Goal: Use online tool/utility: Utilize a website feature to perform a specific function

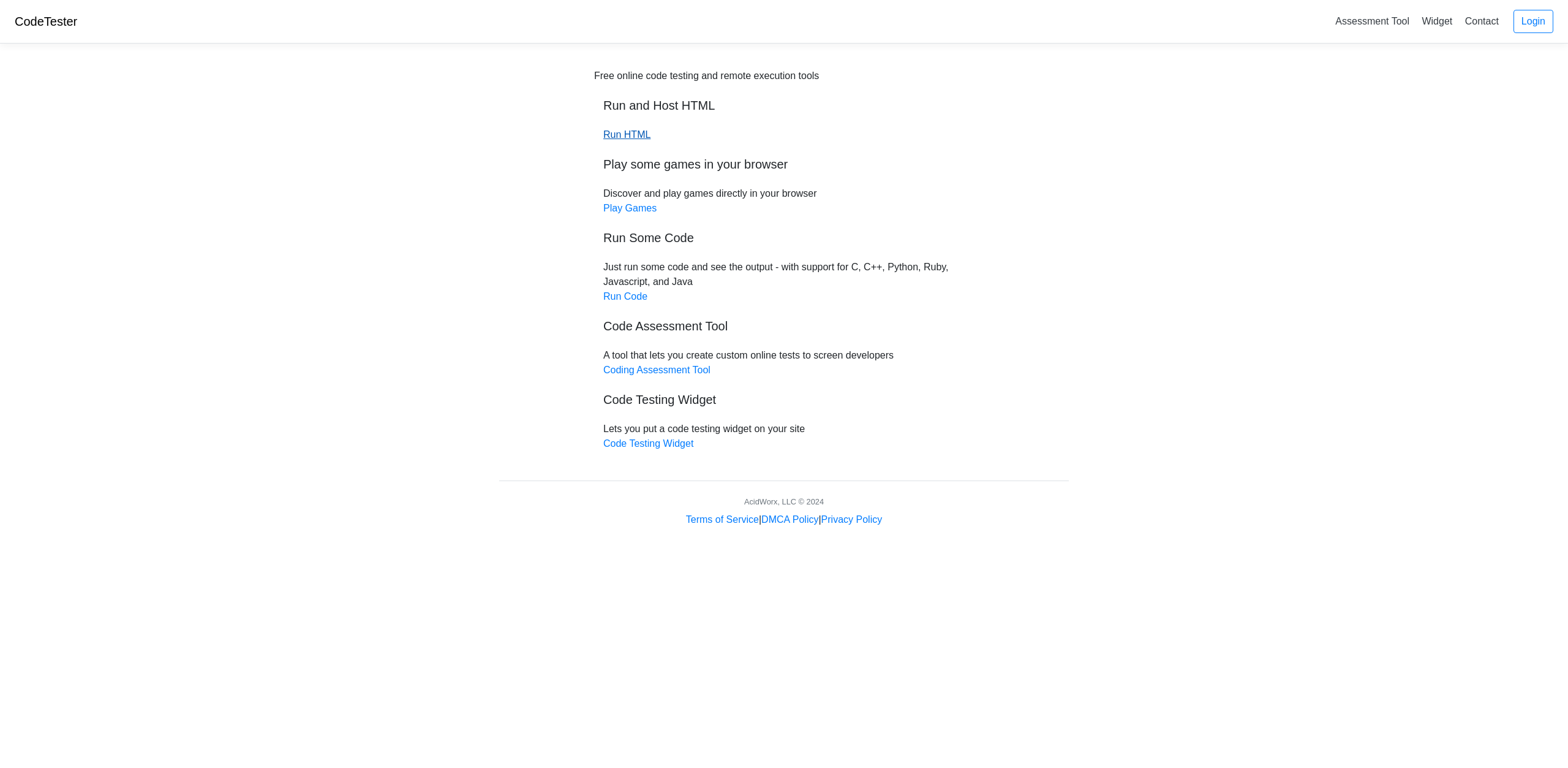
click at [646, 134] on link "Run HTML" at bounding box center [627, 134] width 47 height 10
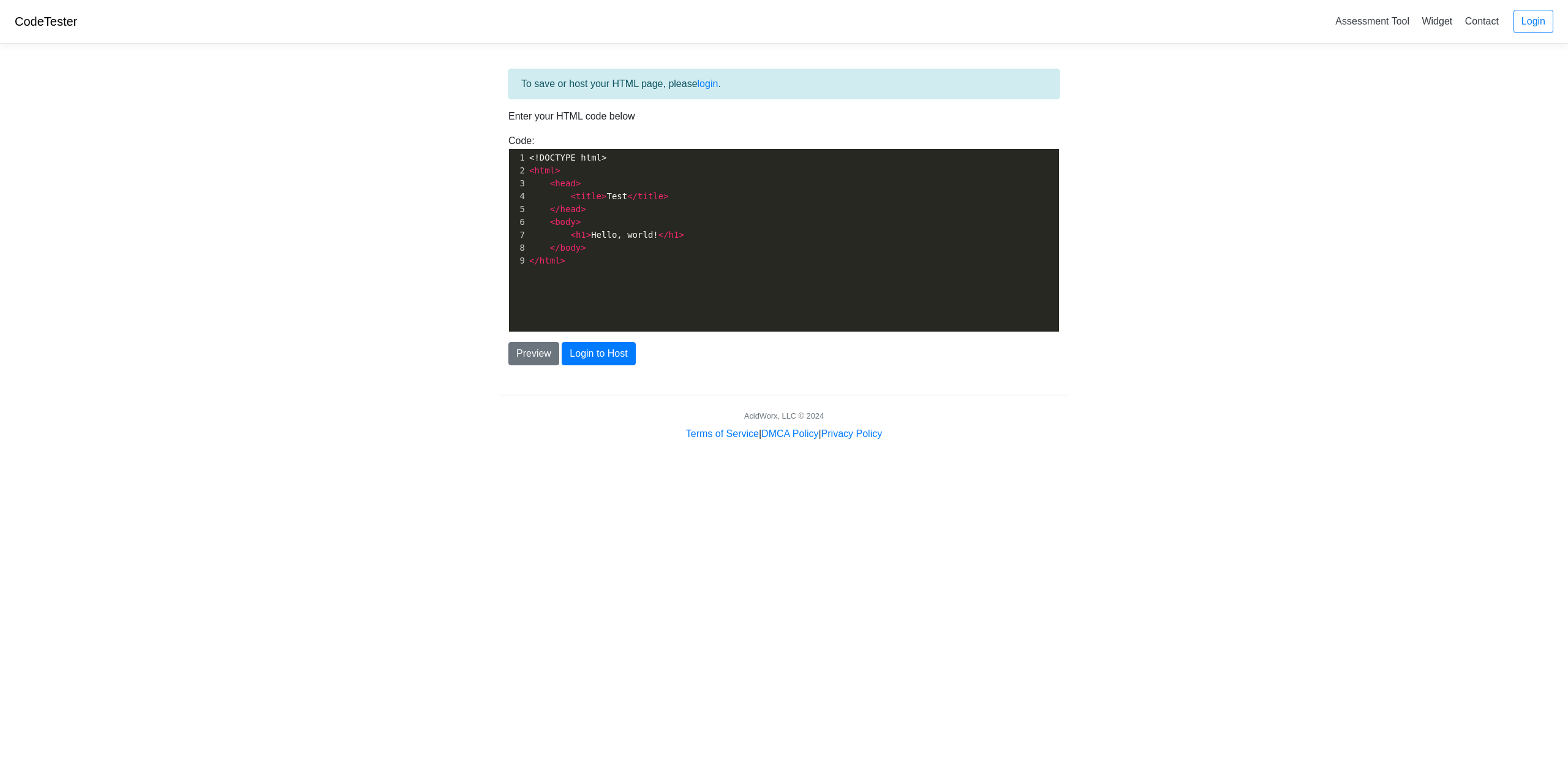
click at [1104, 294] on body "CodeTester Assessment Tool Widget Contact Login To save or host your HTML page,…" at bounding box center [784, 220] width 1568 height 441
click at [1106, 296] on body "CodeTester Assessment Tool Widget Contact Login To save or host your HTML page,…" at bounding box center [784, 220] width 1568 height 441
click at [605, 266] on pre "</ html >" at bounding box center [797, 260] width 541 height 13
type textarea "<!DOCTYPE html> <html> <head> <title>Test</title> </head> <body> <h1>Hello, wor…"
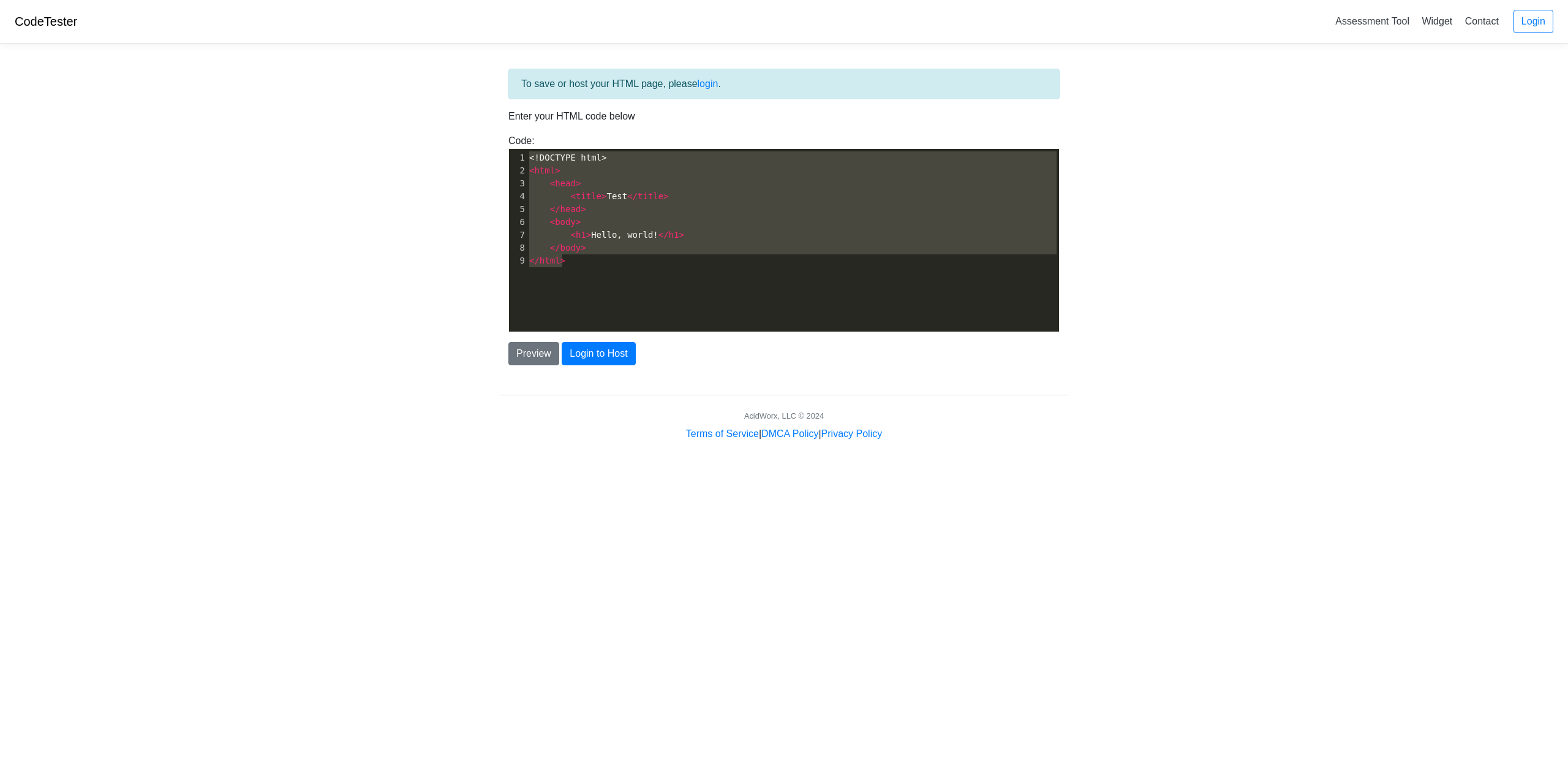
paste textarea
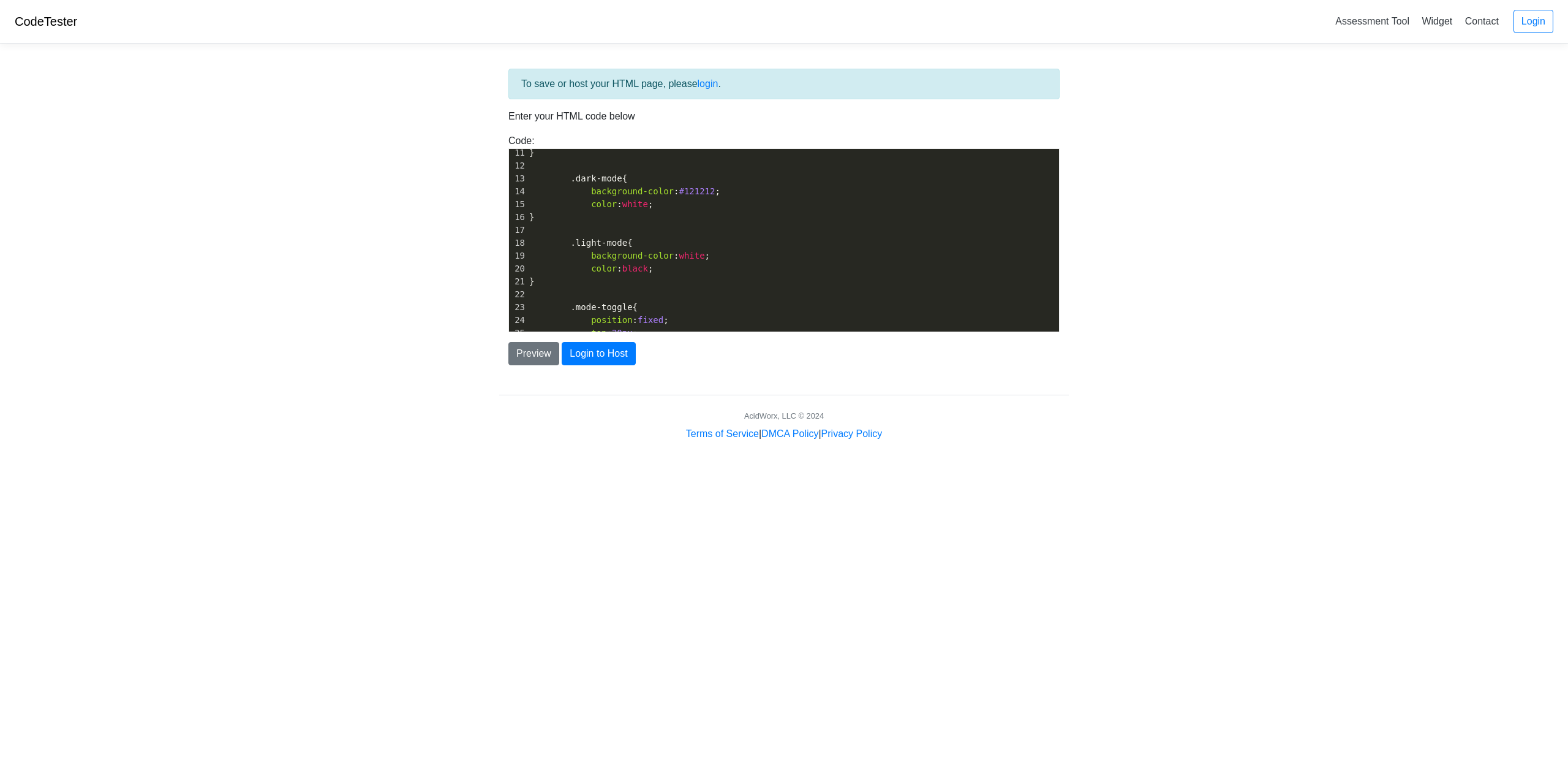
scroll to position [0, 0]
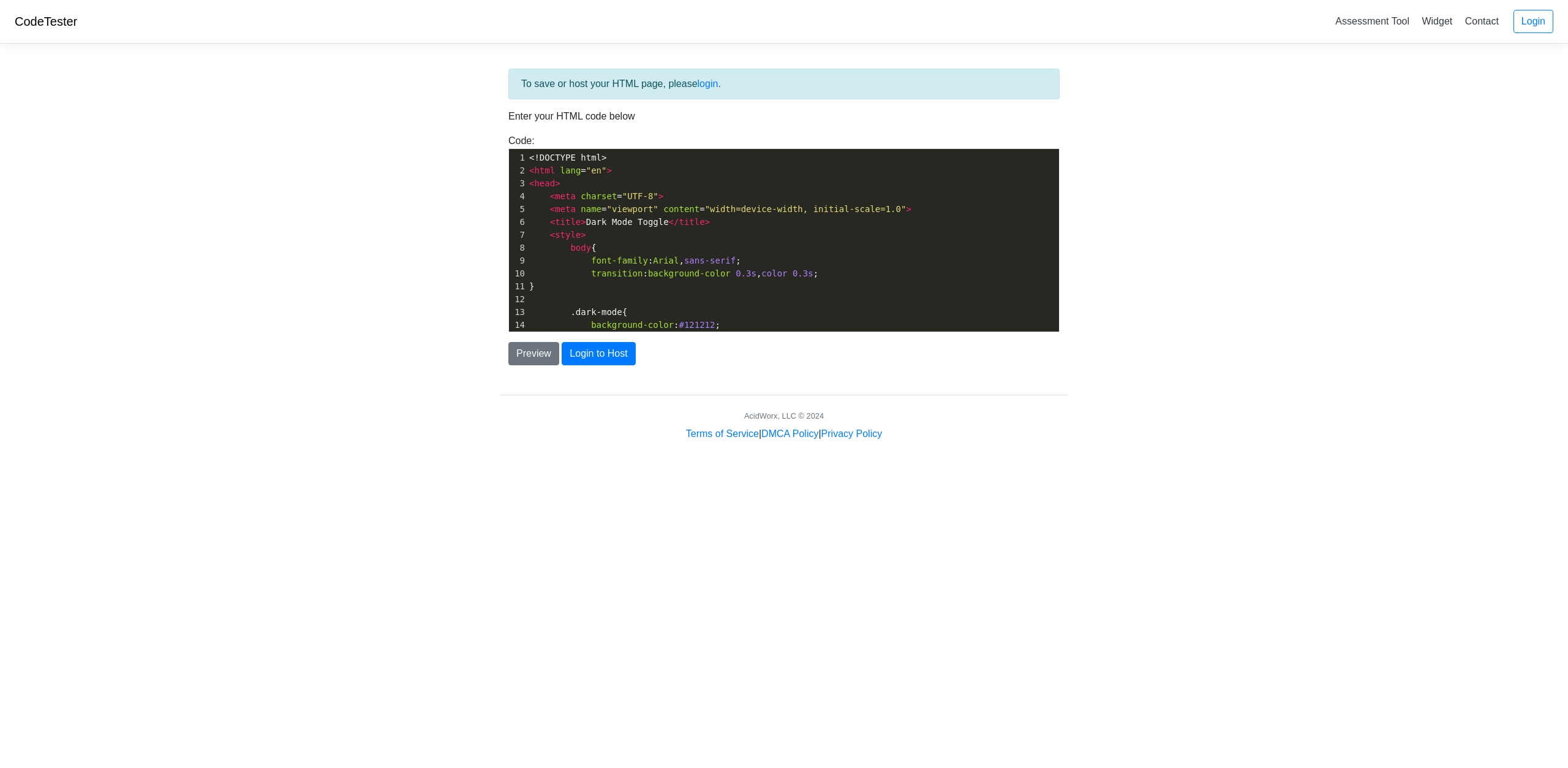
click at [614, 174] on pre "< html lang = "en" >" at bounding box center [793, 171] width 532 height 13
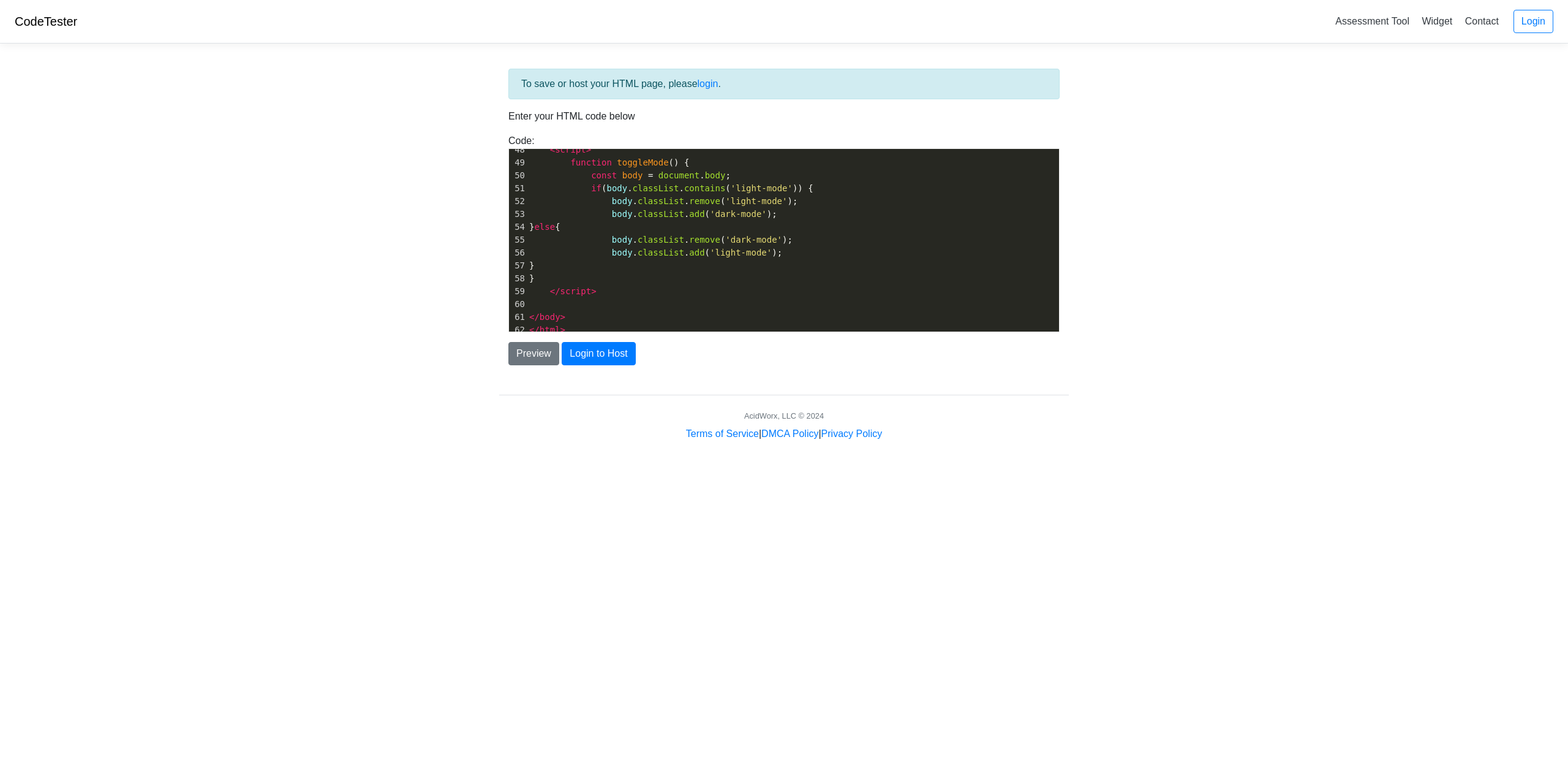
scroll to position [624, 0]
type textarea ">"
click at [546, 358] on button "Preview" at bounding box center [534, 353] width 51 height 23
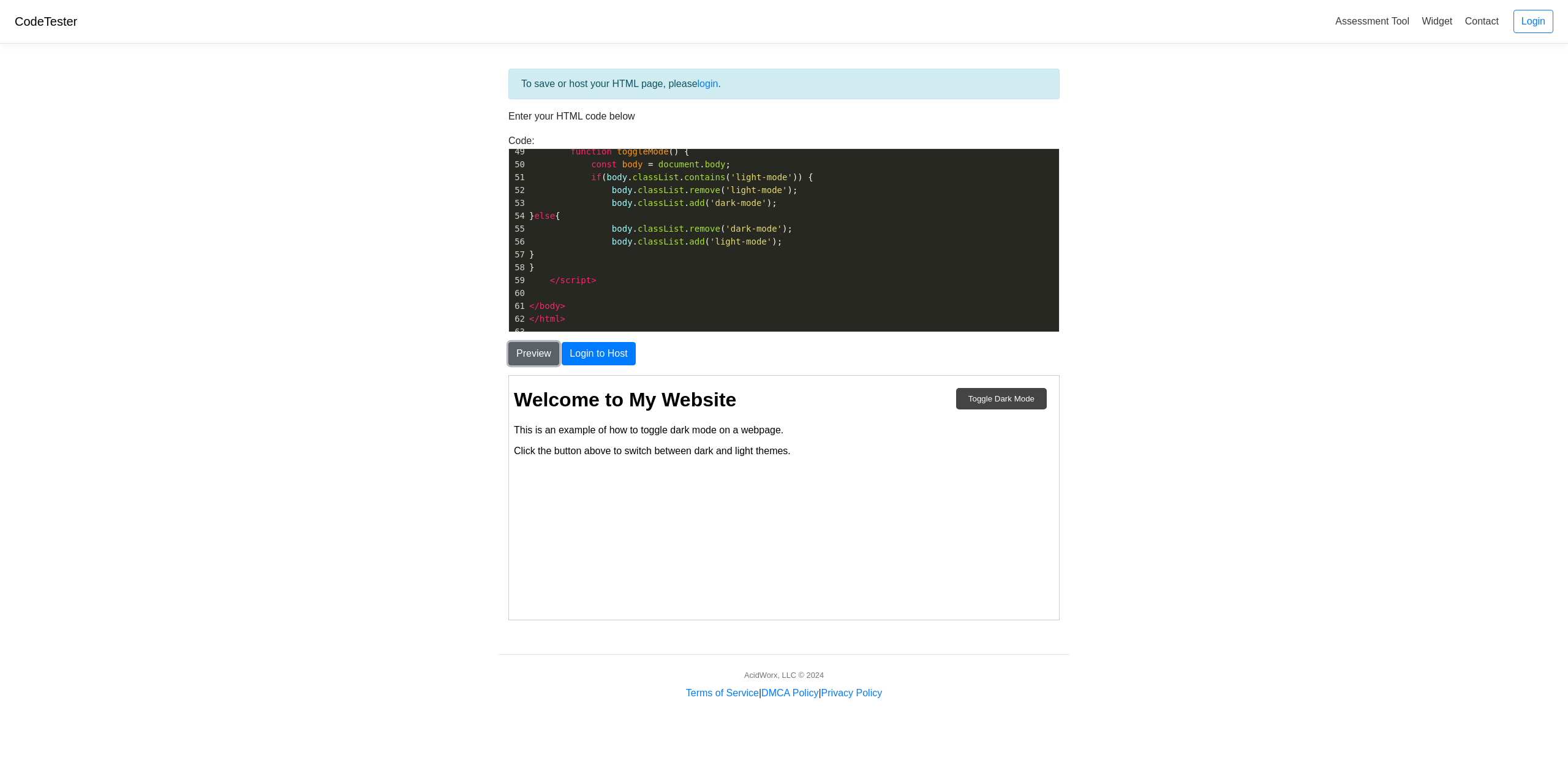
scroll to position [0, 0]
click at [1033, 390] on button "Toggle Dark Mode" at bounding box center [1001, 398] width 91 height 22
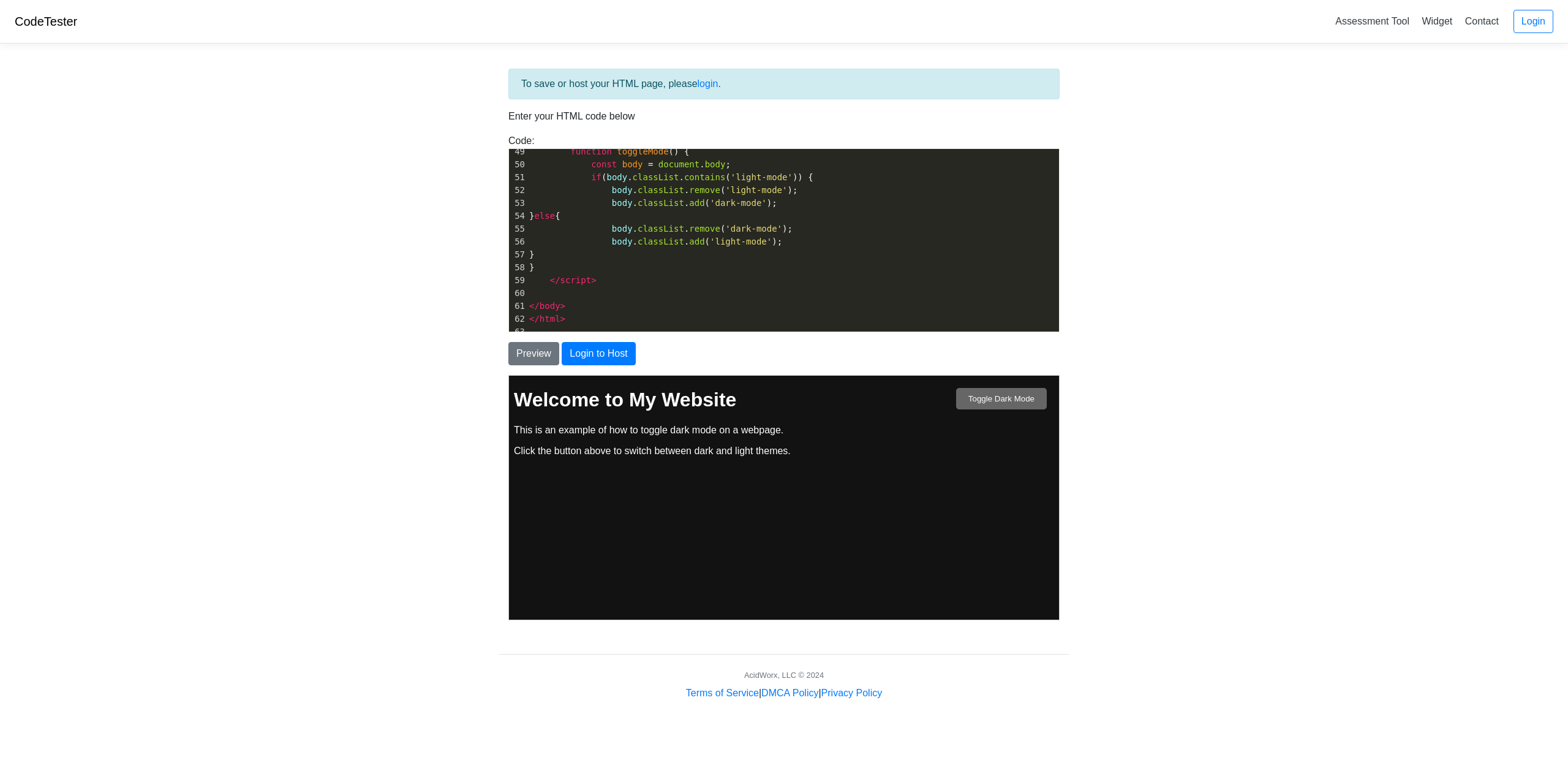
click at [1033, 390] on button "Toggle Dark Mode" at bounding box center [1001, 398] width 91 height 22
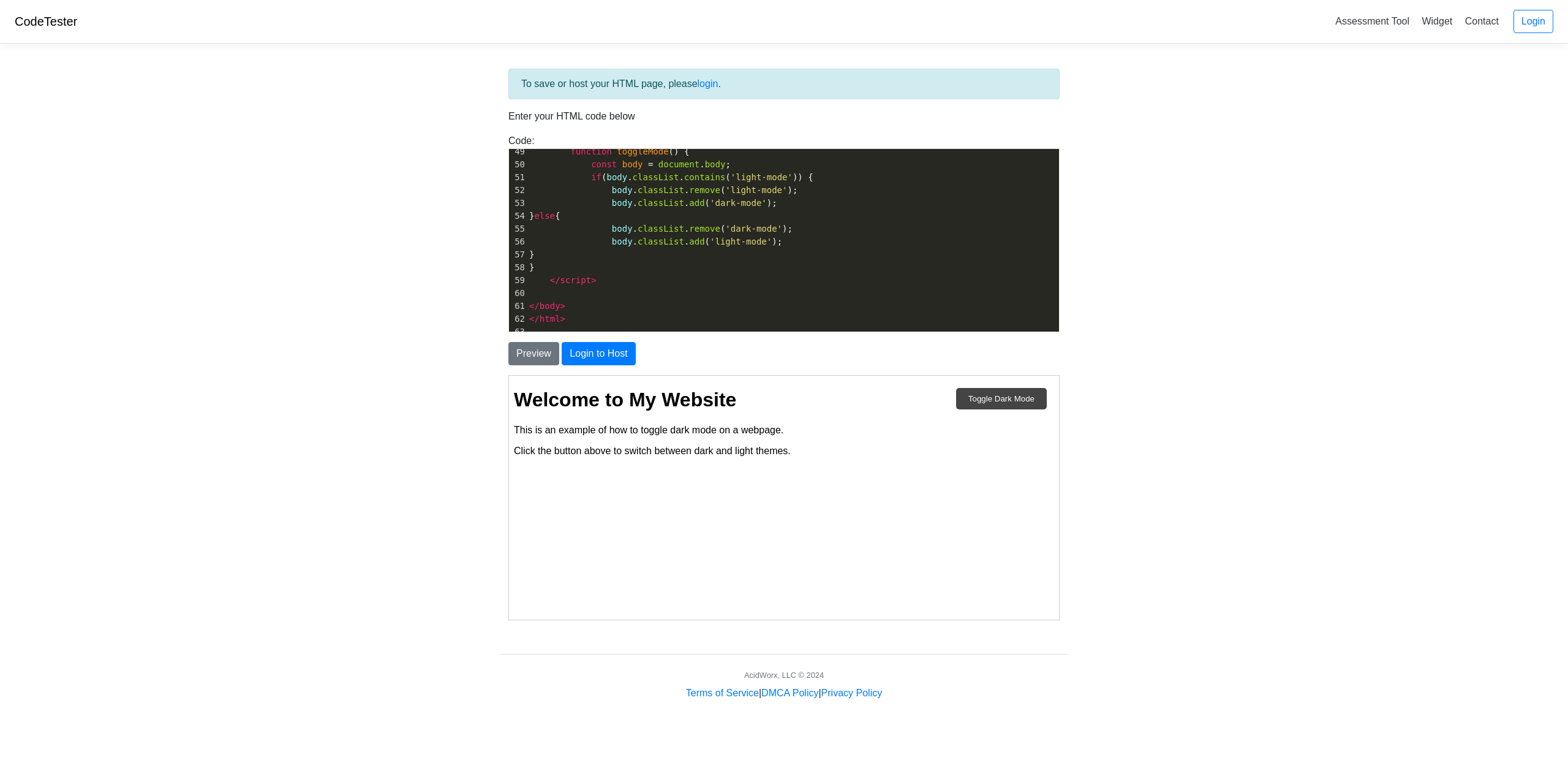
click at [1013, 409] on h1 "Welcome to My Website" at bounding box center [783, 399] width 541 height 22
click at [1013, 406] on button "Toggle Dark Mode" at bounding box center [1001, 398] width 91 height 22
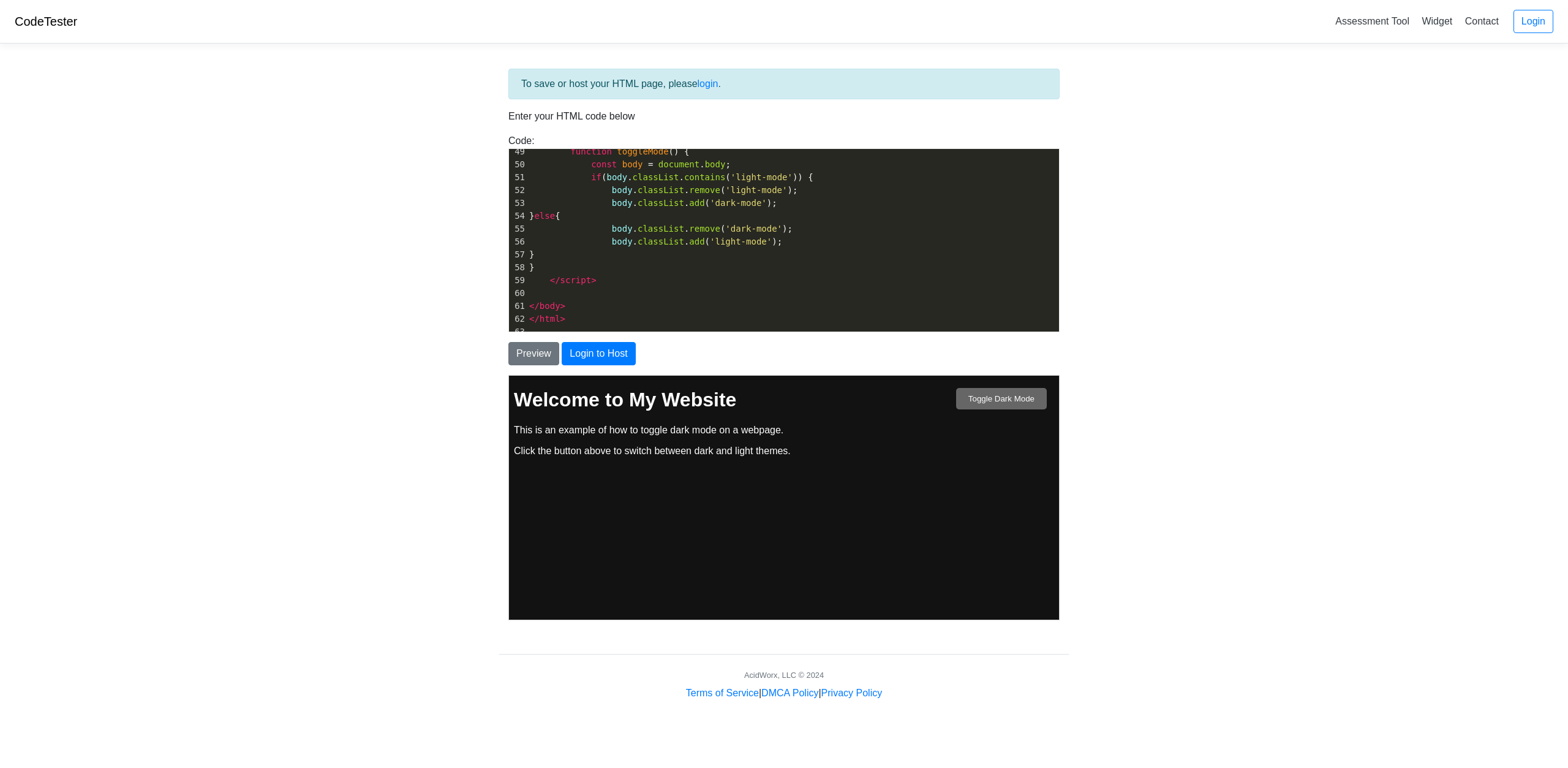
click at [1013, 406] on button "Toggle Dark Mode" at bounding box center [1001, 398] width 91 height 22
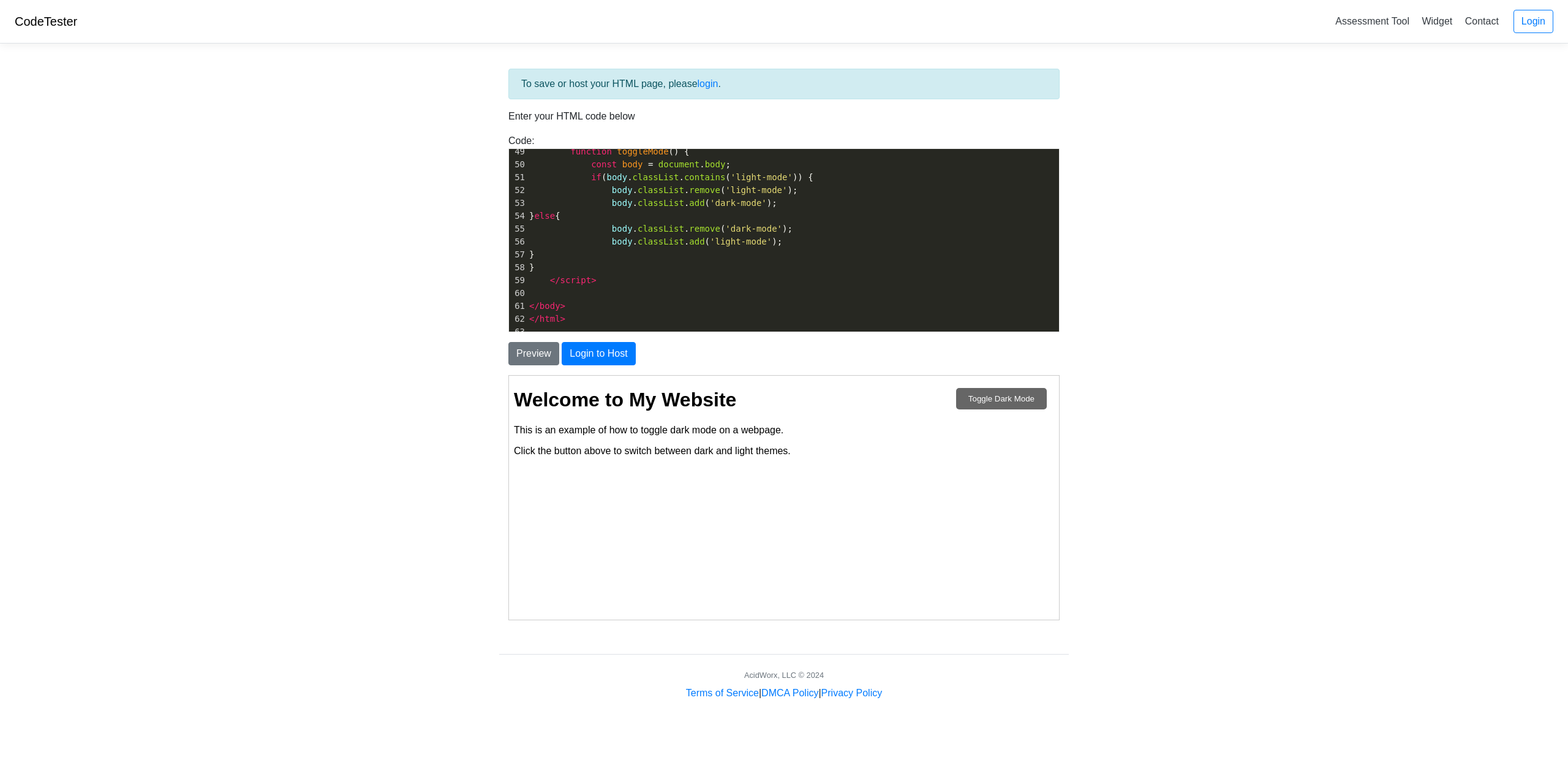
click at [1013, 406] on button "Toggle Dark Mode" at bounding box center [1001, 398] width 91 height 22
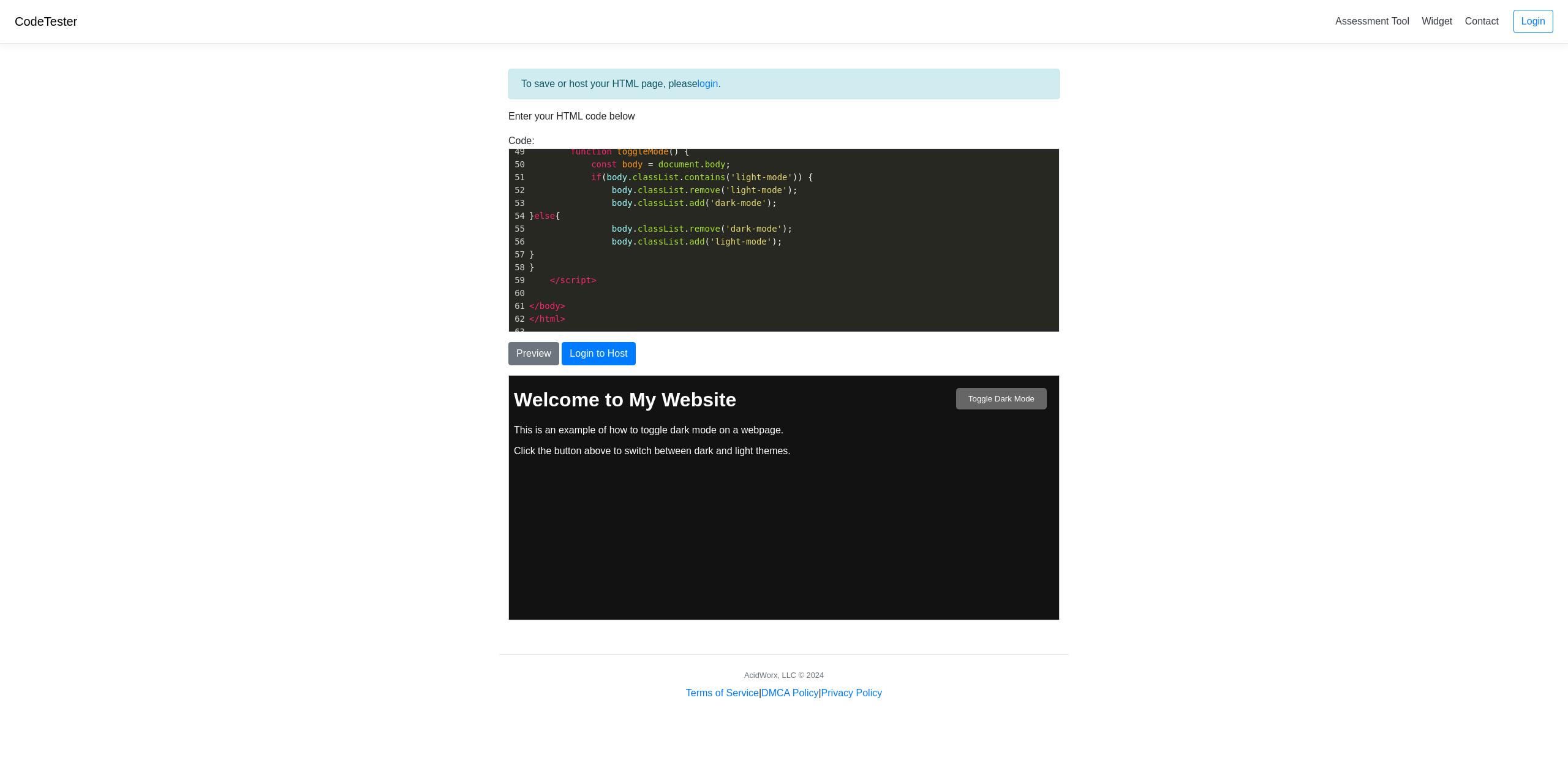
click at [1013, 406] on button "Toggle Dark Mode" at bounding box center [1001, 398] width 91 height 22
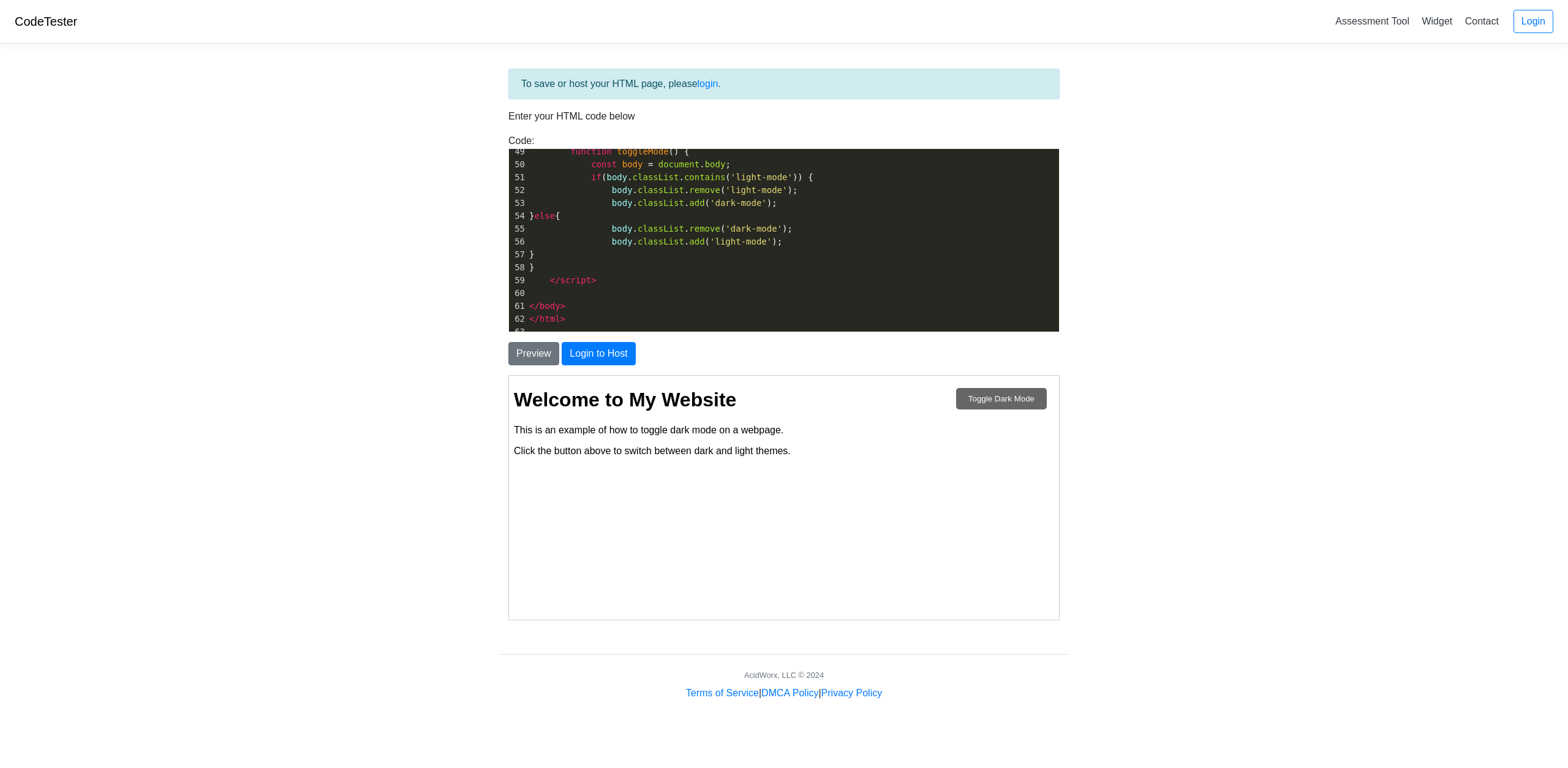
click at [1013, 406] on button "Toggle Dark Mode" at bounding box center [1001, 398] width 91 height 22
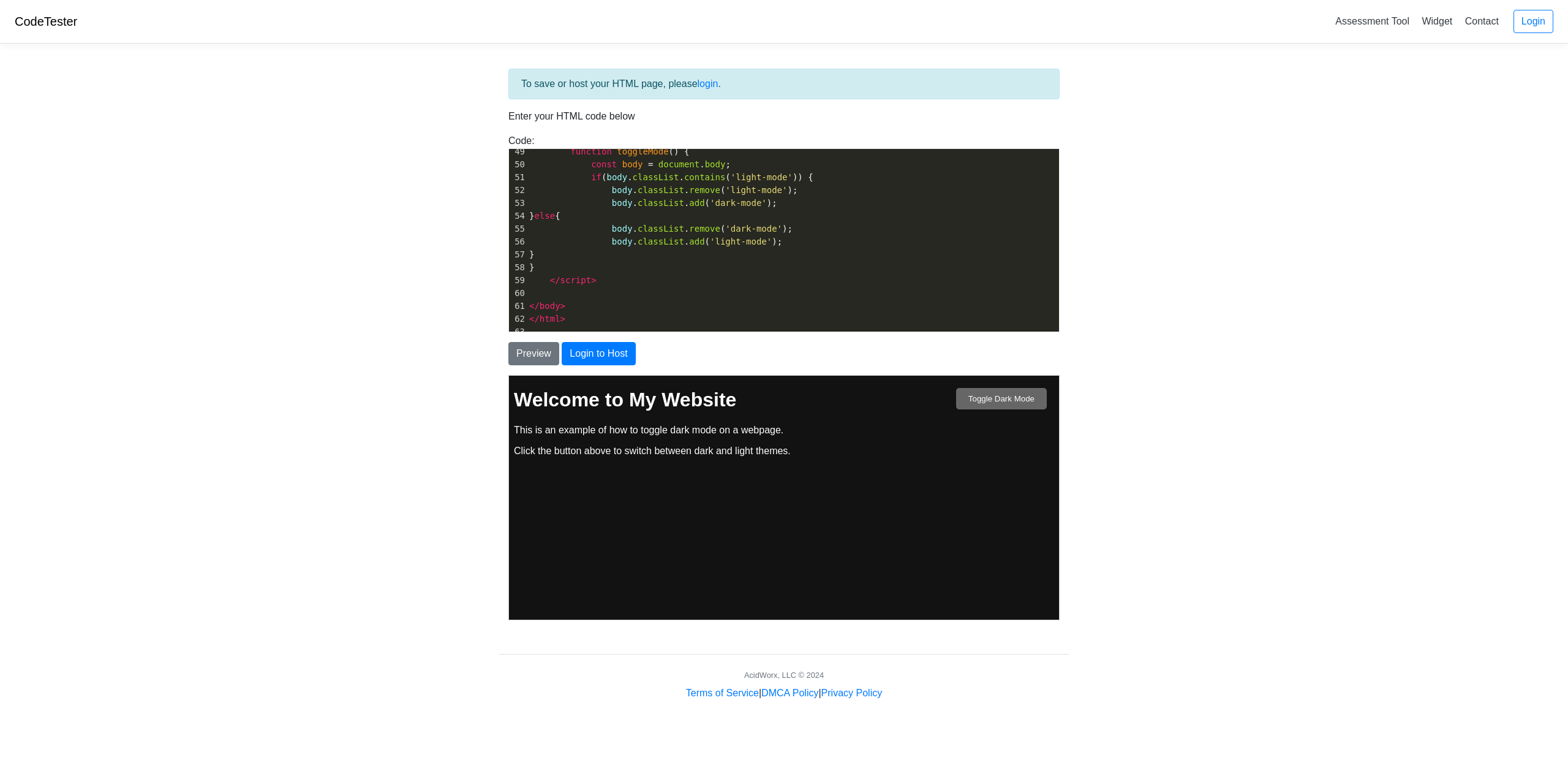
click at [1013, 406] on button "Toggle Dark Mode" at bounding box center [1001, 398] width 91 height 22
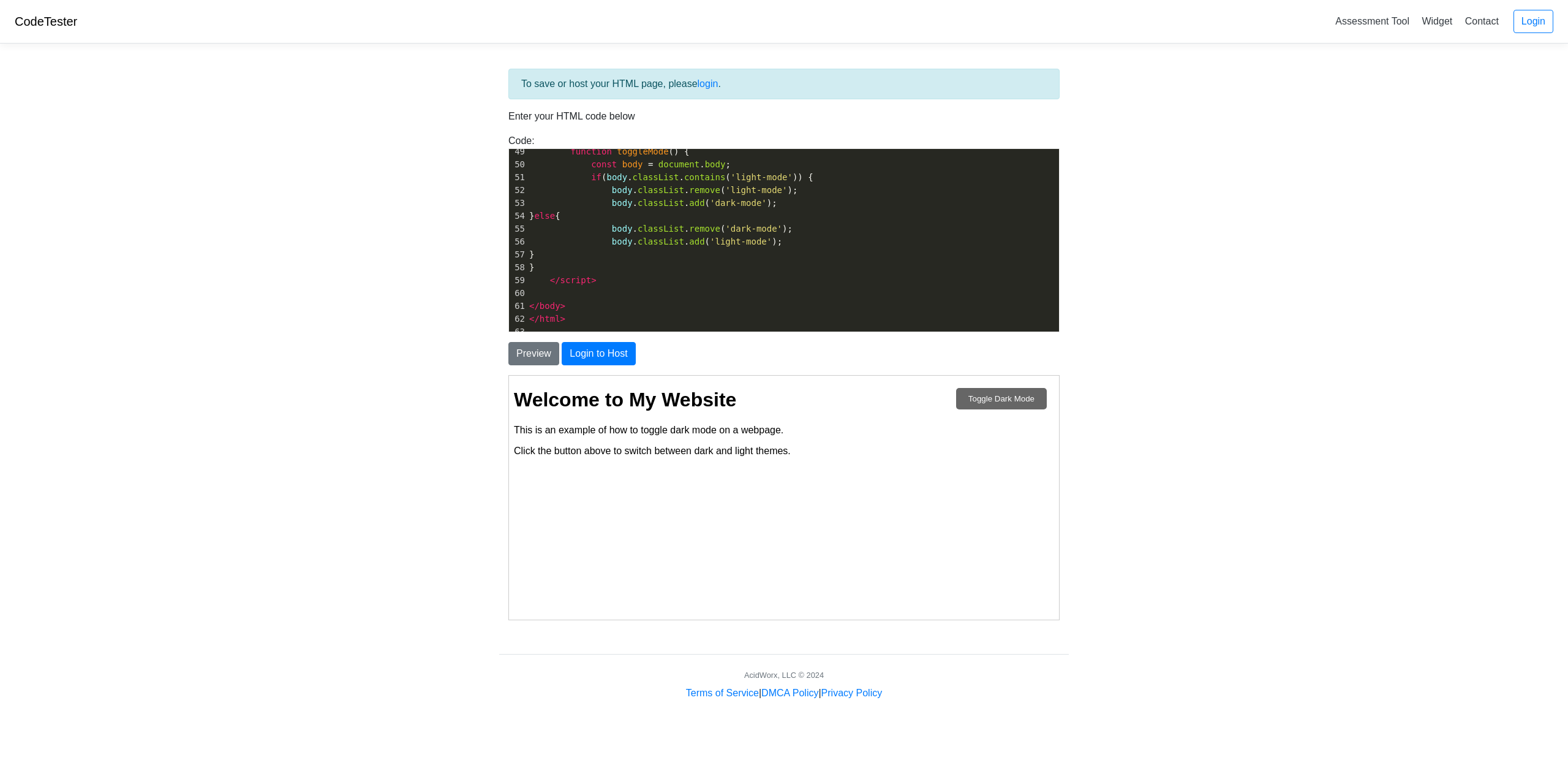
click at [1013, 406] on button "Toggle Dark Mode" at bounding box center [1001, 398] width 91 height 22
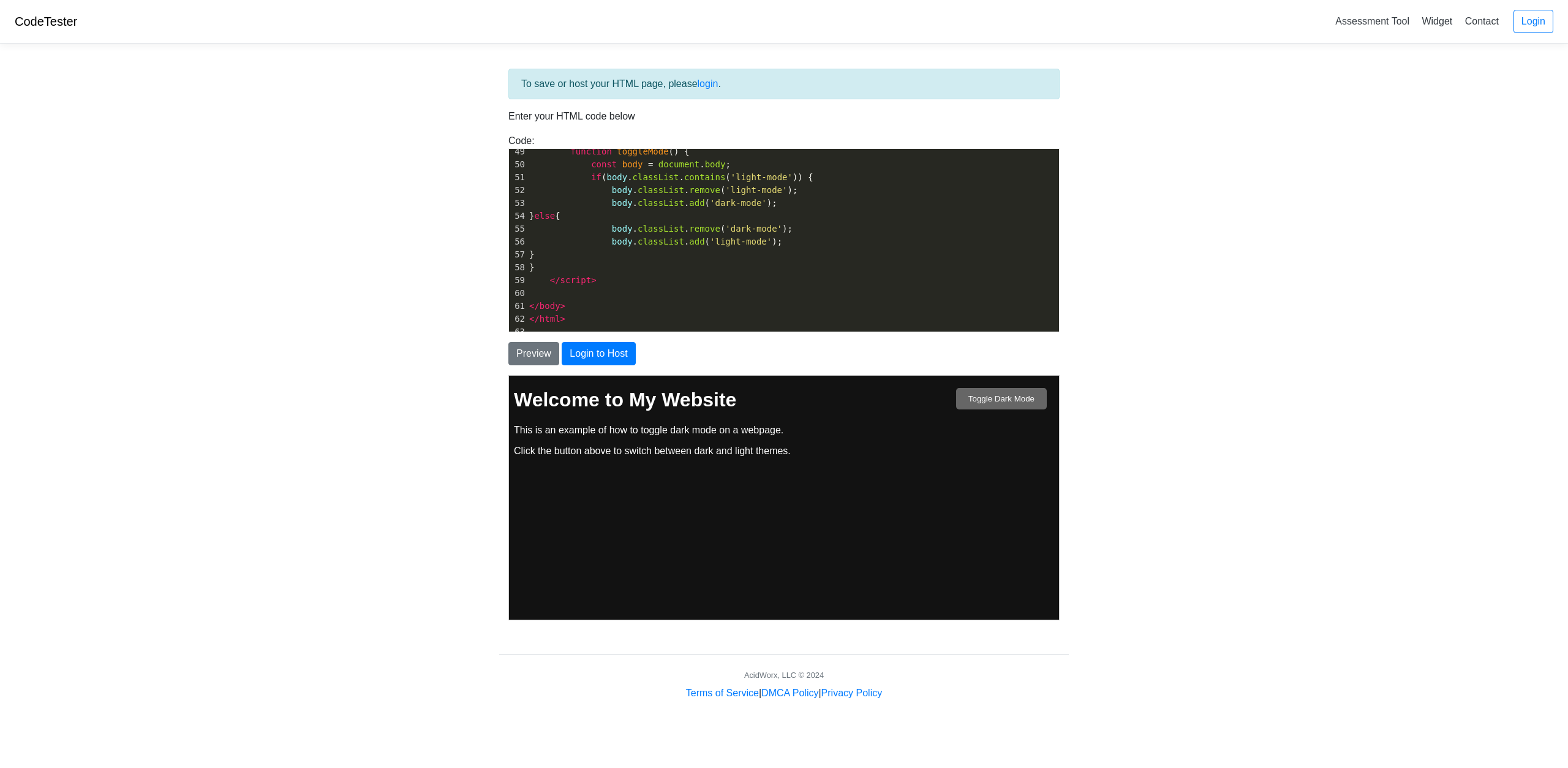
click at [1013, 406] on button "Toggle Dark Mode" at bounding box center [1001, 398] width 91 height 22
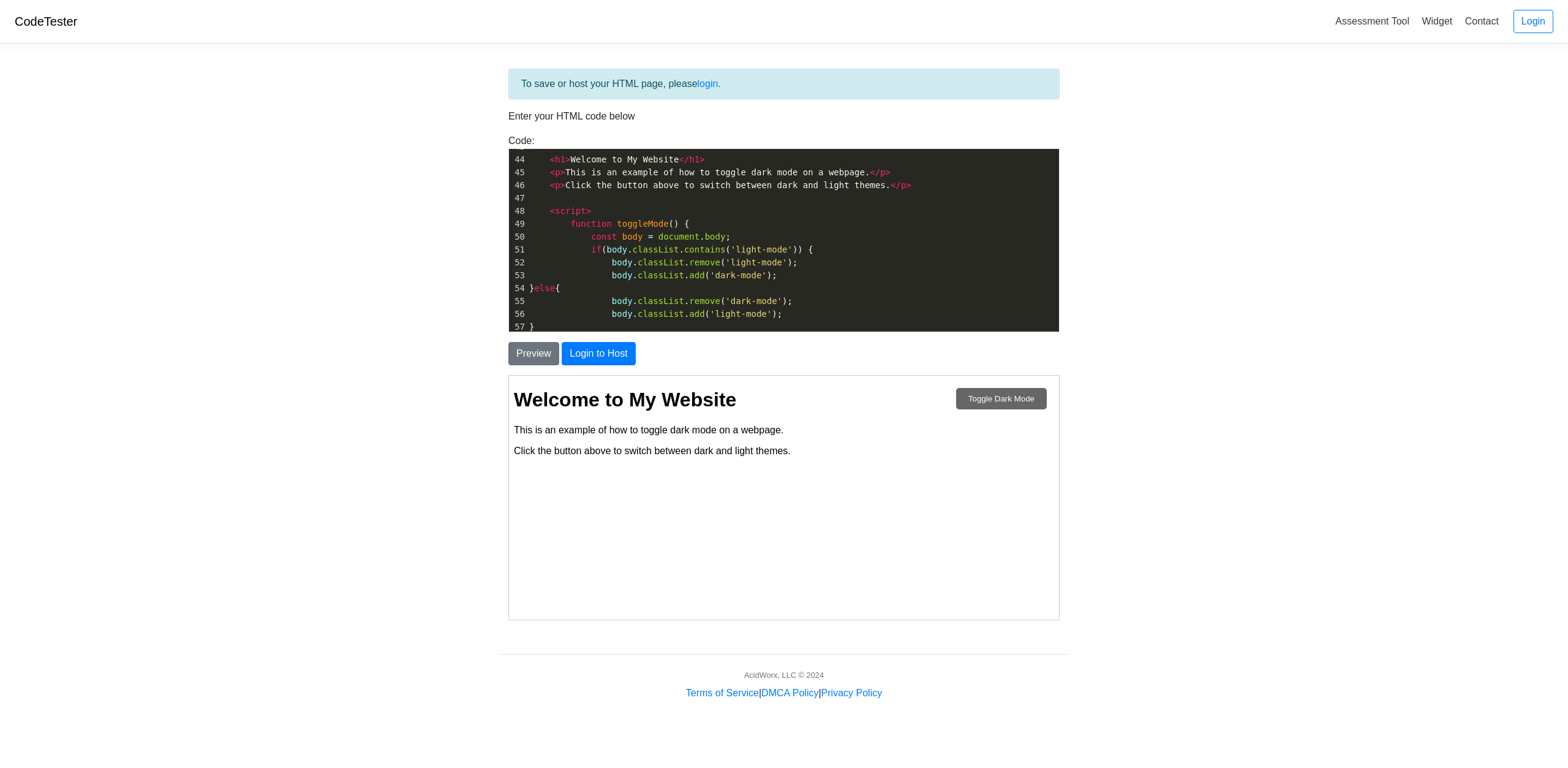
click at [992, 404] on button "Toggle Dark Mode" at bounding box center [1001, 398] width 91 height 22
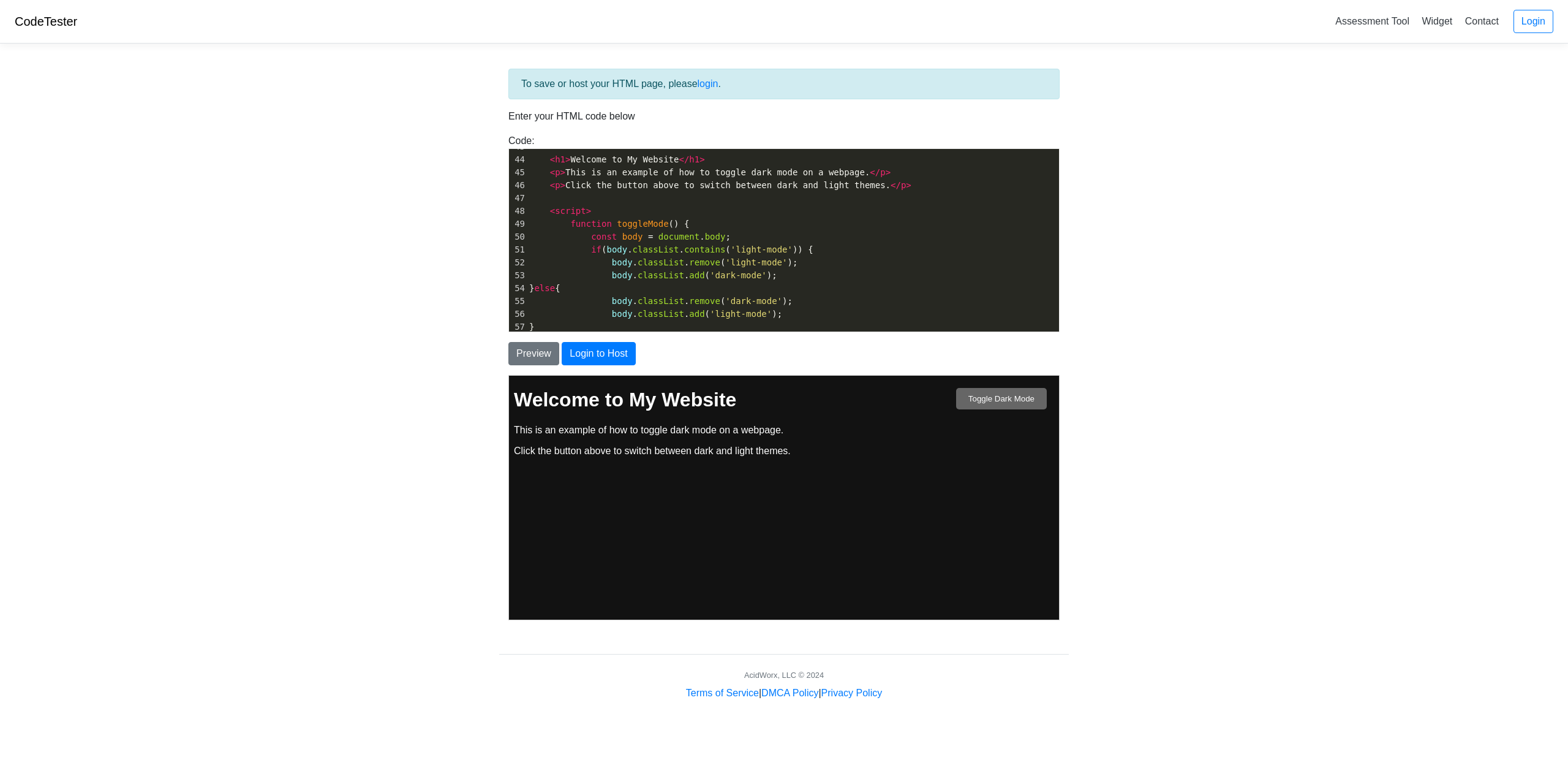
click at [994, 400] on button "Toggle Dark Mode" at bounding box center [1001, 398] width 91 height 22
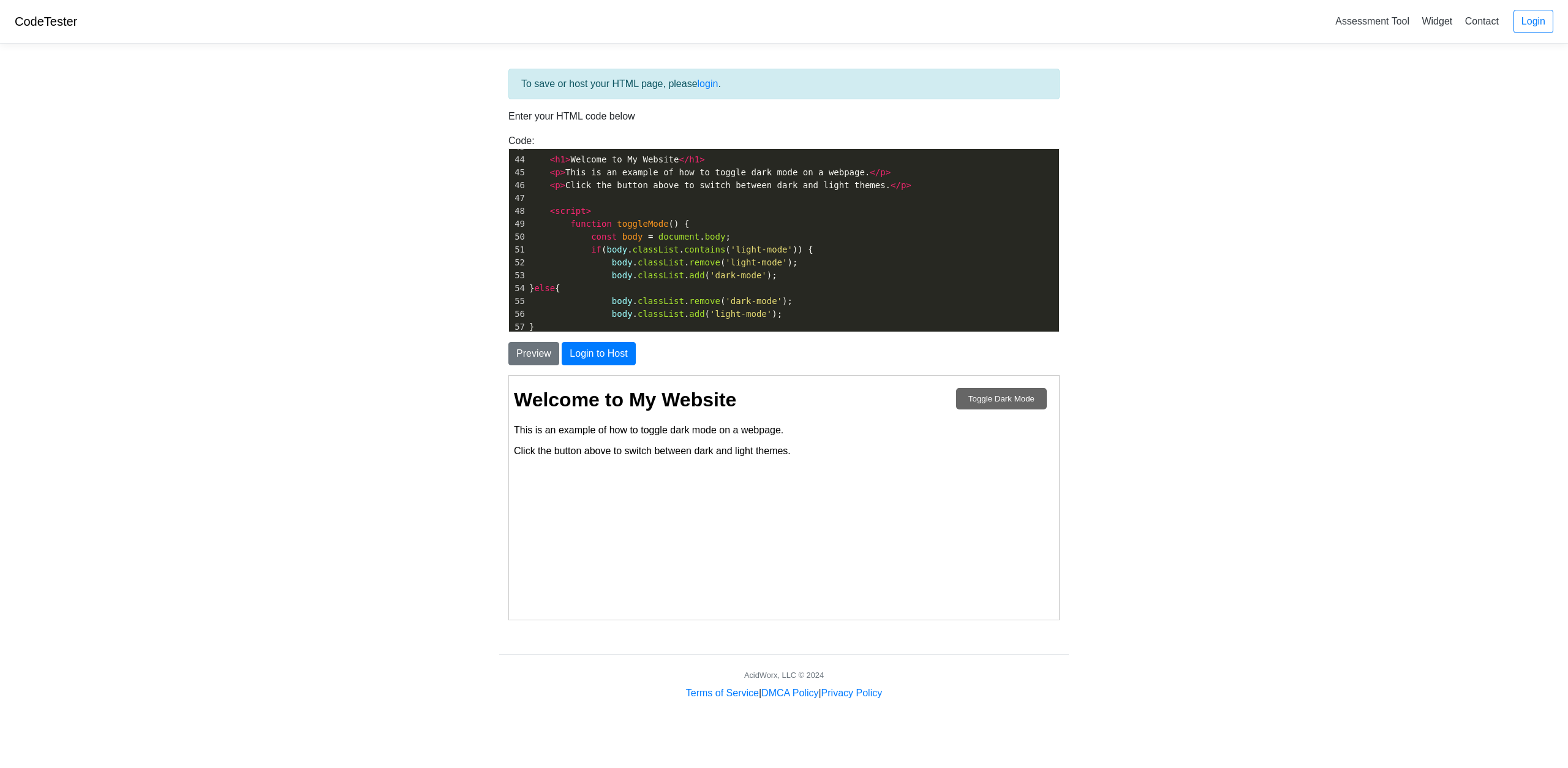
click at [998, 396] on button "Toggle Dark Mode" at bounding box center [1001, 398] width 91 height 22
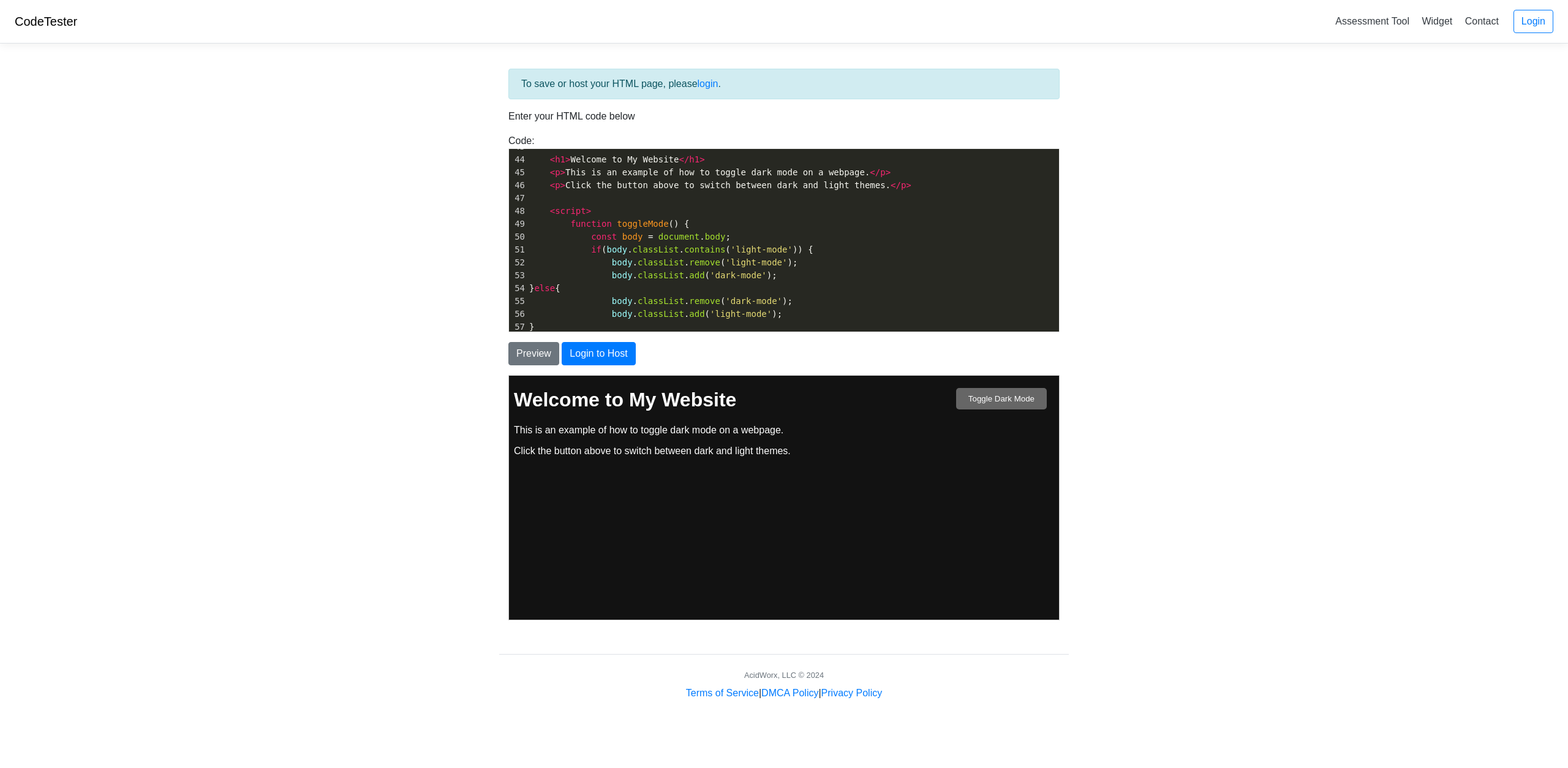
click at [1000, 390] on button "Toggle Dark Mode" at bounding box center [1001, 398] width 91 height 22
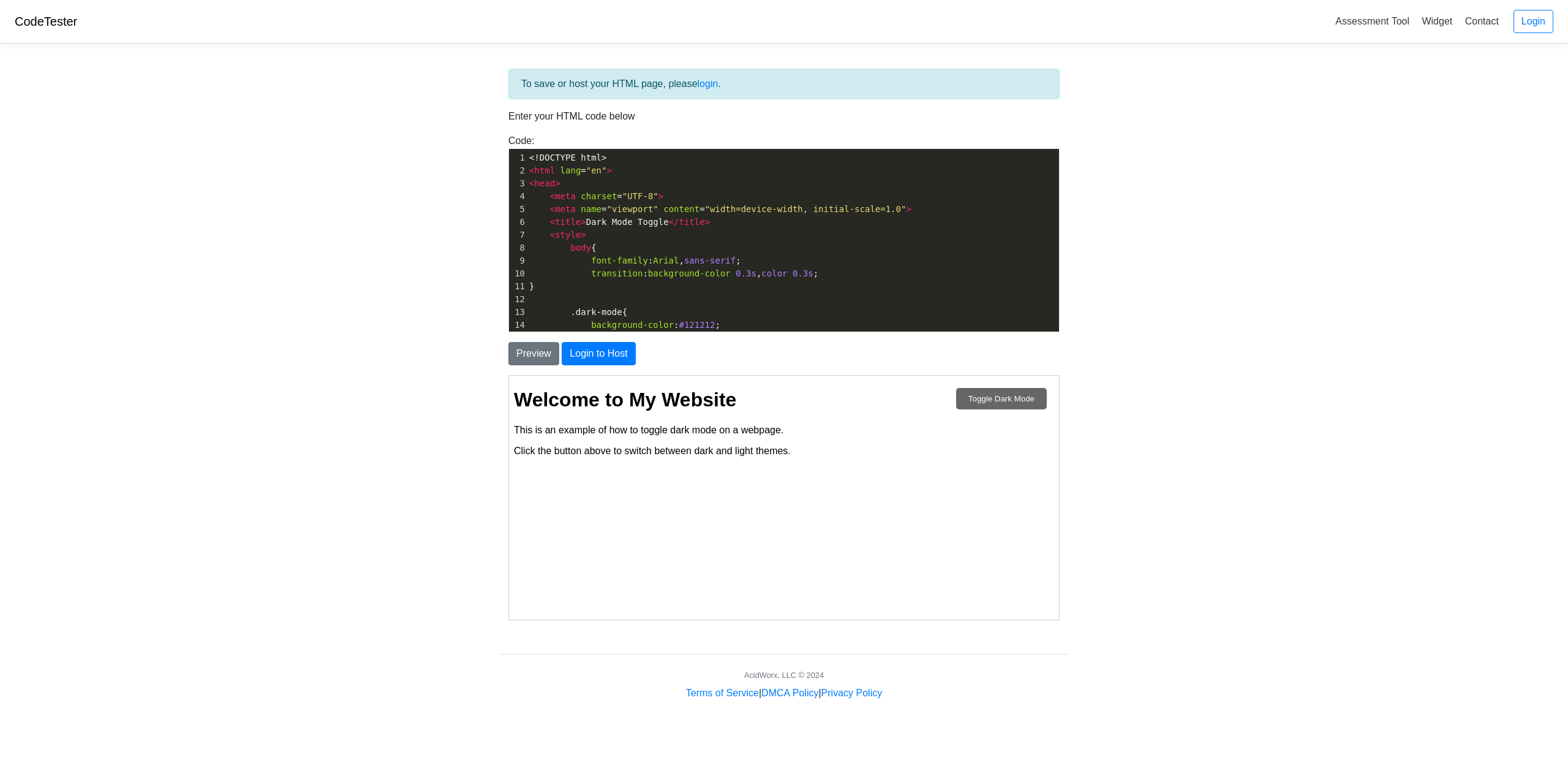
click at [964, 390] on button "Toggle Dark Mode" at bounding box center [1001, 398] width 91 height 22
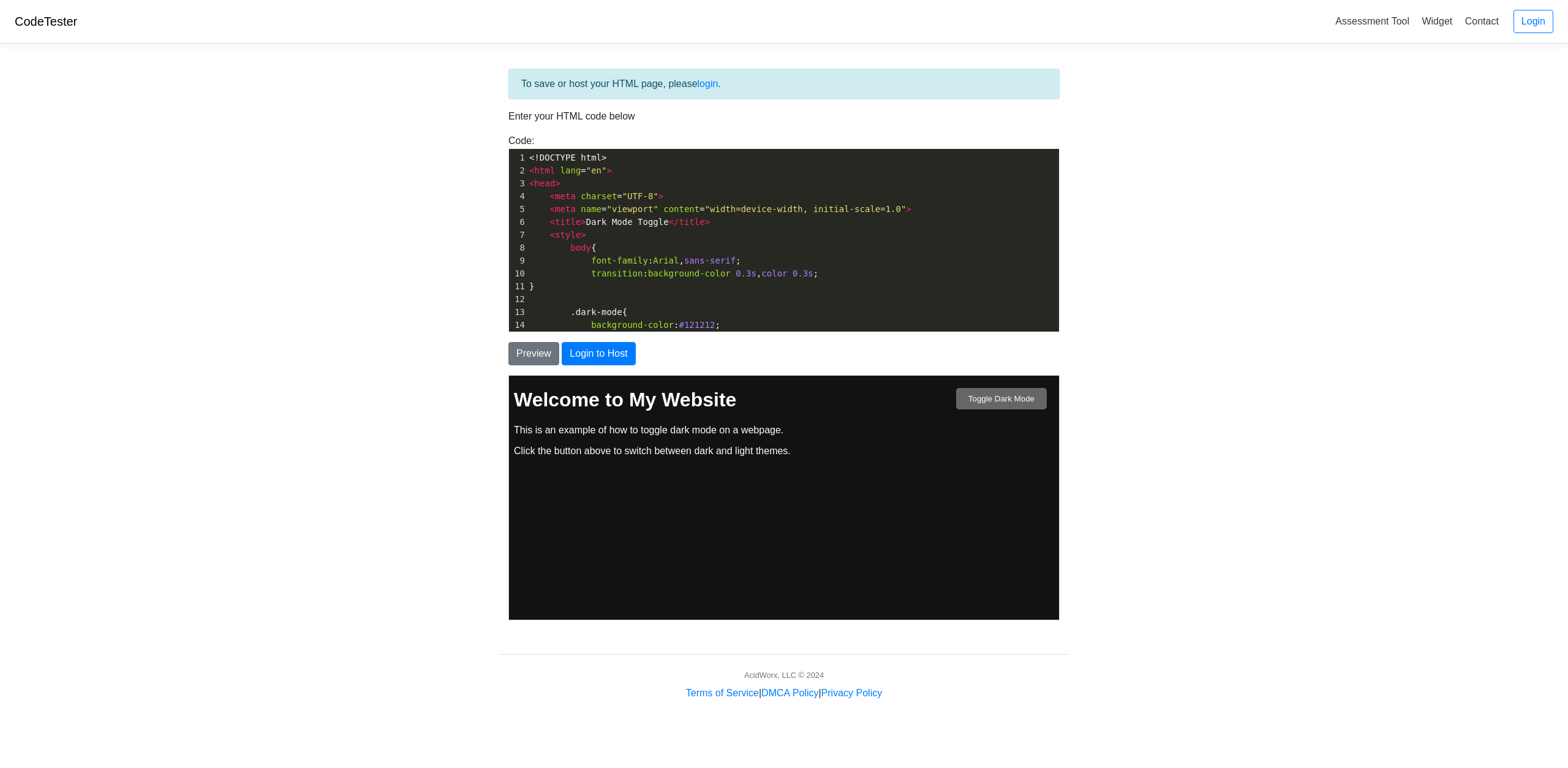
click at [966, 389] on button "Toggle Dark Mode" at bounding box center [1001, 398] width 91 height 22
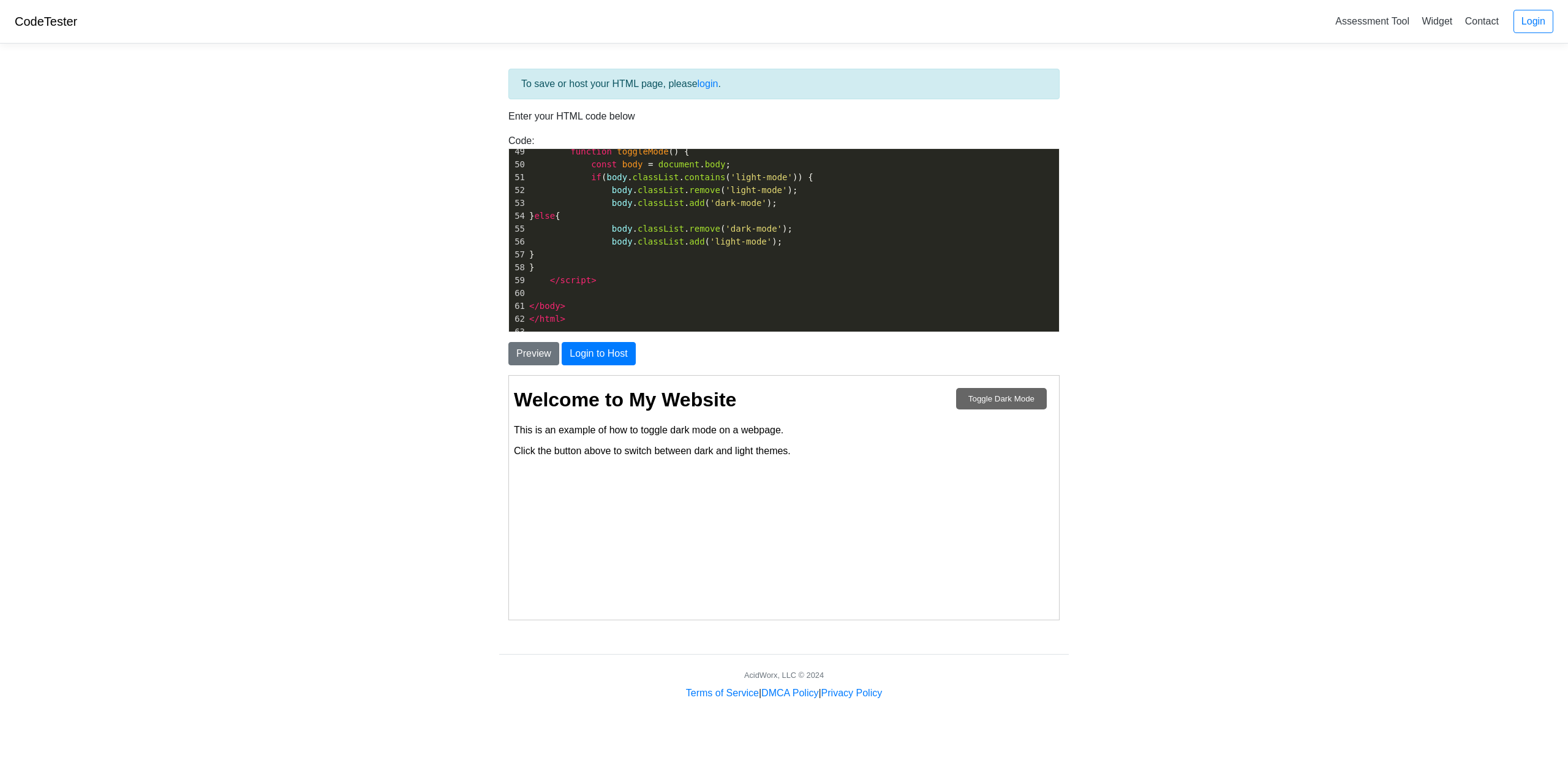
click at [997, 413] on body "Toggle Dark Mode Welcome to My Website This is an example of how to toggle dark…" at bounding box center [783, 421] width 541 height 67
click at [988, 400] on button "Toggle Dark Mode" at bounding box center [1001, 398] width 91 height 22
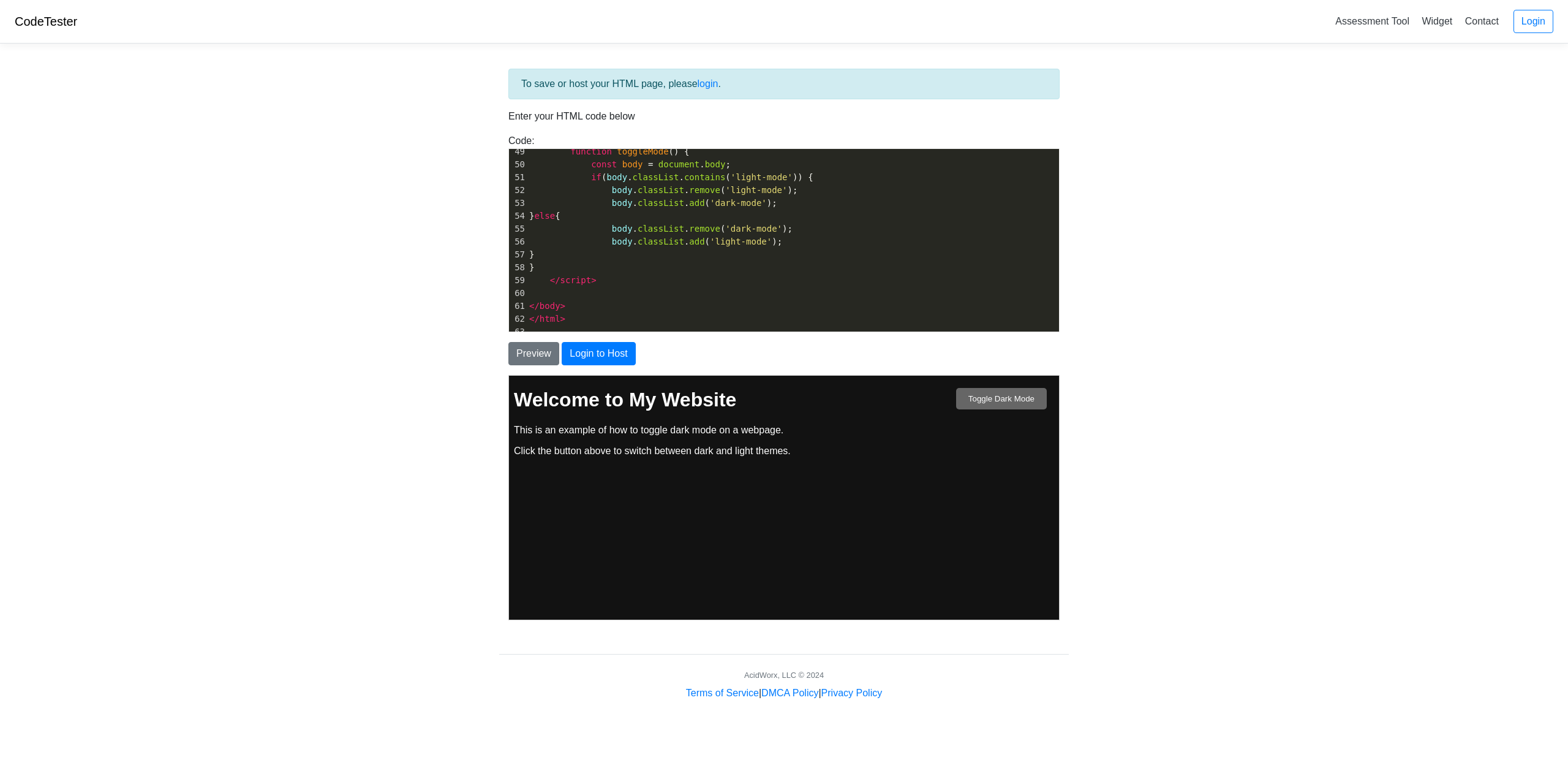
click at [988, 400] on button "Toggle Dark Mode" at bounding box center [1001, 398] width 91 height 22
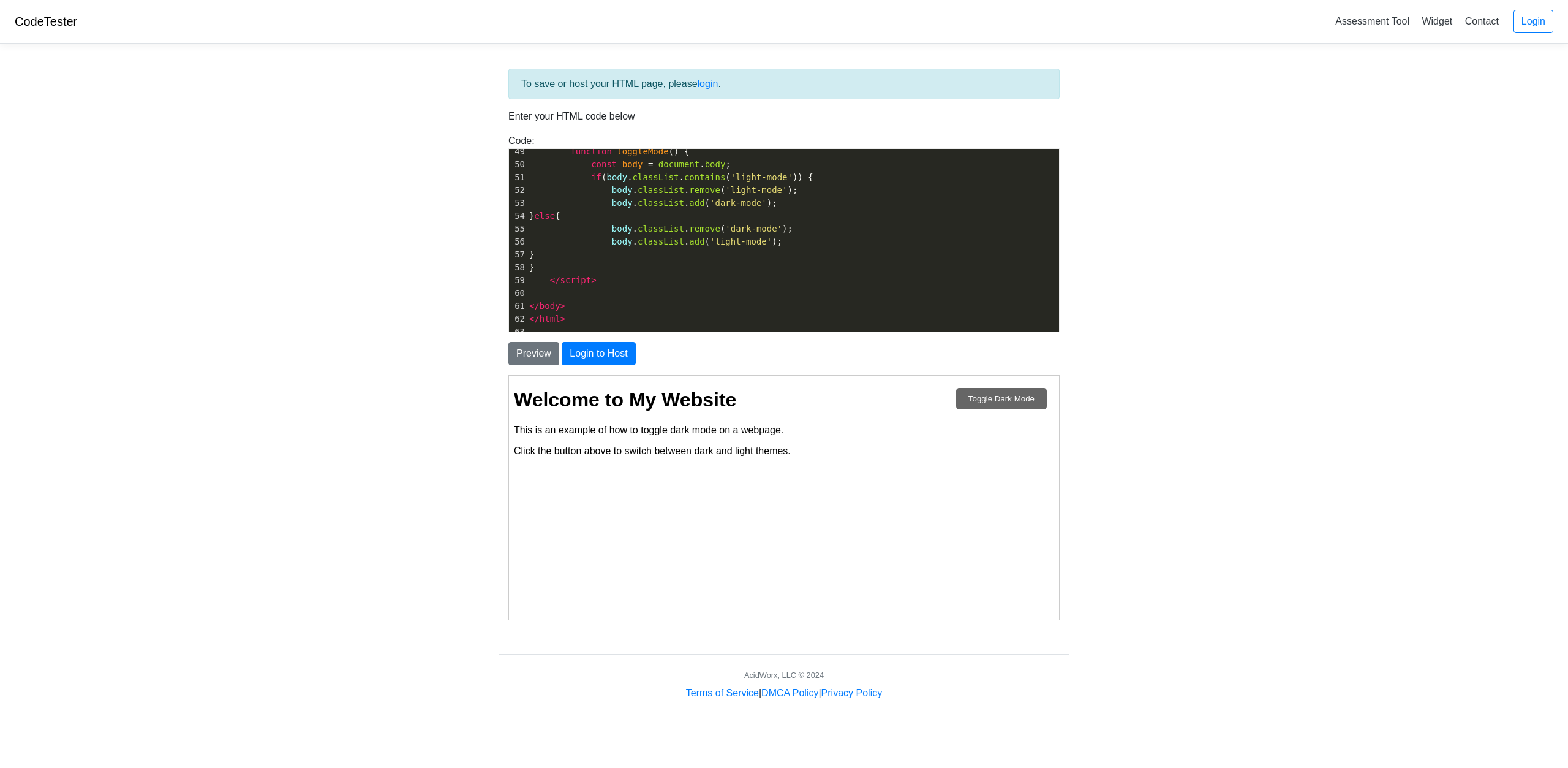
click at [988, 400] on button "Toggle Dark Mode" at bounding box center [1001, 398] width 91 height 22
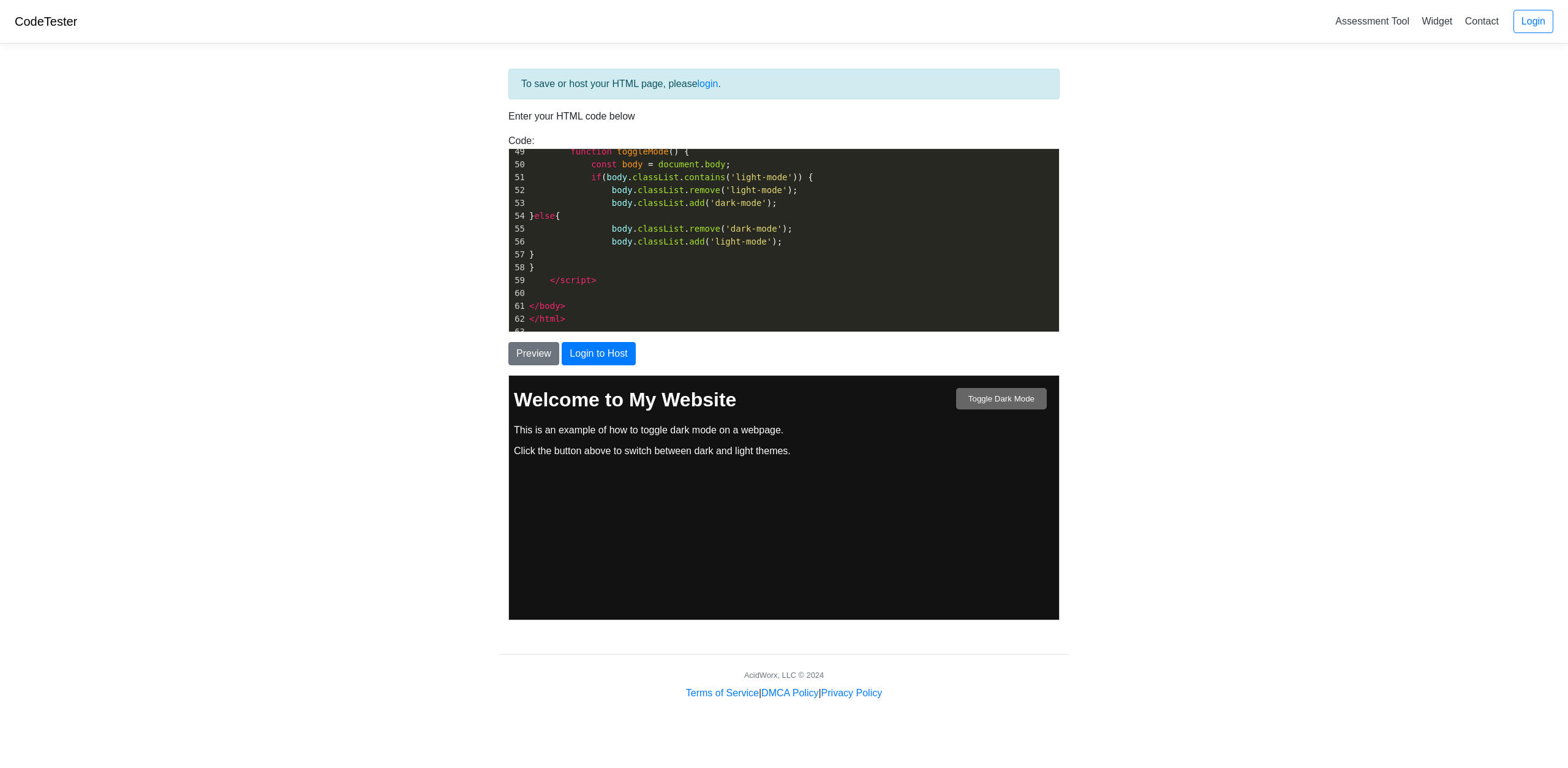
click at [988, 400] on button "Toggle Dark Mode" at bounding box center [1001, 398] width 91 height 22
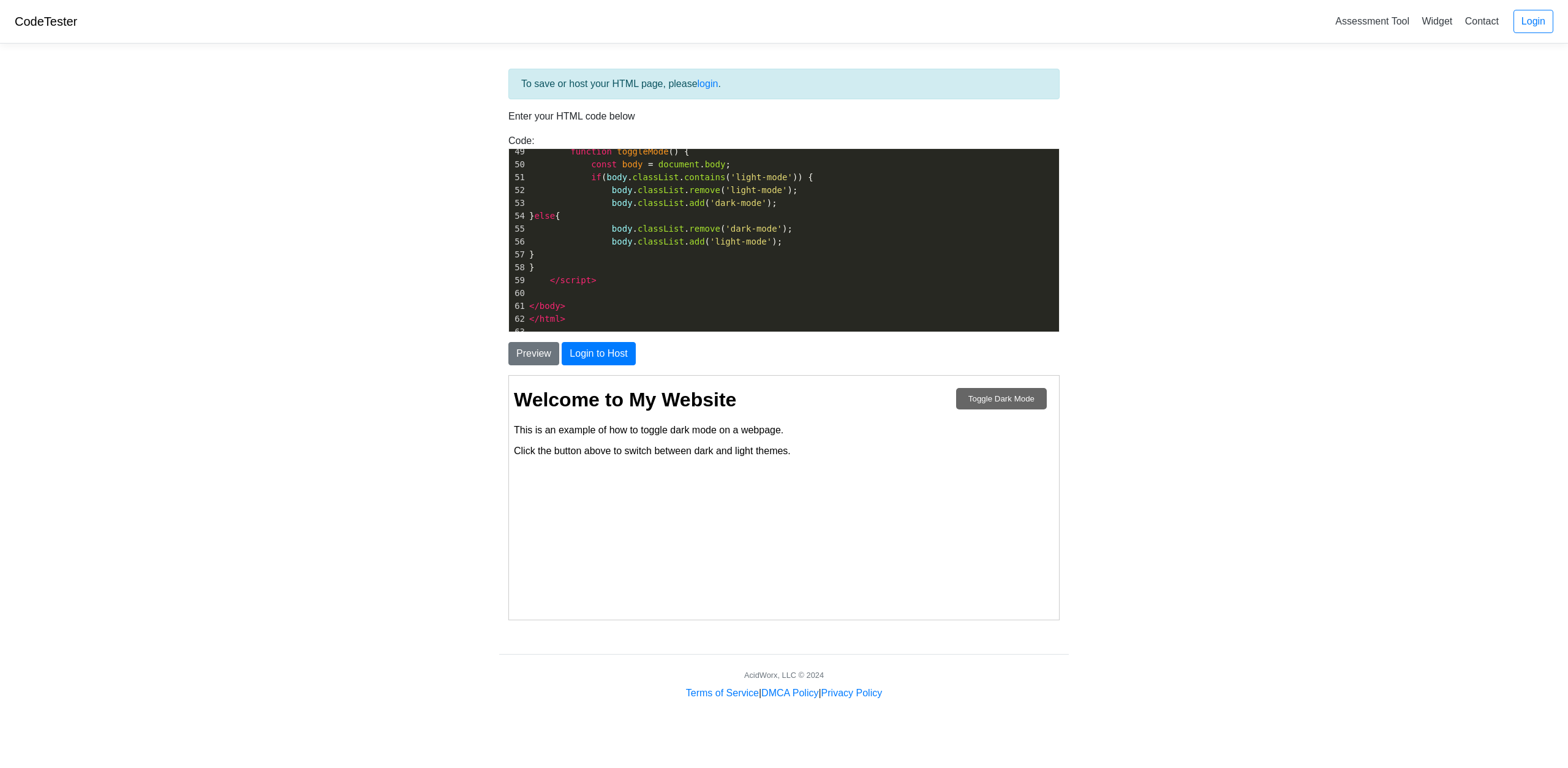
click at [988, 400] on button "Toggle Dark Mode" at bounding box center [1001, 398] width 91 height 22
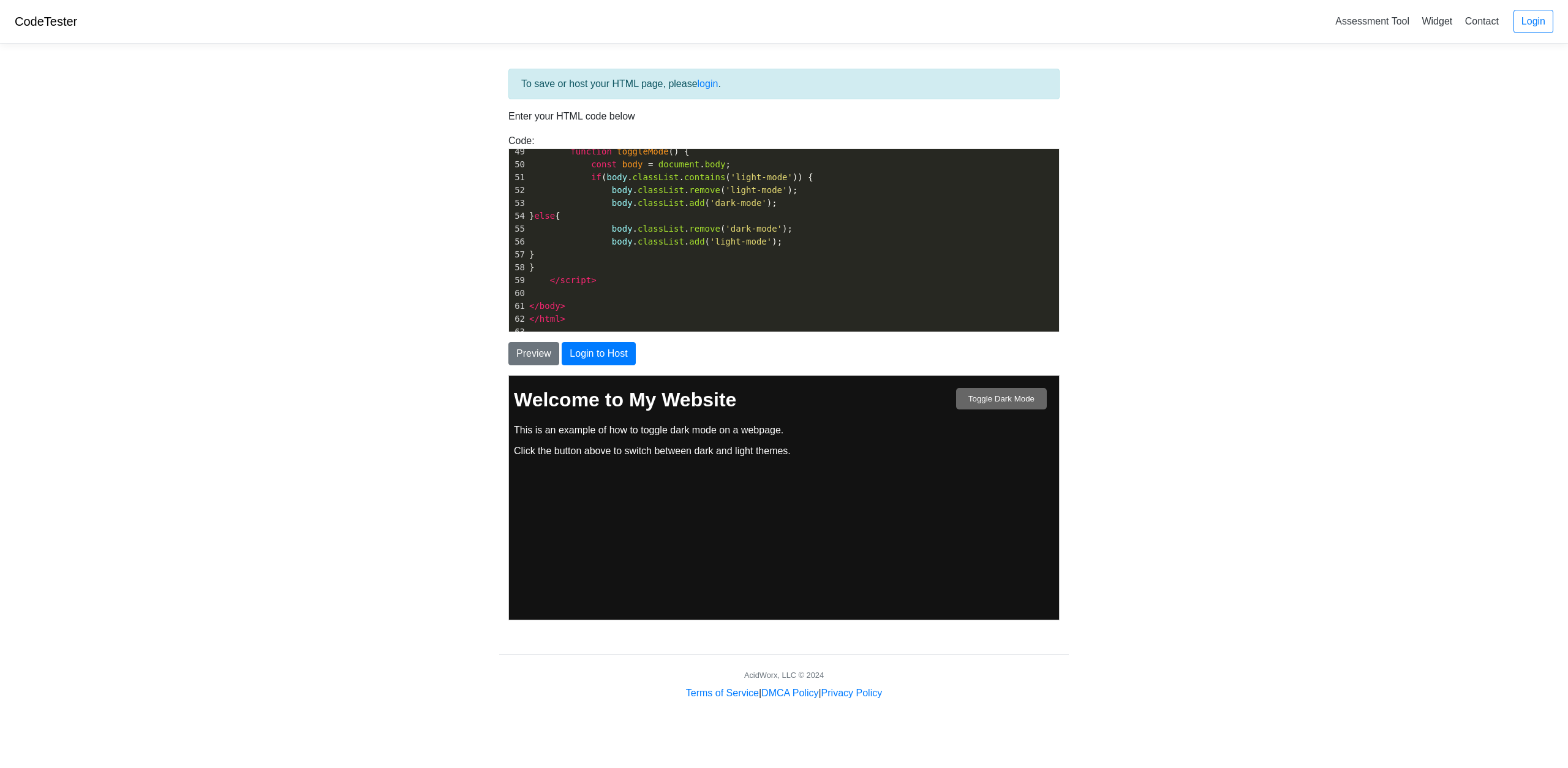
click at [988, 400] on button "Toggle Dark Mode" at bounding box center [1001, 398] width 91 height 22
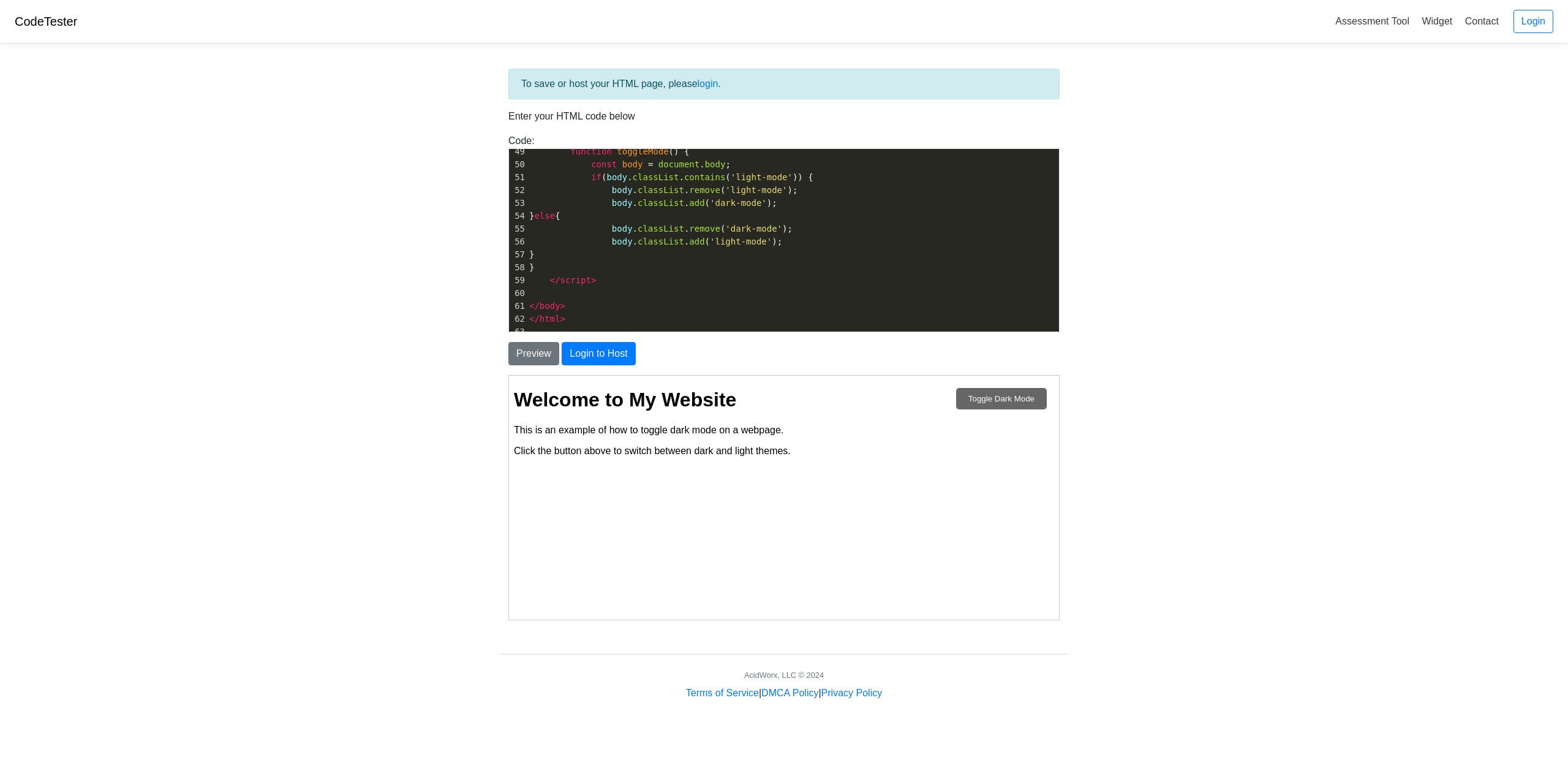
click at [988, 400] on button "Toggle Dark Mode" at bounding box center [1001, 398] width 91 height 22
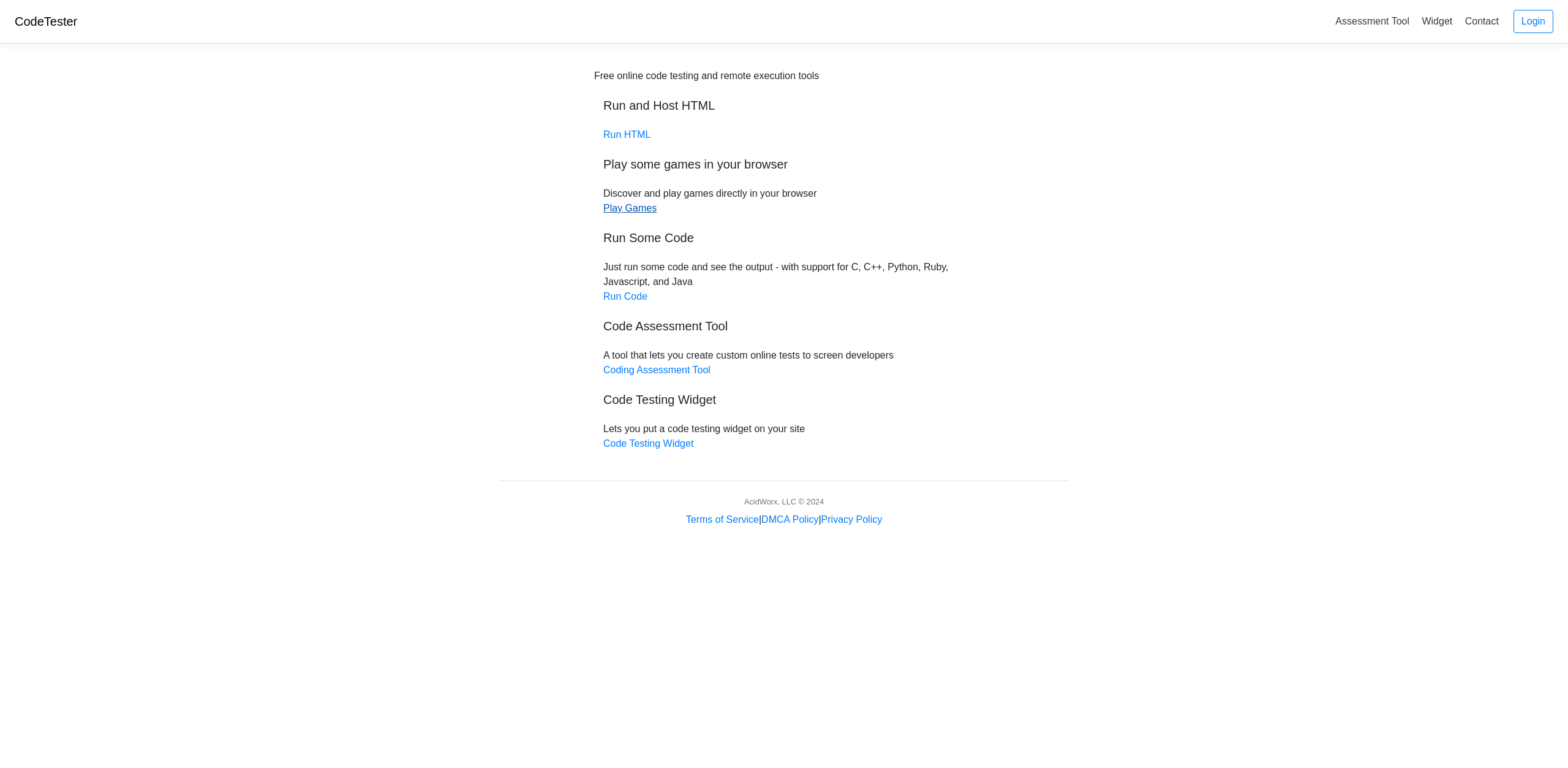
click at [651, 213] on link "Play Games" at bounding box center [630, 208] width 53 height 10
click at [624, 134] on link "Run HTML" at bounding box center [627, 134] width 47 height 10
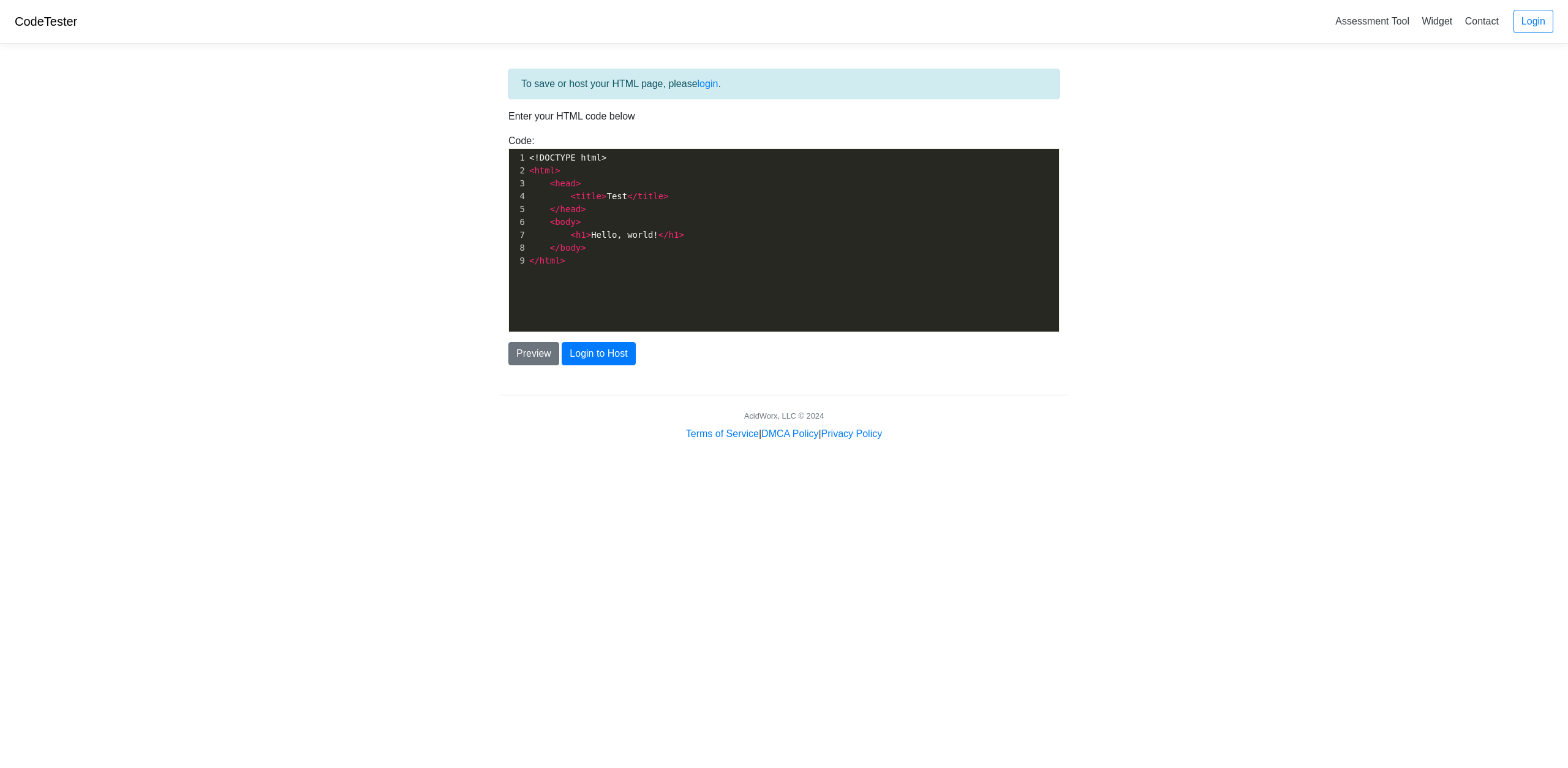
click at [731, 413] on div "To save or host your HTML page, please login . Enter your HTML code below Code:…" at bounding box center [784, 247] width 588 height 388
type textarea "<!DOCTYPE html> <html> <head> <title>Test</title> </head> <body> <h1>Hello, wor…"
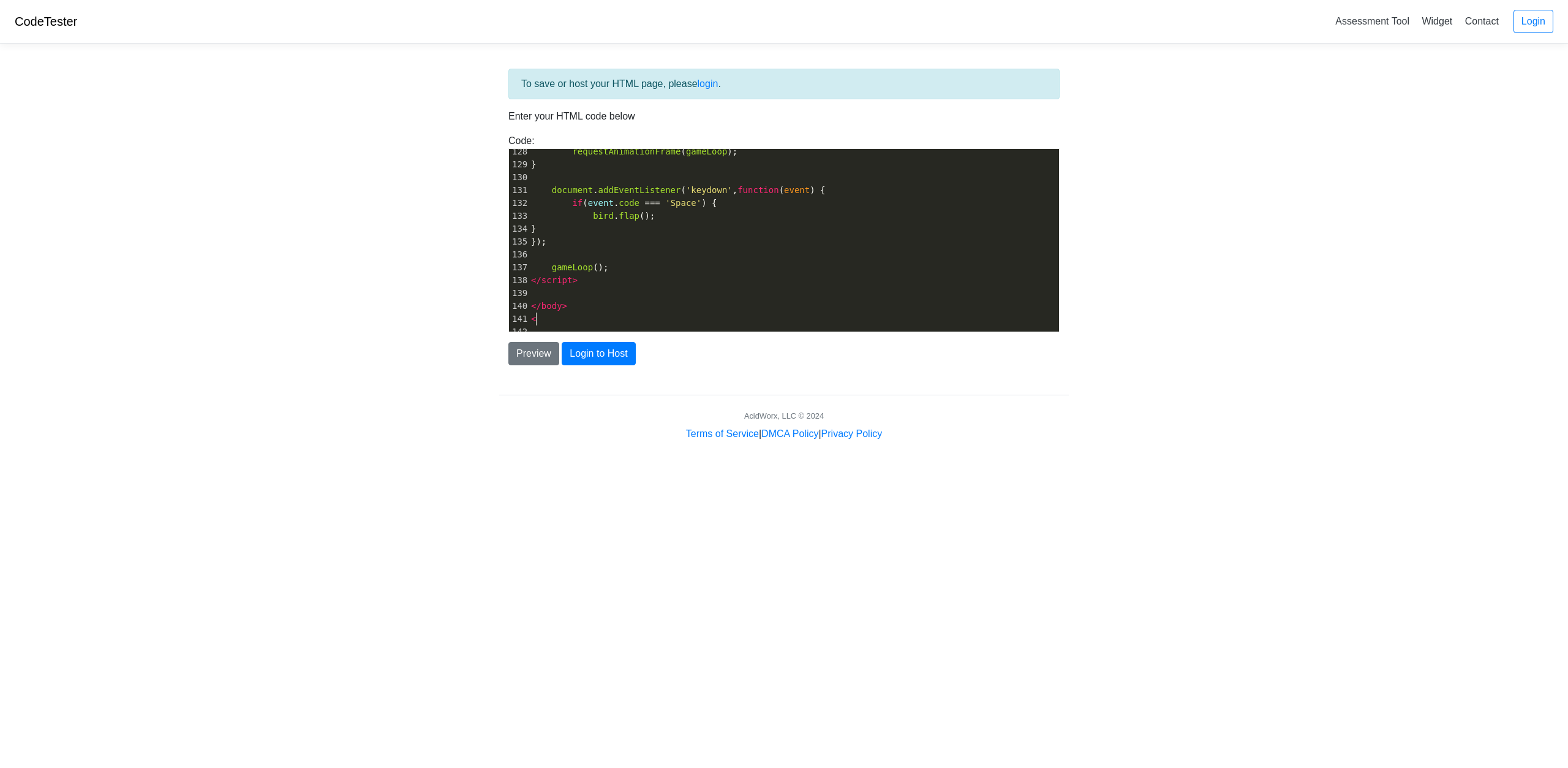
scroll to position [1628, 0]
type textarea "body>"
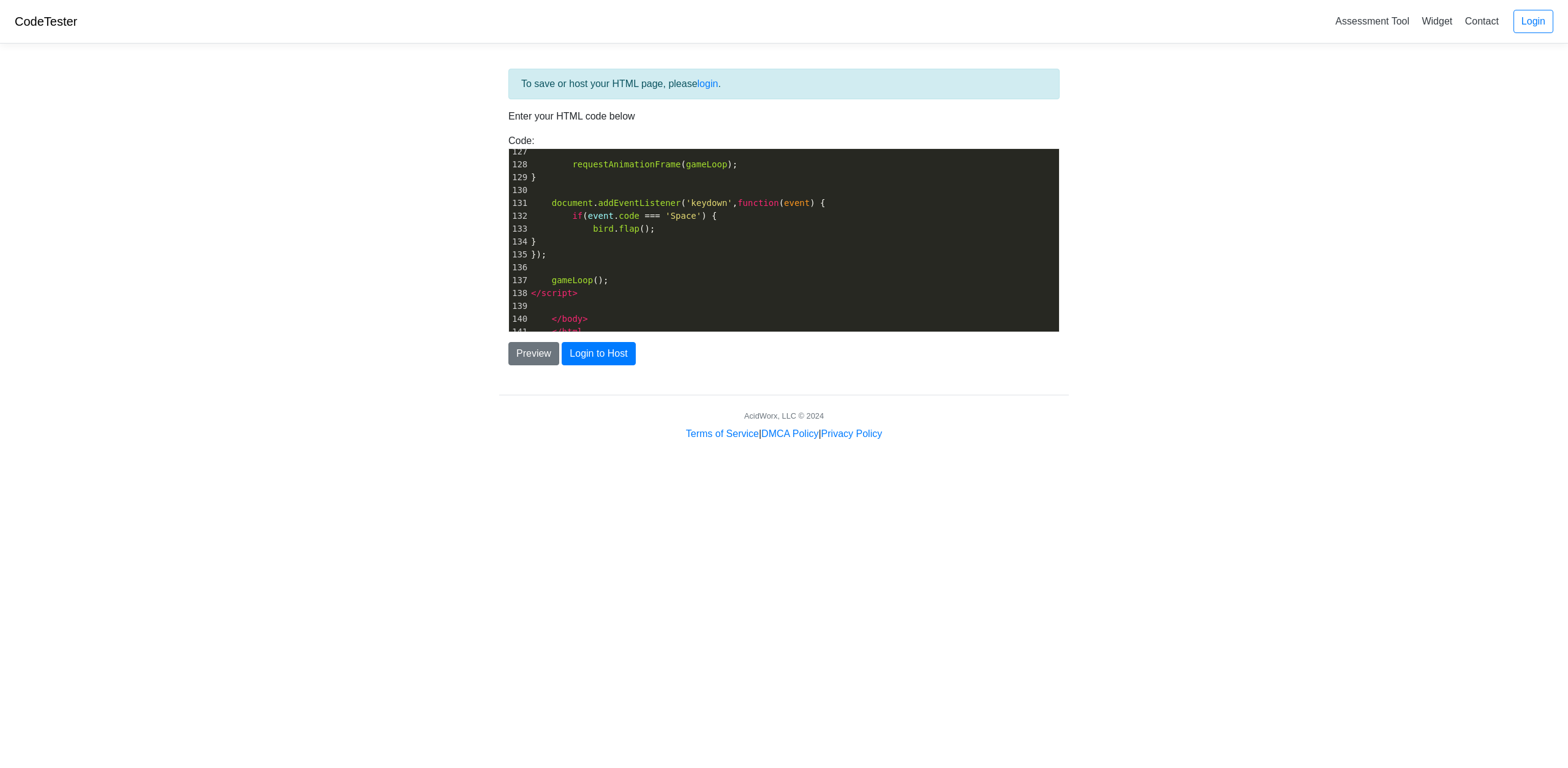
type textarea "</html>"
click at [635, 289] on pre "</ script >" at bounding box center [793, 293] width 530 height 13
click at [526, 364] on button "Preview" at bounding box center [534, 353] width 51 height 23
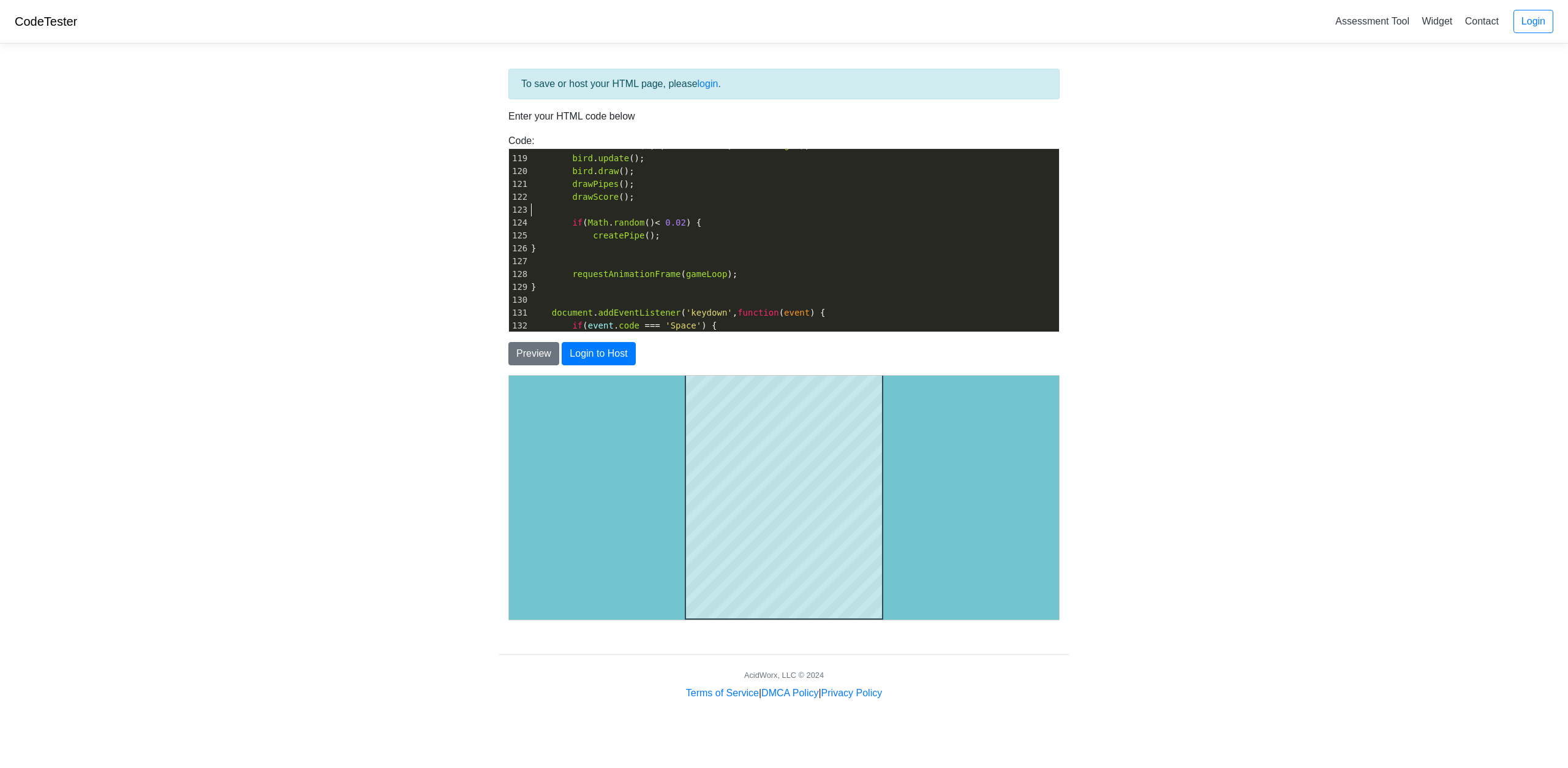
scroll to position [4, 0]
click at [681, 215] on pre "​" at bounding box center [793, 210] width 530 height 13
click at [682, 221] on span "if ( Math . random () < 0.02 ) {" at bounding box center [616, 222] width 170 height 10
type textarea "4"
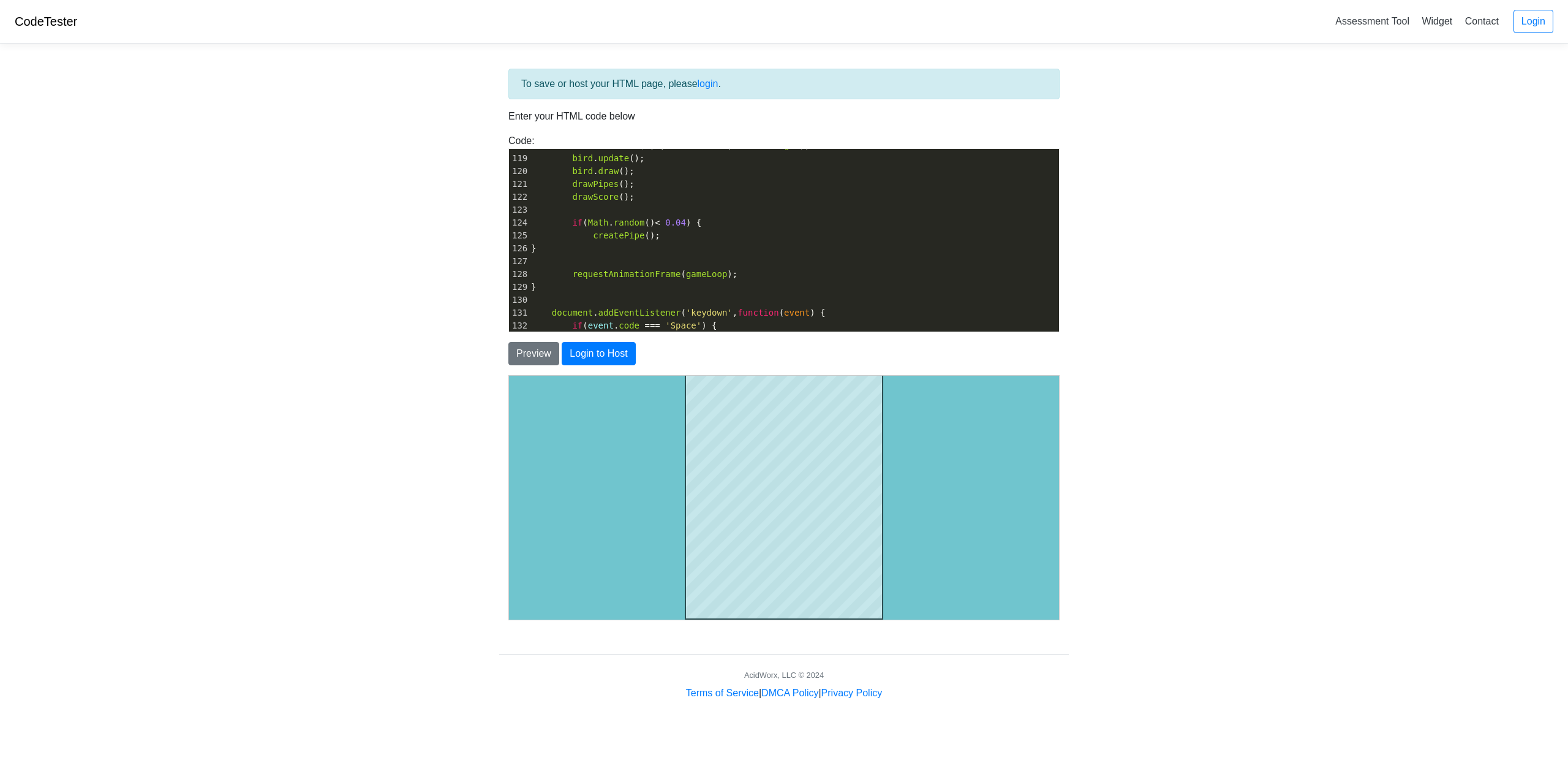
click at [775, 301] on pre "​" at bounding box center [793, 300] width 530 height 13
click at [621, 300] on span "150" at bounding box center [626, 300] width 15 height 10
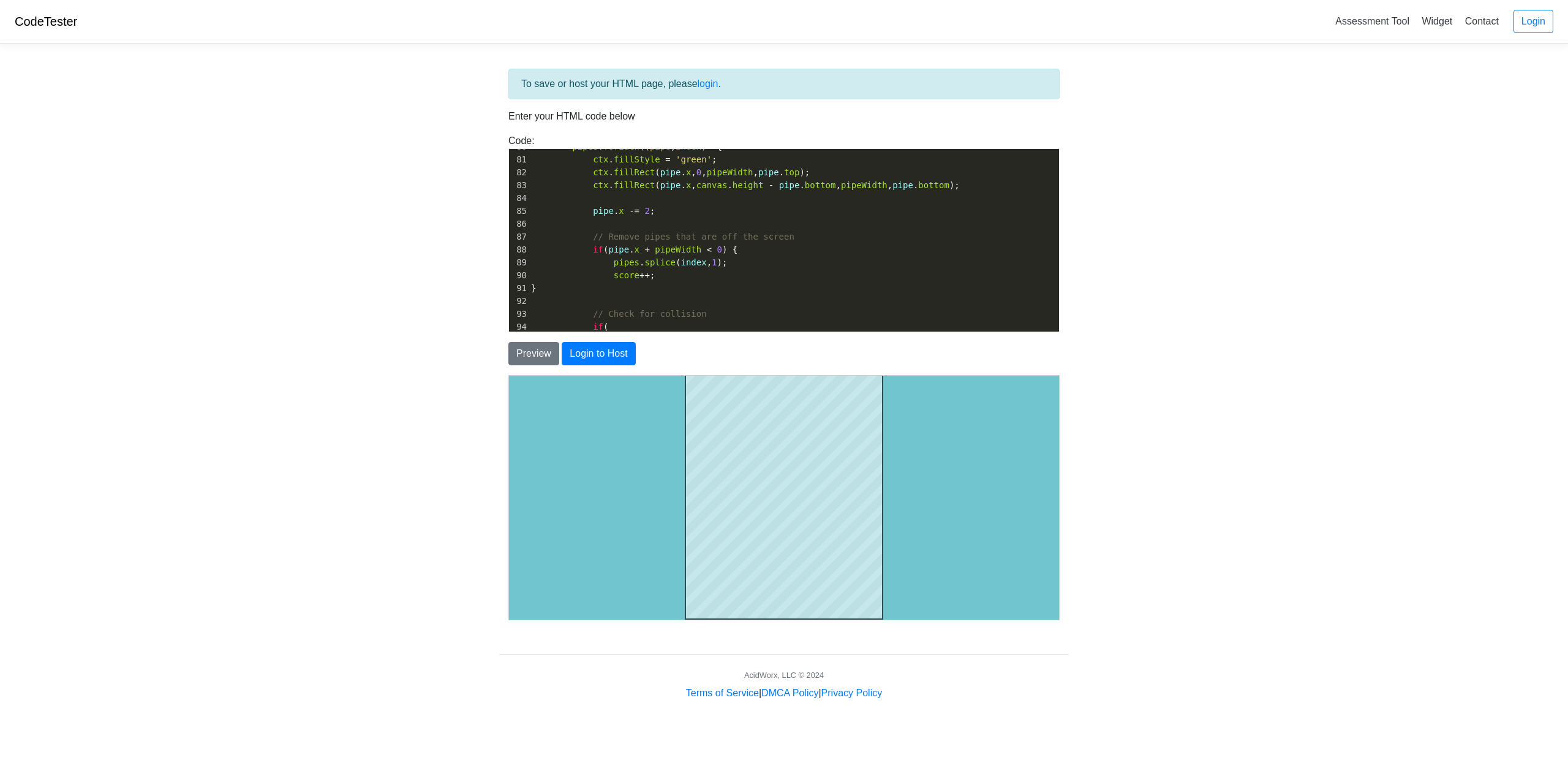
scroll to position [966, 0]
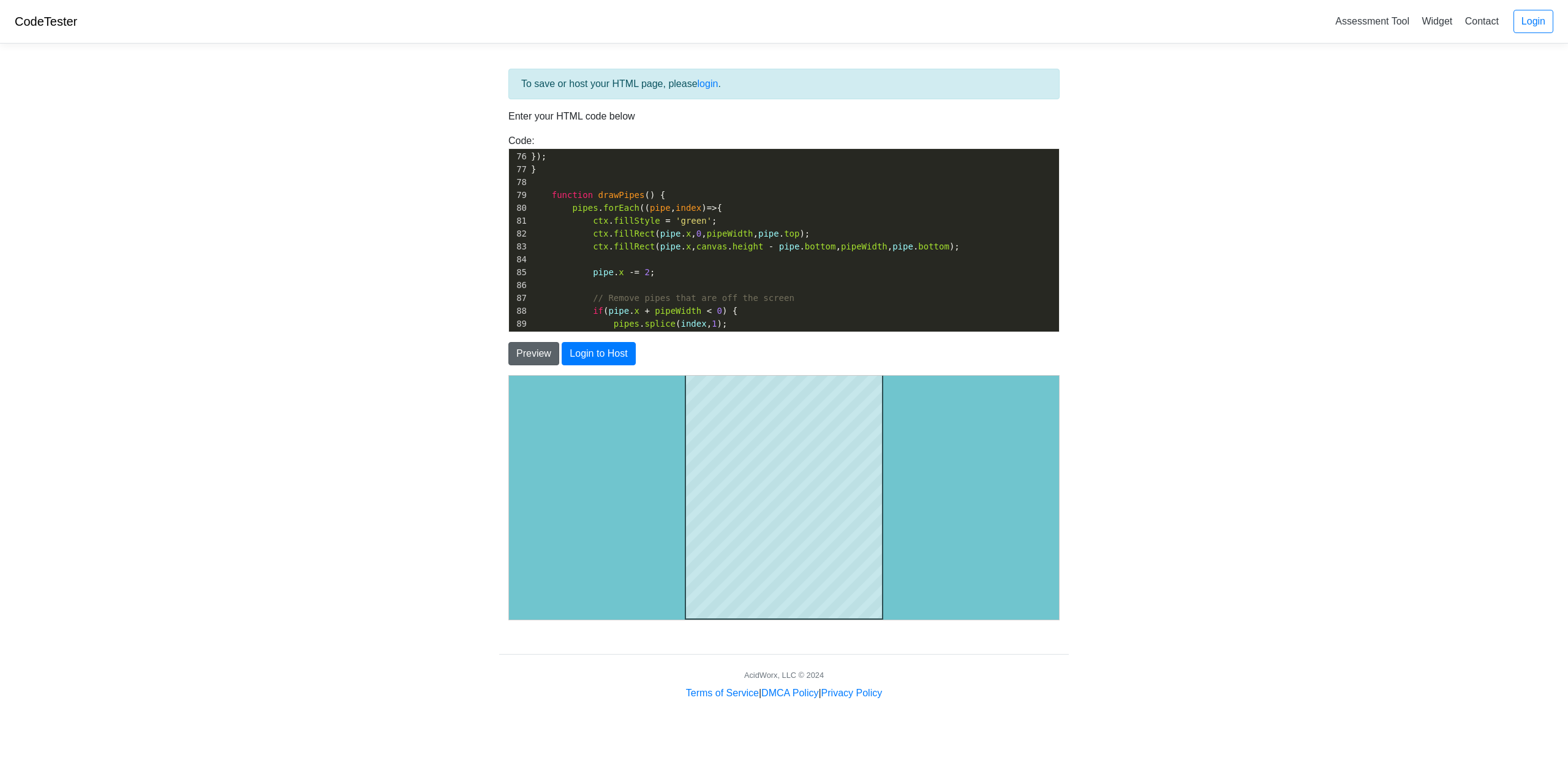
type textarea "75"
click at [550, 358] on button "Preview" at bounding box center [534, 353] width 51 height 23
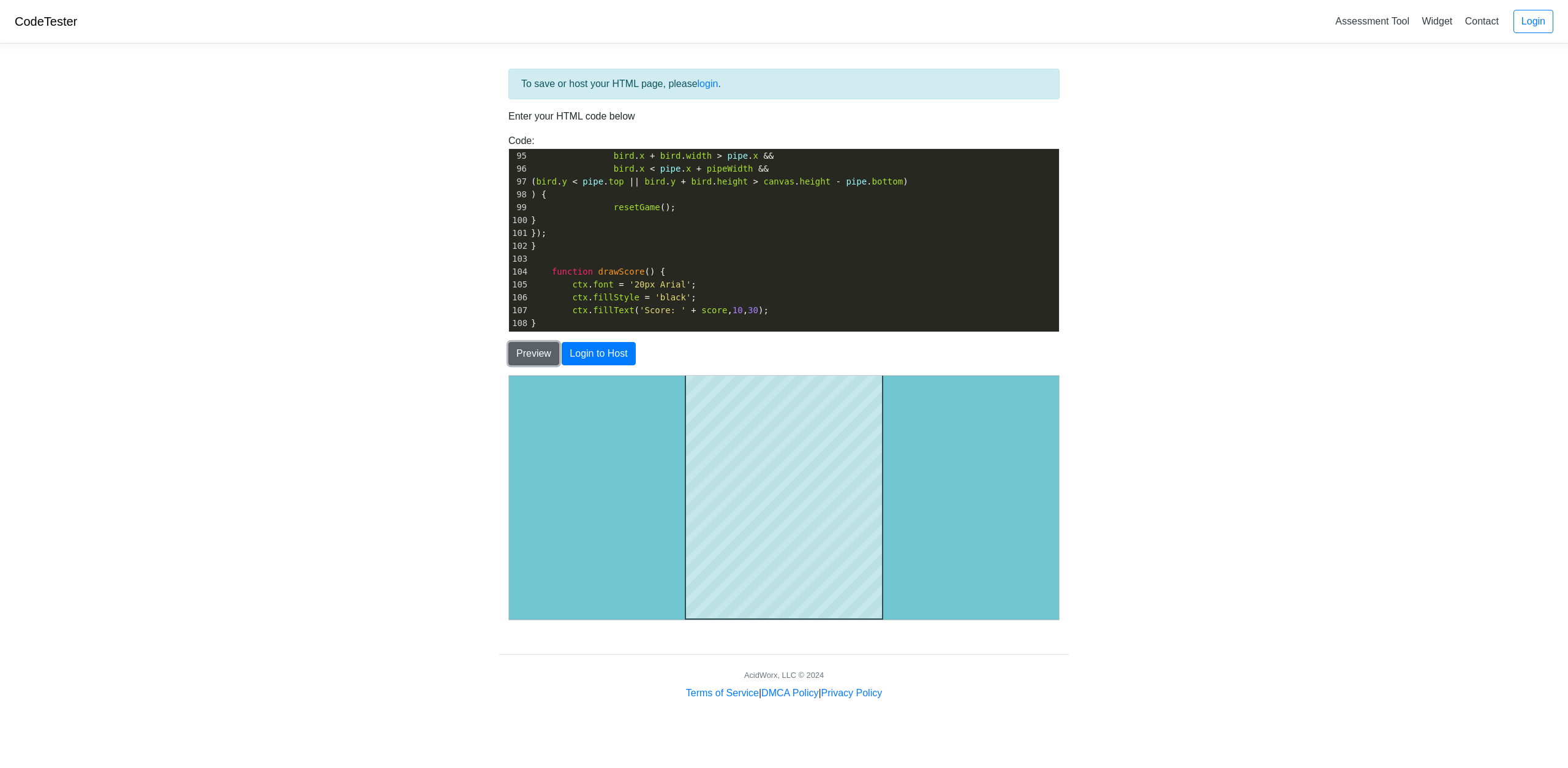
click at [526, 353] on button "Preview" at bounding box center [534, 353] width 51 height 23
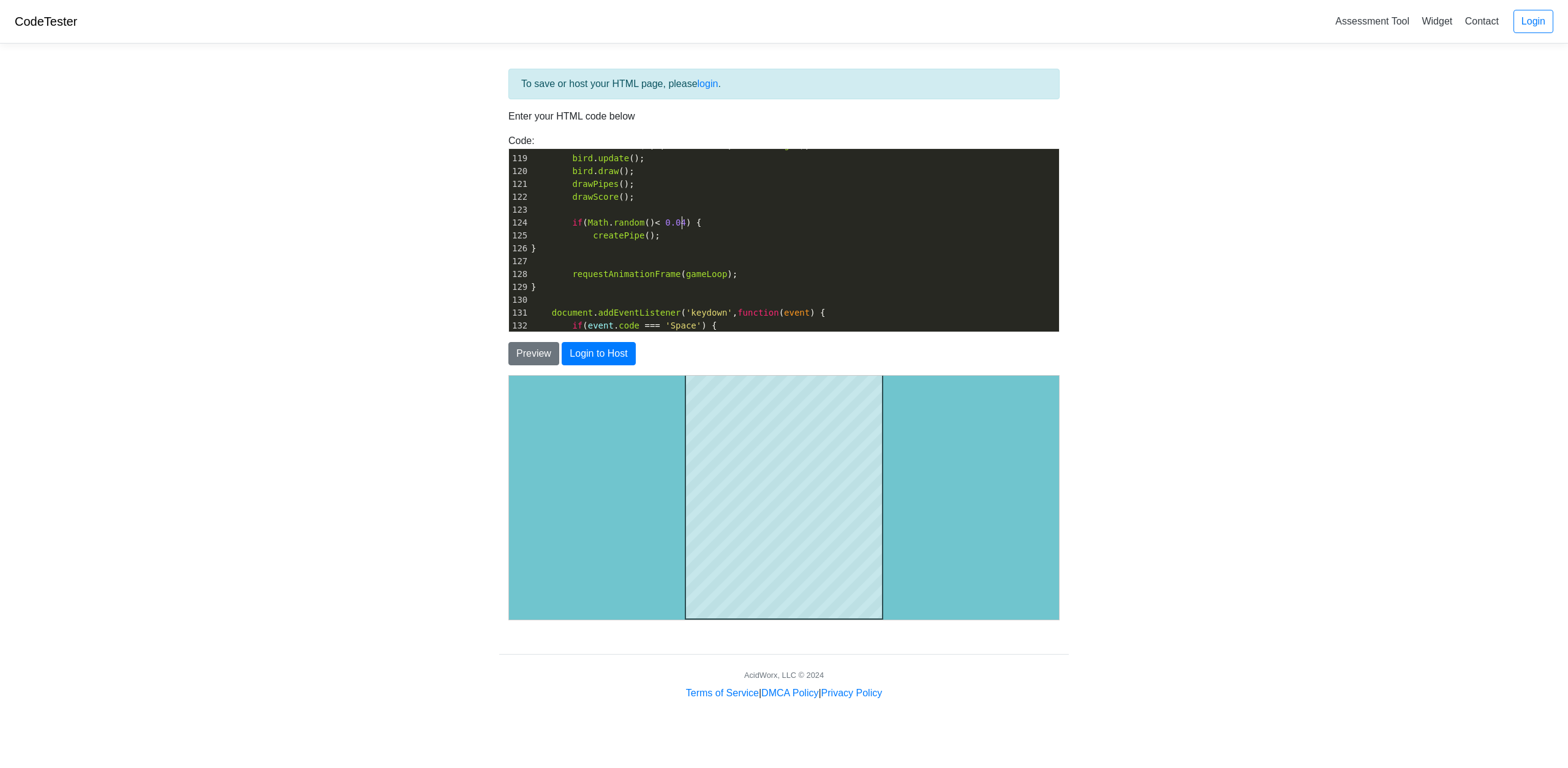
click at [680, 226] on span "0.04" at bounding box center [676, 222] width 21 height 10
type textarea "2"
click at [380, 329] on body "CodeTester Assessment Tool Widget Contact Login To save or host your HTML page,…" at bounding box center [784, 350] width 1568 height 700
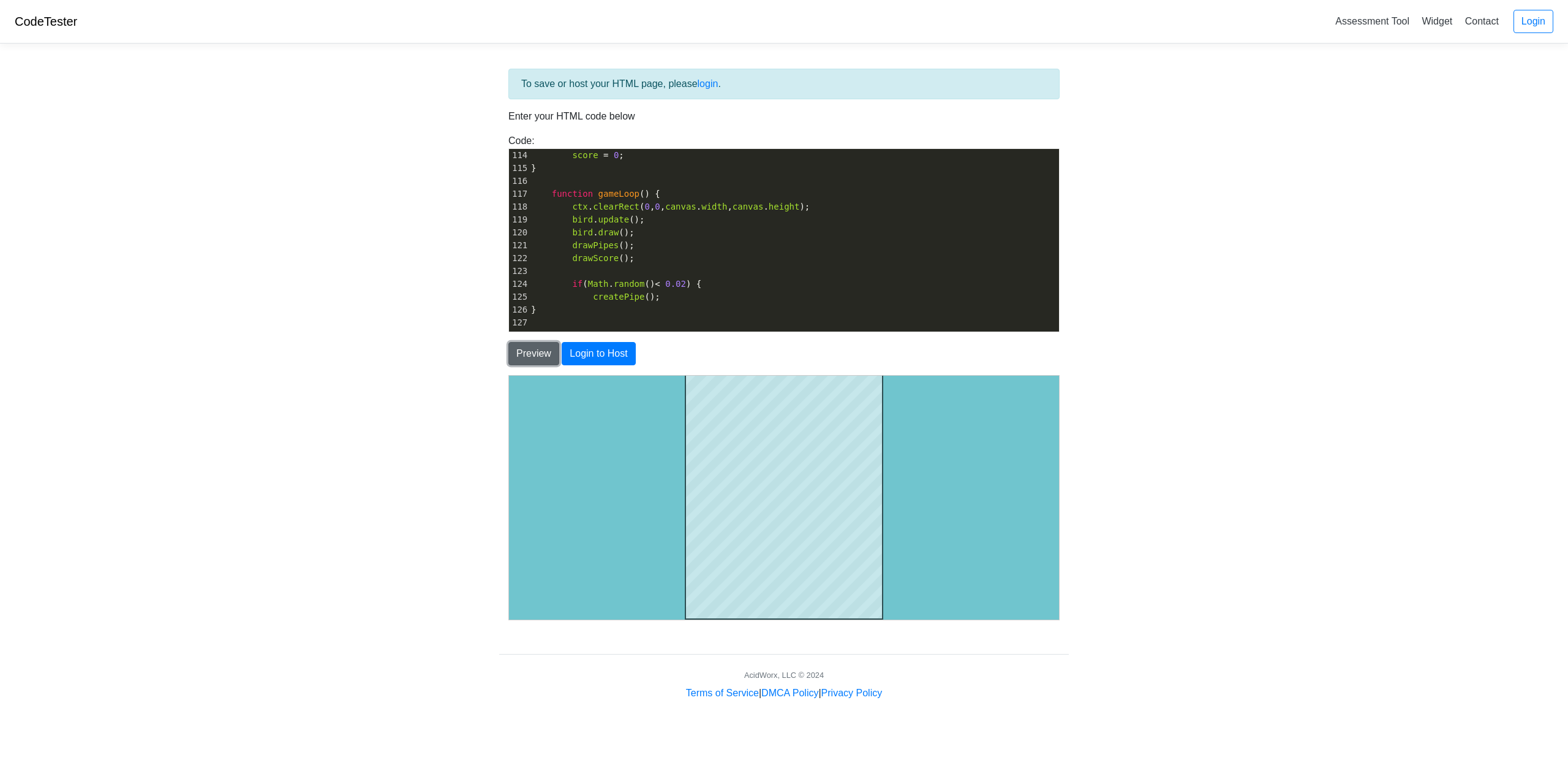
click at [542, 353] on button "Preview" at bounding box center [534, 353] width 51 height 23
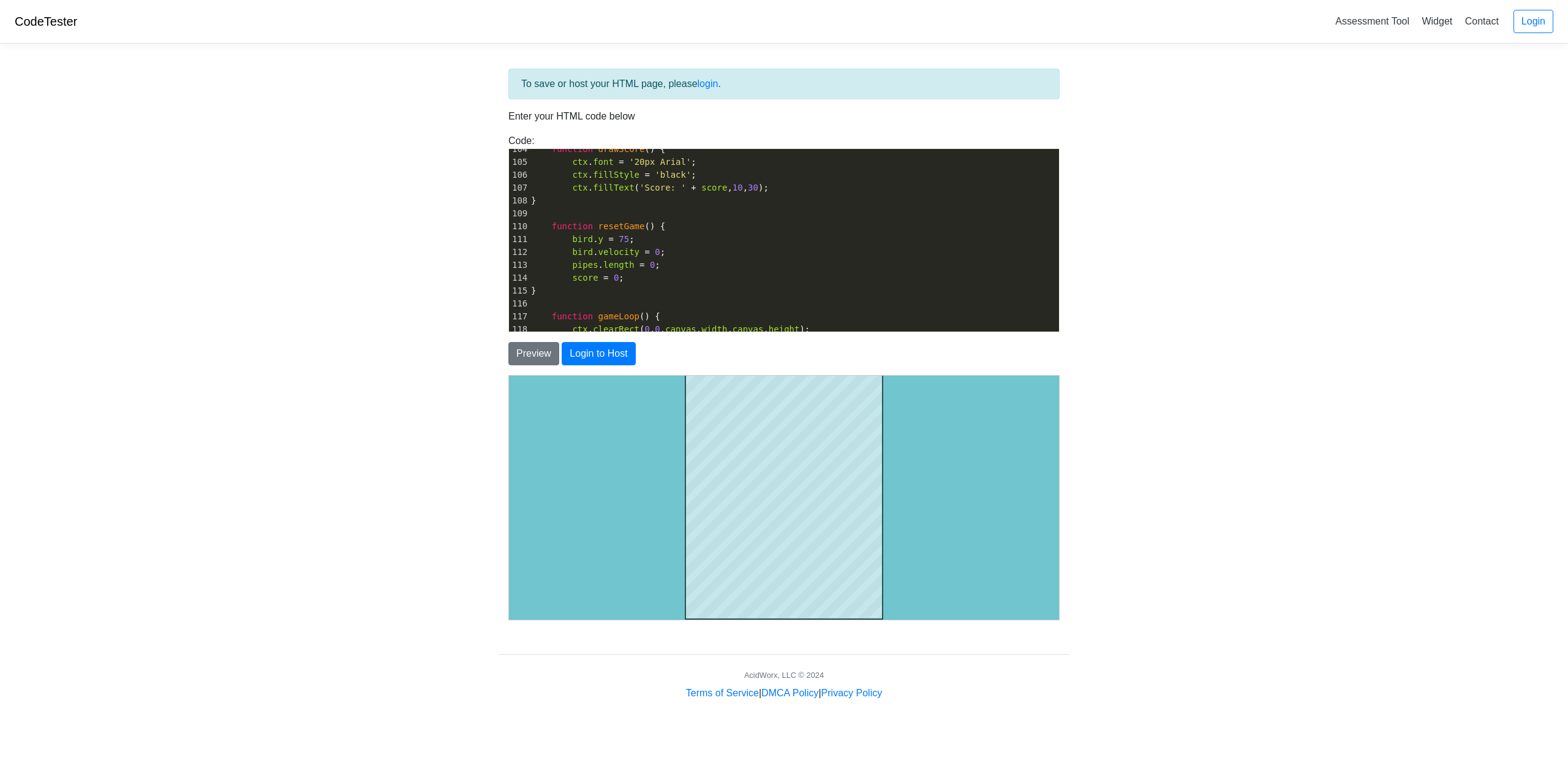
click at [619, 236] on span "75" at bounding box center [624, 239] width 10 height 10
type textarea "150"
click at [405, 305] on body "CodeTester Assessment Tool Widget Contact Login To save or host your HTML page,…" at bounding box center [784, 350] width 1568 height 700
click at [541, 348] on button "Preview" at bounding box center [534, 353] width 51 height 23
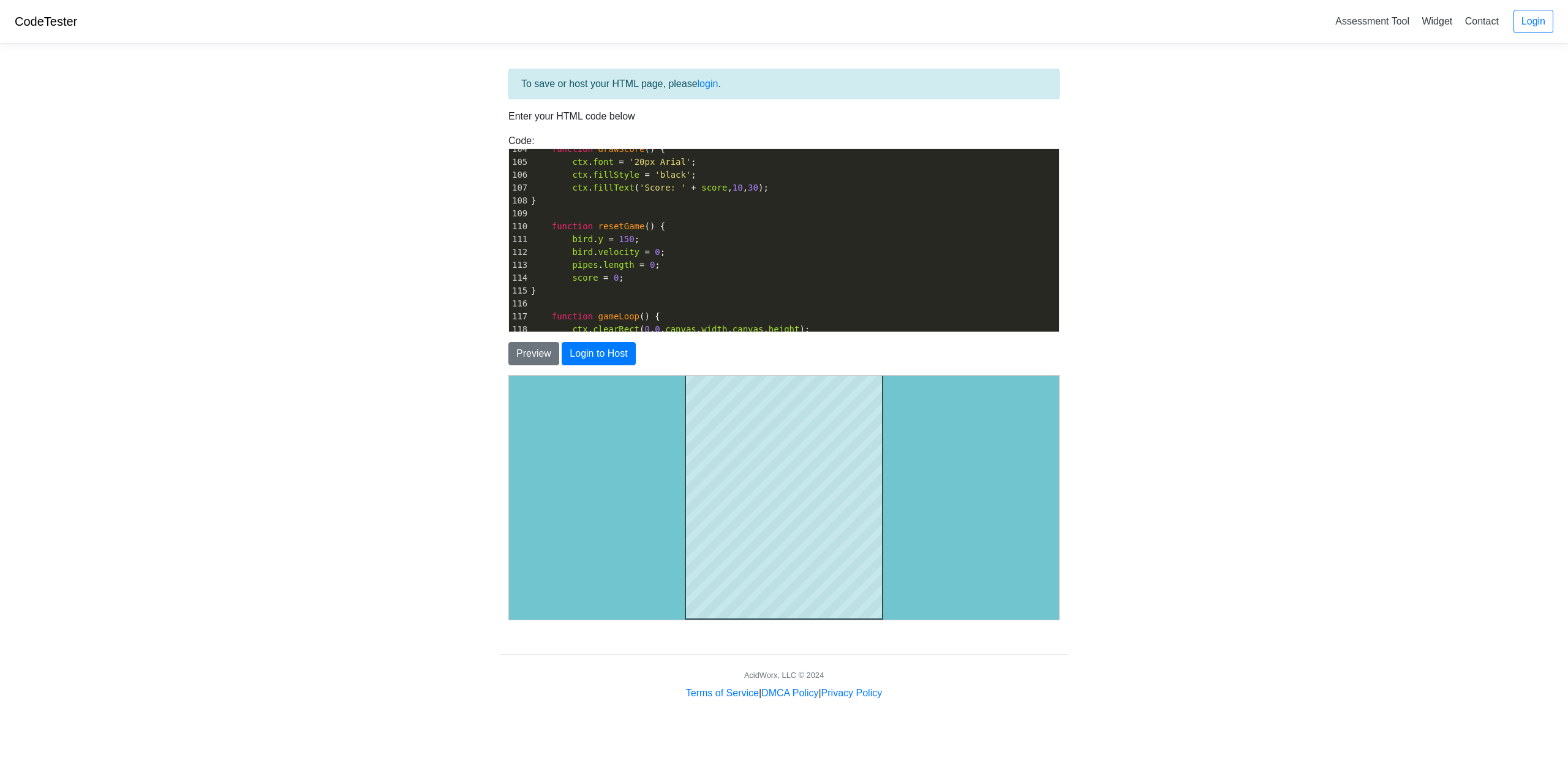
click at [588, 273] on span "score" at bounding box center [585, 277] width 26 height 10
type textarea "<!DOCTYPE html> <html lang="en"> <head> <meta charset="UTF-8"> <meta name="view…"
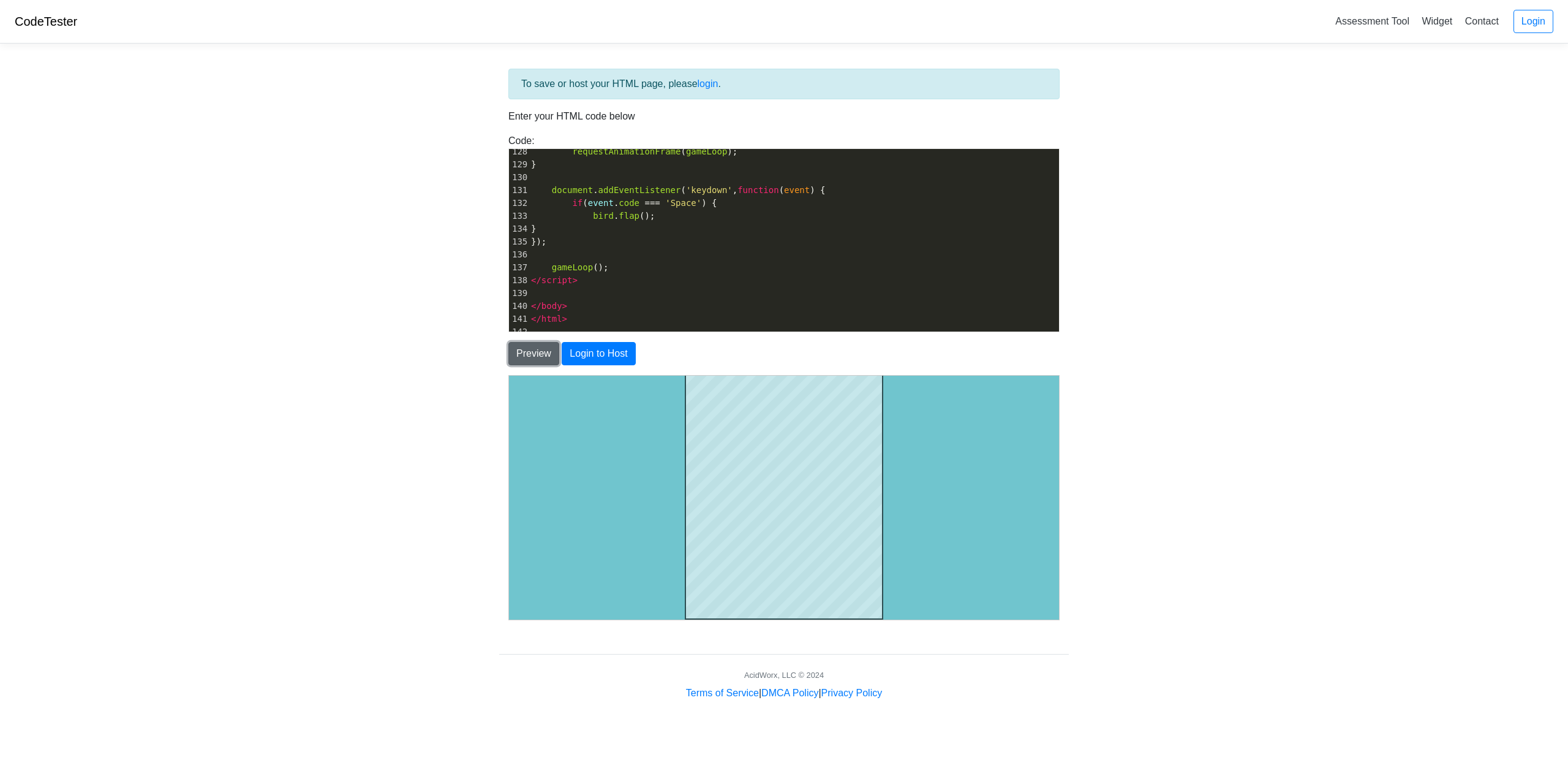
click at [536, 346] on button "Preview" at bounding box center [534, 353] width 51 height 23
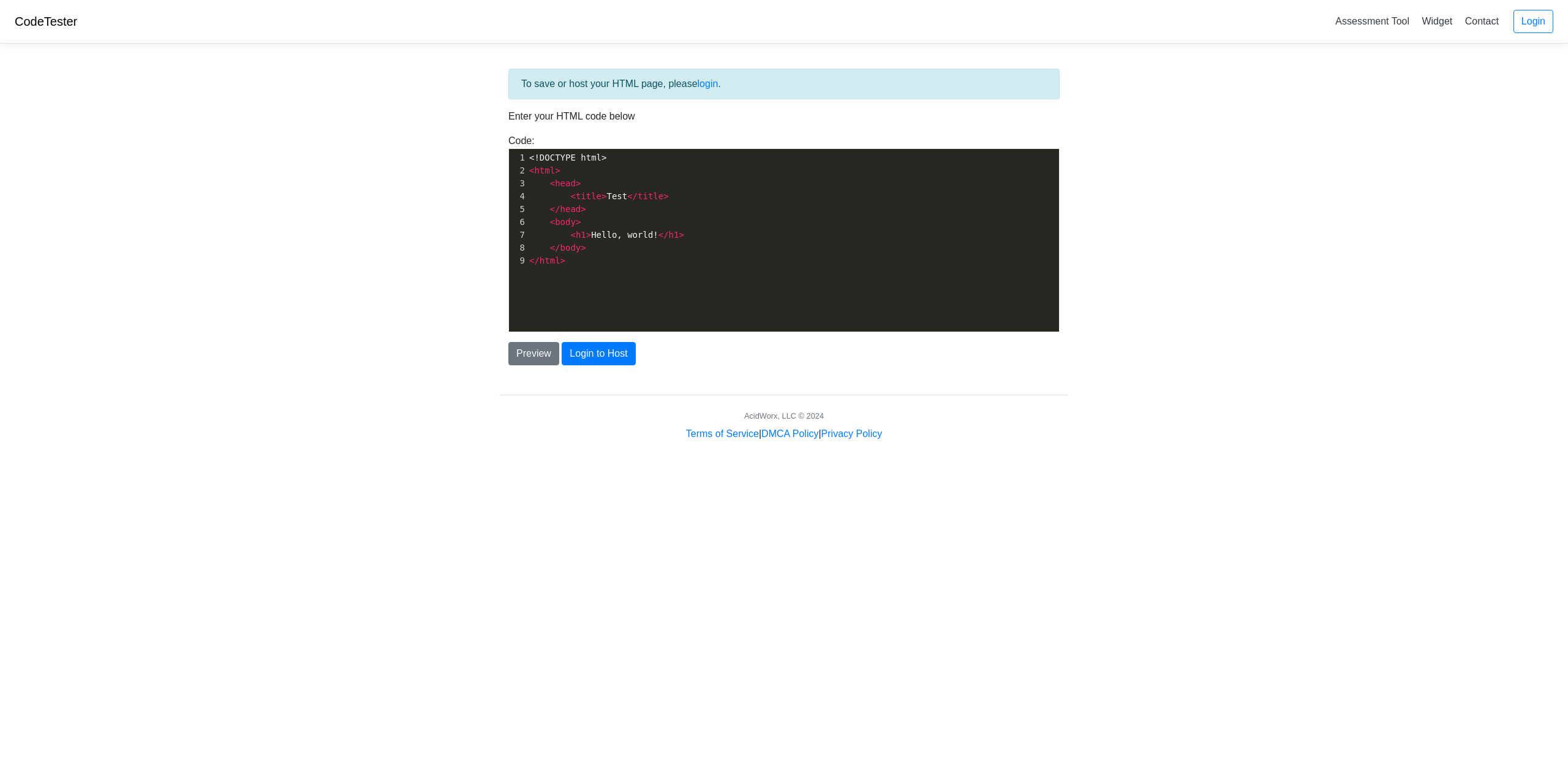
scroll to position [4, 0]
drag, startPoint x: 533, startPoint y: 241, endPoint x: 534, endPoint y: 248, distance: 7.1
click at [533, 241] on div "1 <!DOCTYPE html> 2 < html > 3 < head > 4 < title > Test </ title > 5 </ head >…" at bounding box center [797, 209] width 541 height 116
type textarea "<!DOCTYPE html> <html> <head> <title>Test</title> </head> <body> <h1>Hello, wor…"
type textarea "<html>"
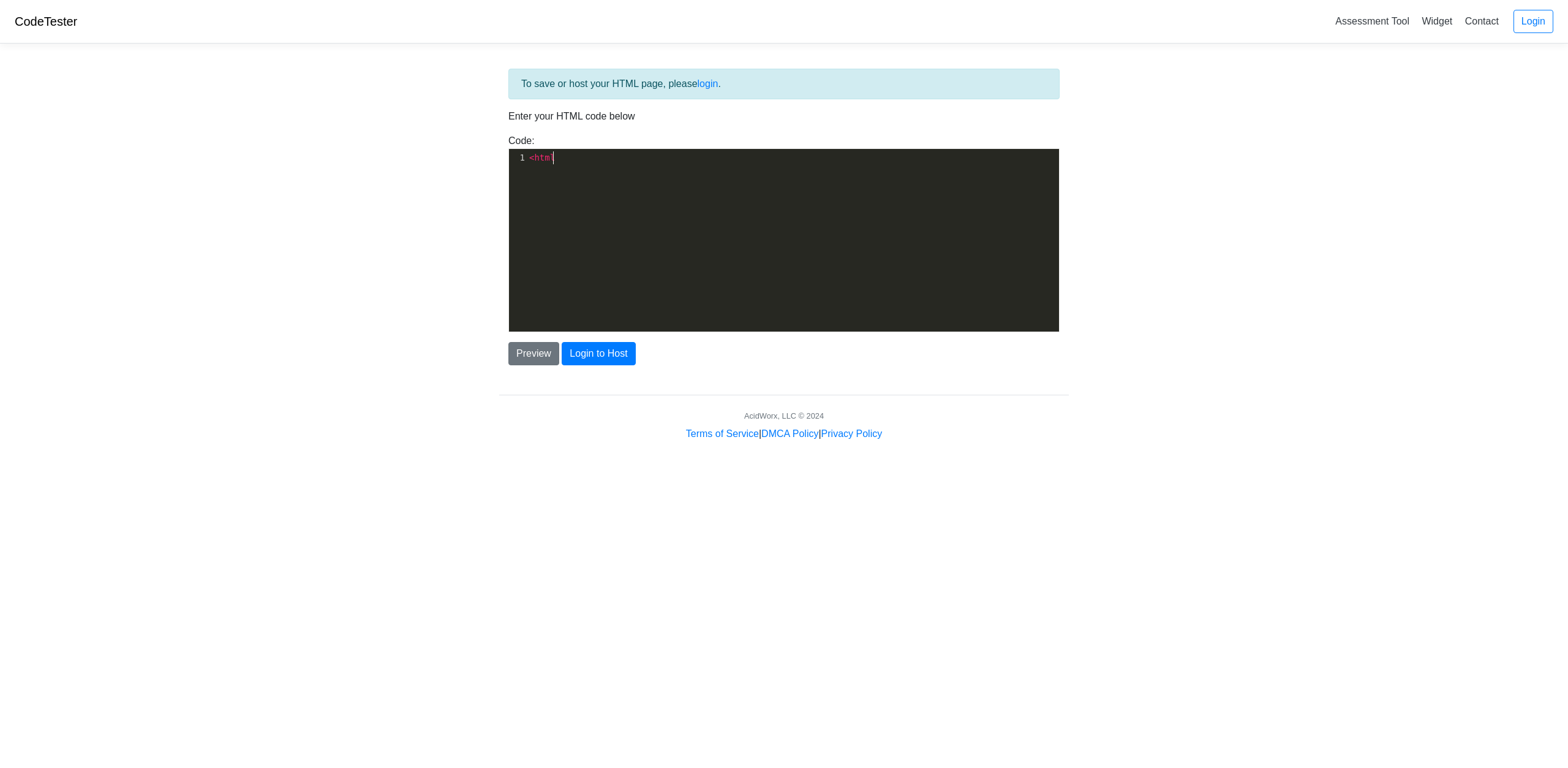
scroll to position [4, 28]
type textarea "?"
type textarea "</body>"
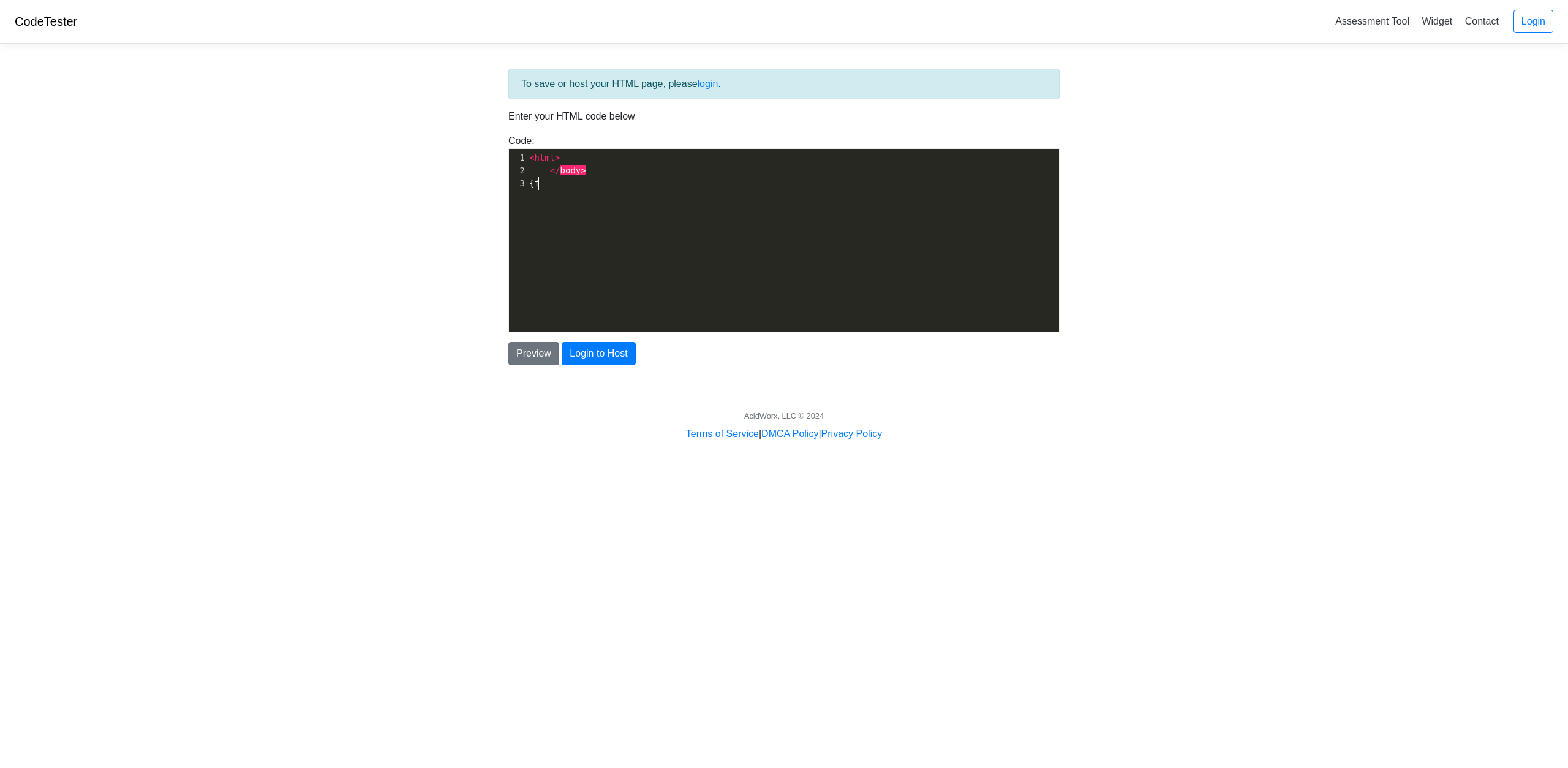
type textarea "{fl"
type textarea "-"
paste textarea
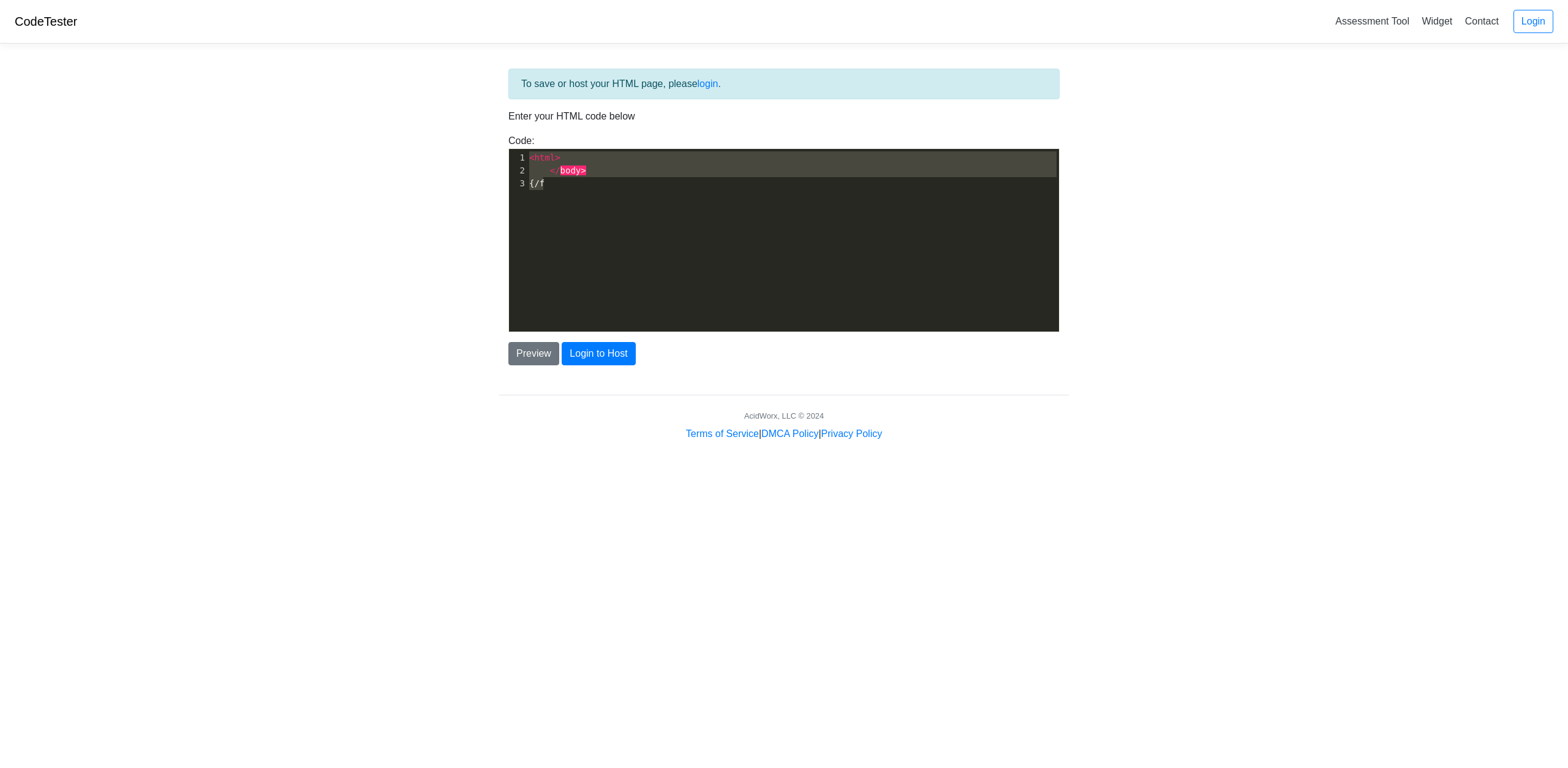
scroll to position [1640, 0]
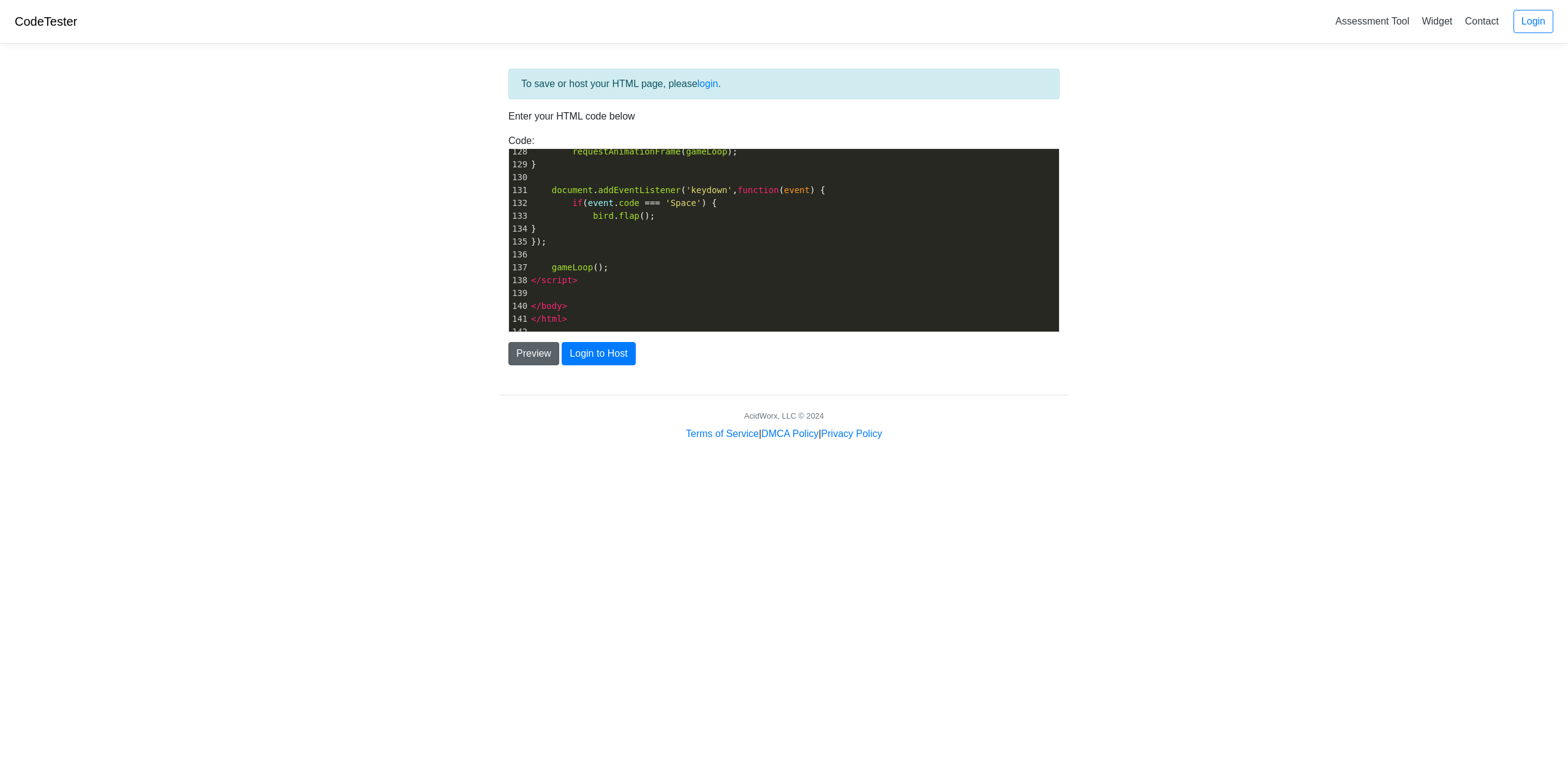
type textarea "<html> </body> {/f"
click at [543, 352] on button "Preview" at bounding box center [534, 353] width 51 height 23
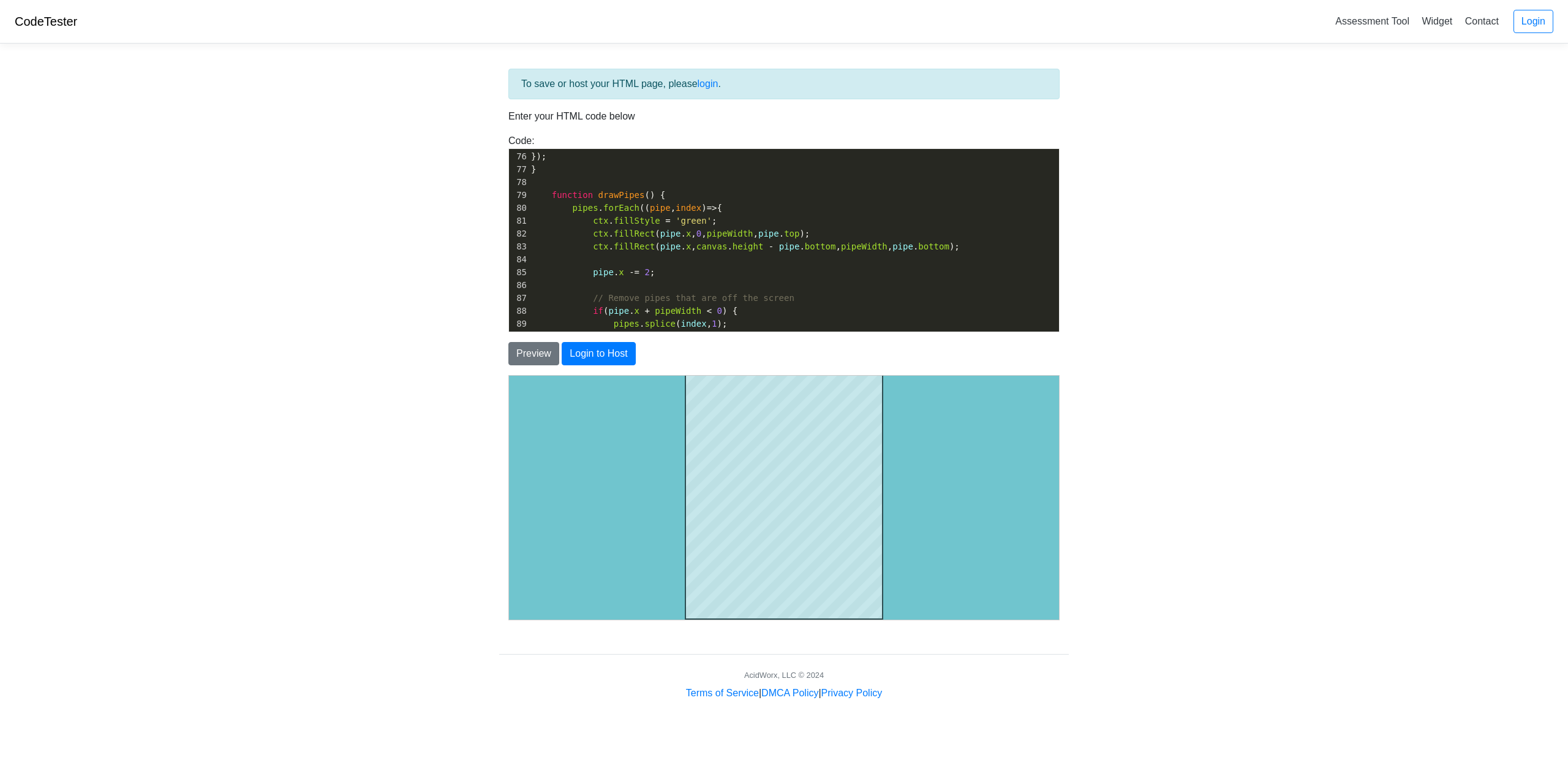
scroll to position [0, 0]
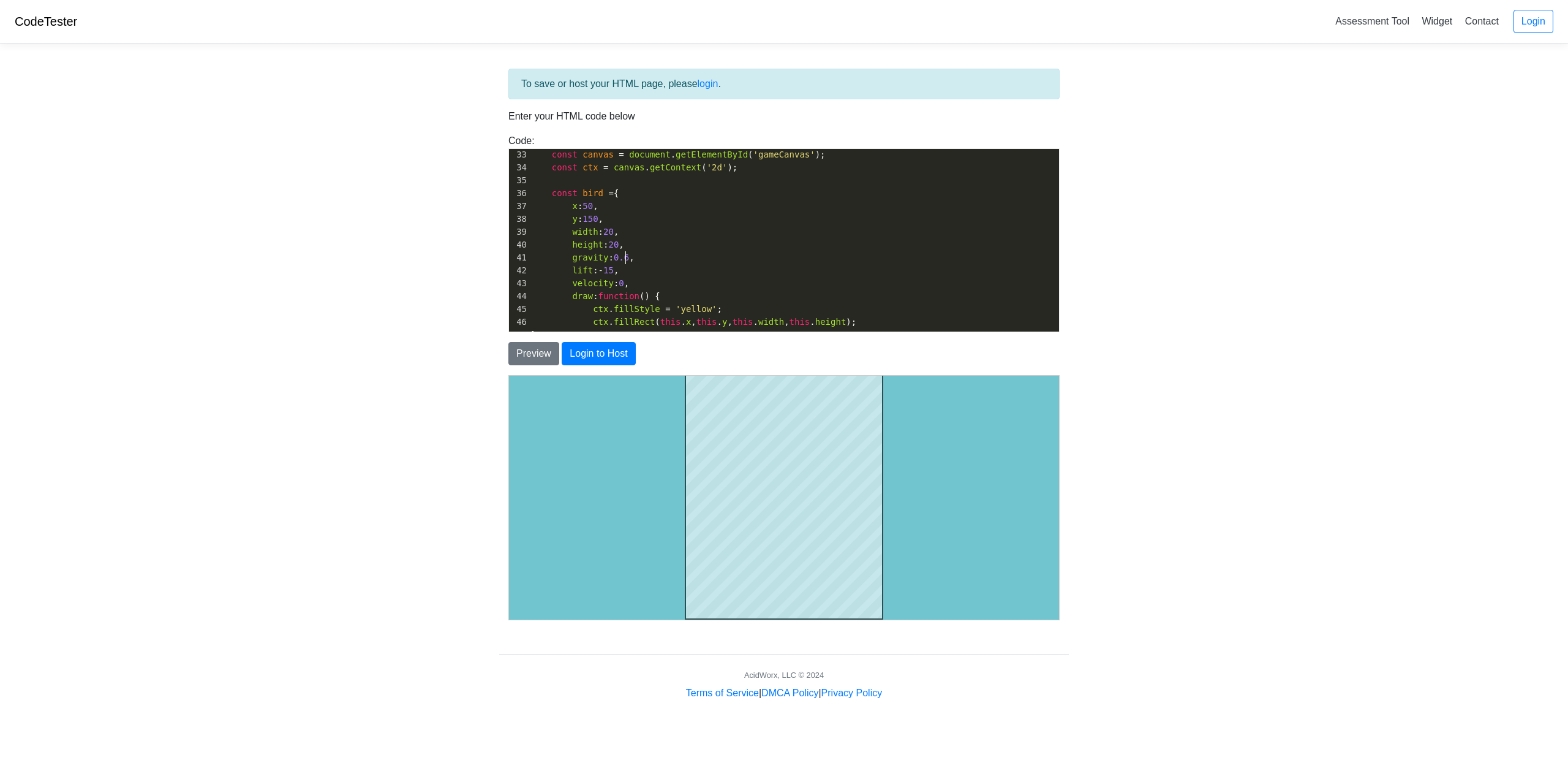
click at [626, 262] on span "gravity : 0.6 ," at bounding box center [583, 257] width 104 height 10
type textarea "0"
type textarea "2"
click at [535, 346] on button "Preview" at bounding box center [534, 353] width 51 height 23
click at [630, 467] on body at bounding box center [784, 470] width 550 height 244
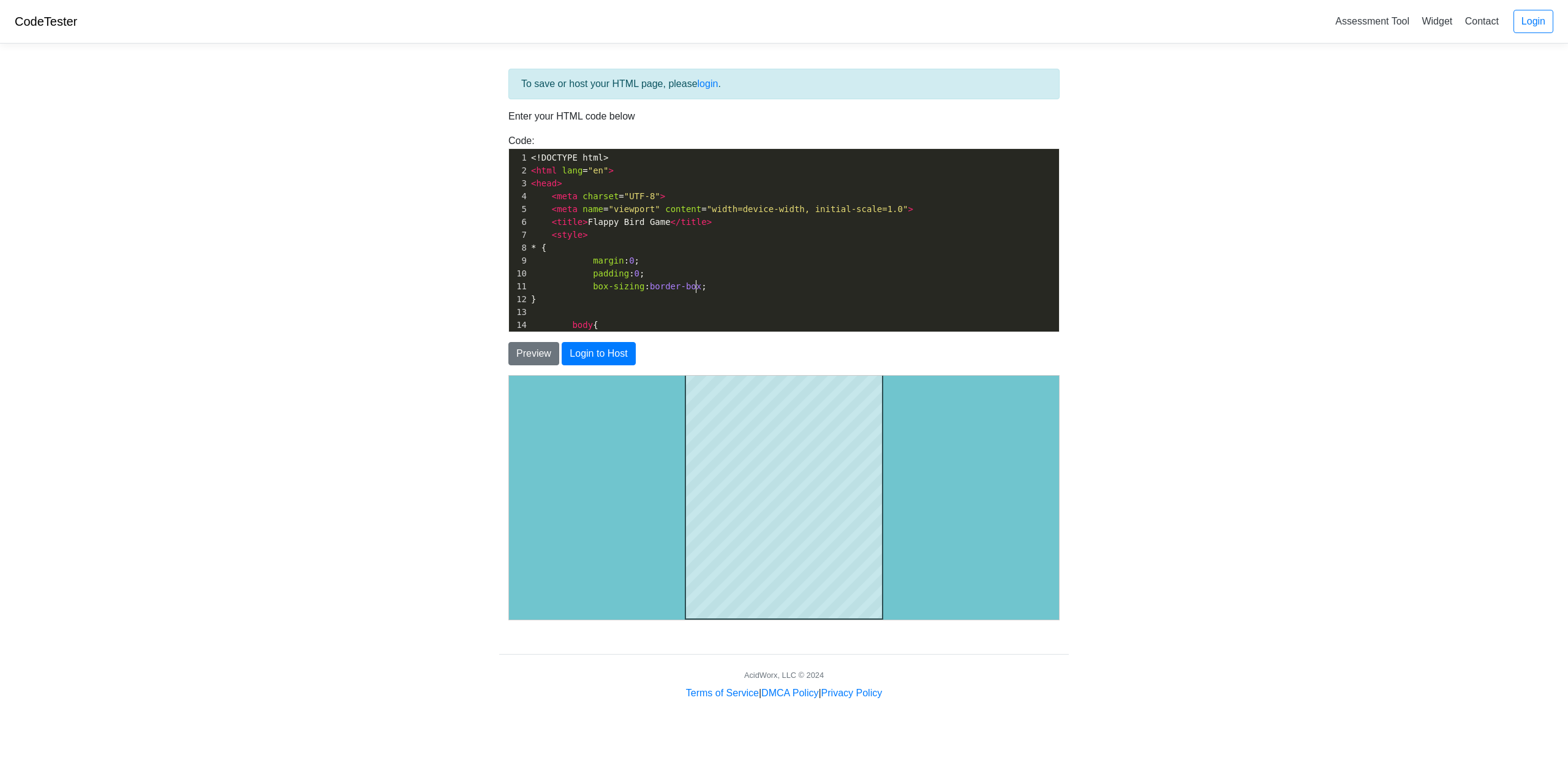
click at [800, 284] on pre "box-sizing : border-box ;" at bounding box center [793, 287] width 530 height 13
type textarea "<!DOCTYPE html> <html lang="en"> <head> <meta charset="UTF-8"> <meta name="view…"
click at [629, 228] on pre "< style >" at bounding box center [793, 235] width 530 height 13
type textarea ">"
click at [629, 228] on pre "< style >" at bounding box center [793, 235] width 530 height 13
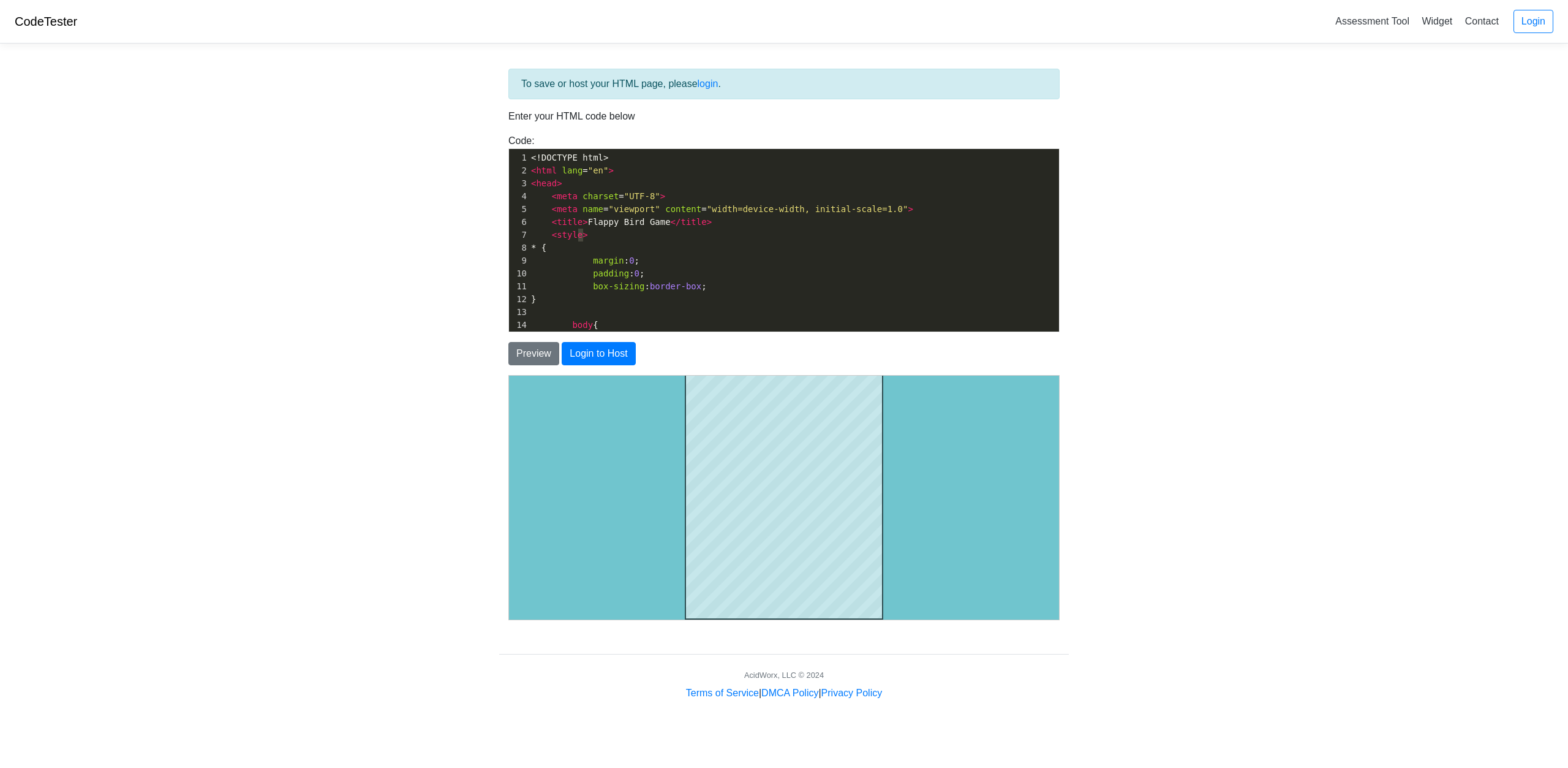
click at [625, 218] on span "< title > Flappy Bird Game </ title >" at bounding box center [621, 221] width 180 height 10
type textarea "Bird"
click at [625, 218] on span "< title > Flappy Bird Game </ title >" at bounding box center [621, 221] width 180 height 10
type textarea "terriost"
type textarea "or"
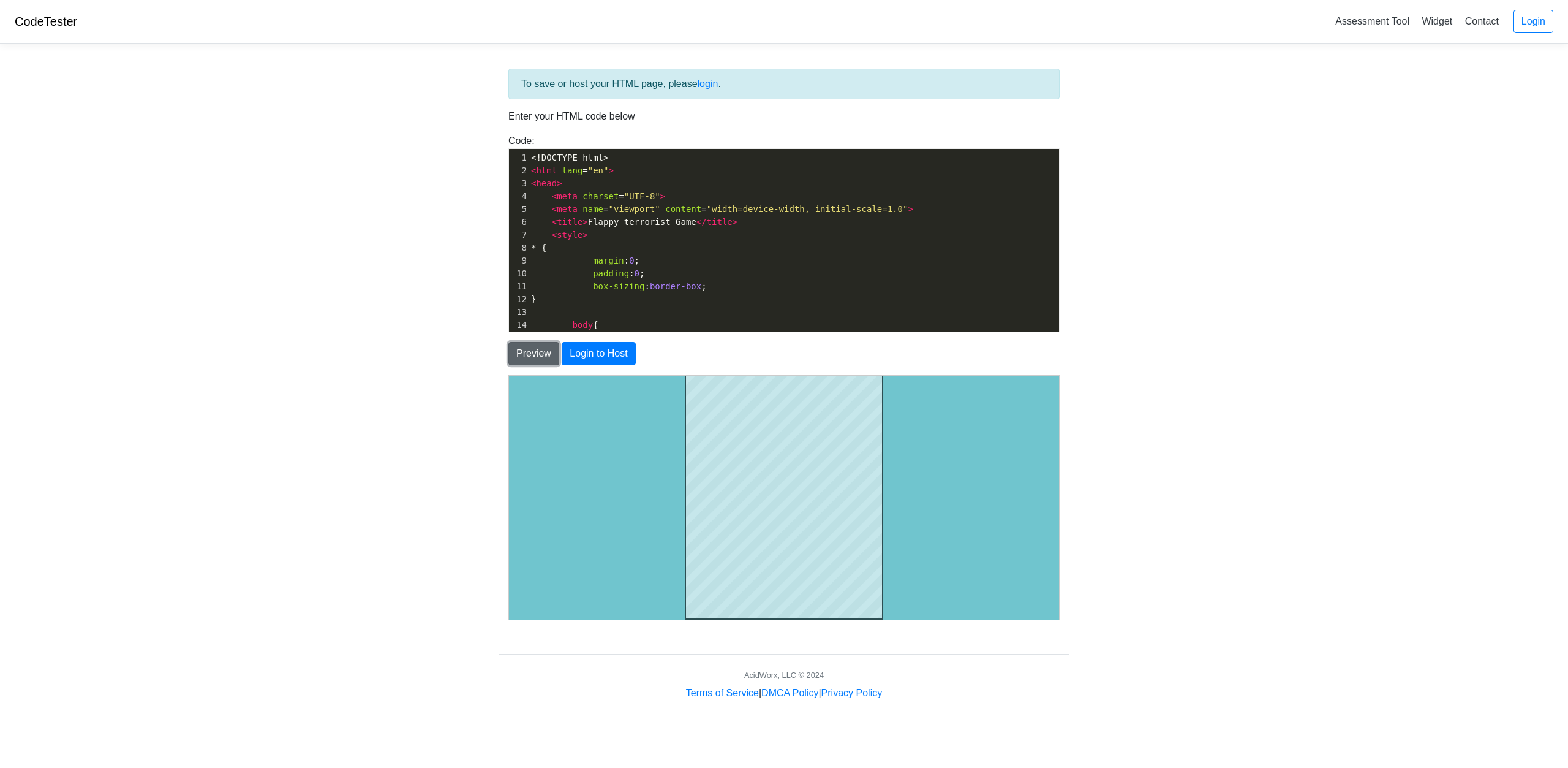
click at [511, 355] on button "Preview" at bounding box center [534, 353] width 51 height 23
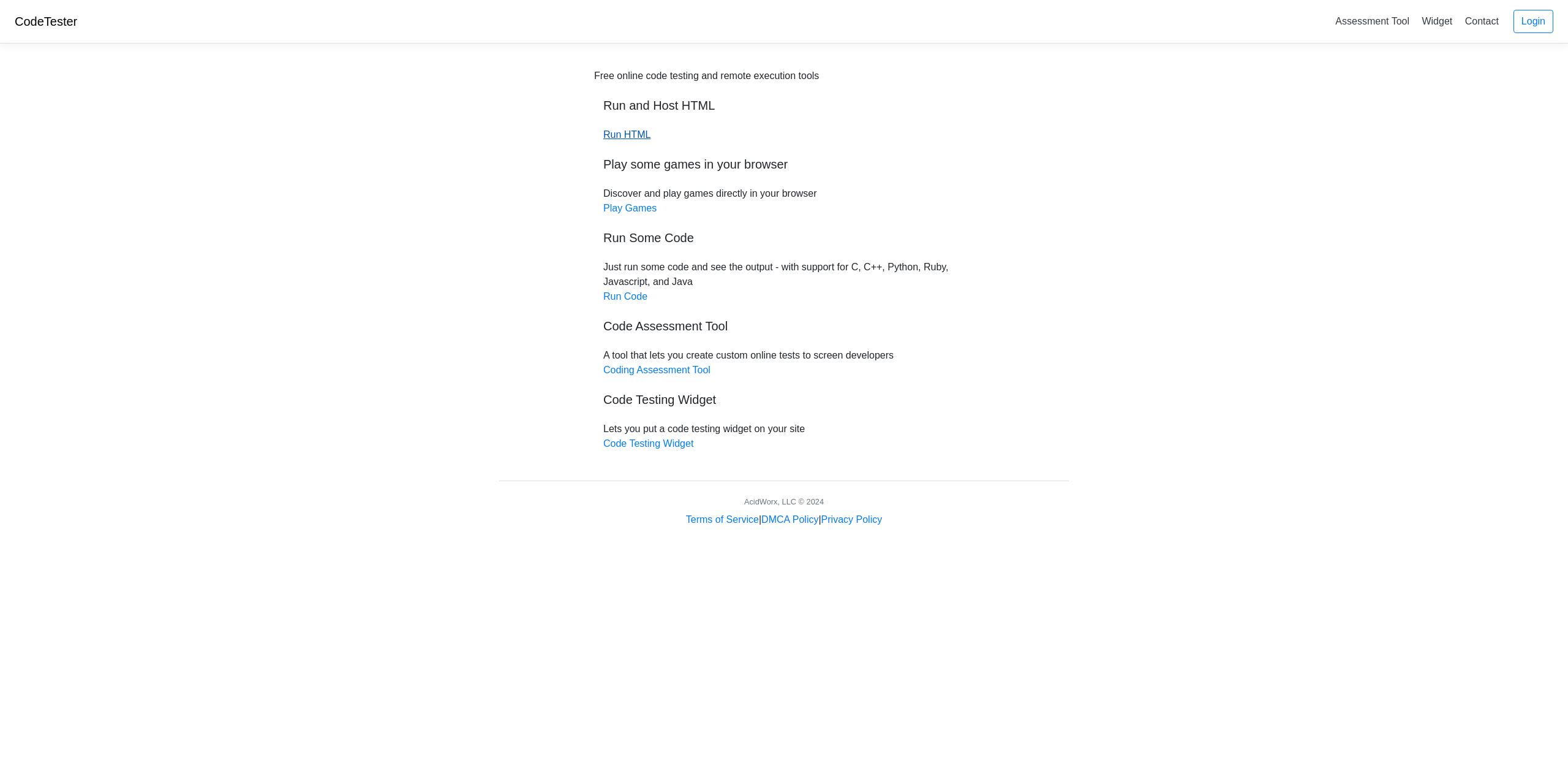
click at [630, 137] on link "Run HTML" at bounding box center [627, 134] width 47 height 10
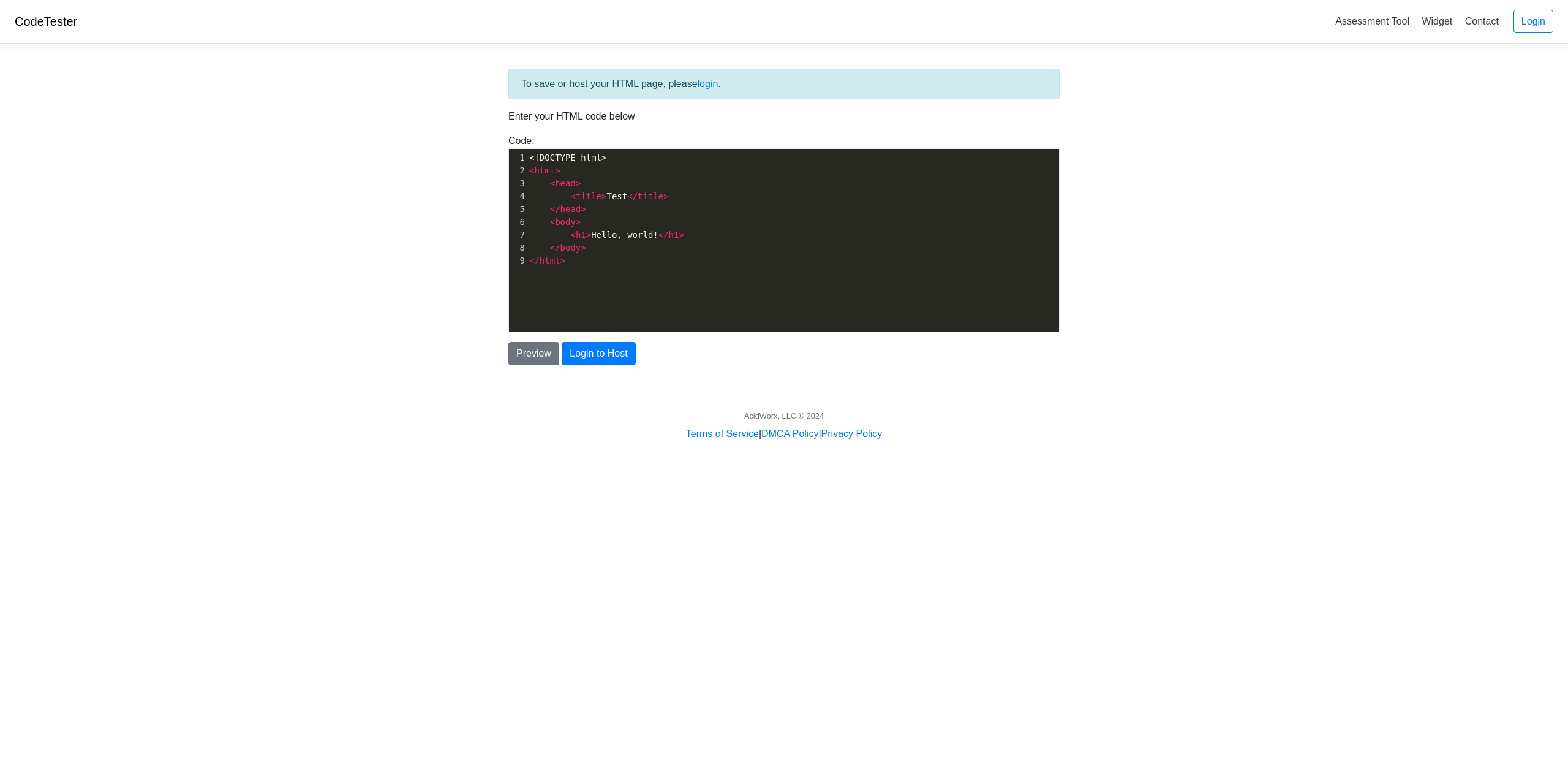
drag, startPoint x: 682, startPoint y: 214, endPoint x: 685, endPoint y: 250, distance: 36.1
click at [682, 216] on div "1 <!DOCTYPE html> 2 < html > 3 < head > 4 < title > Test </ title > 5 </ head >…" at bounding box center [797, 209] width 541 height 116
type textarea "<!DOCTYPE html> <html> <head> <title>Test</title> </head> <body> <h1>Hello, wor…"
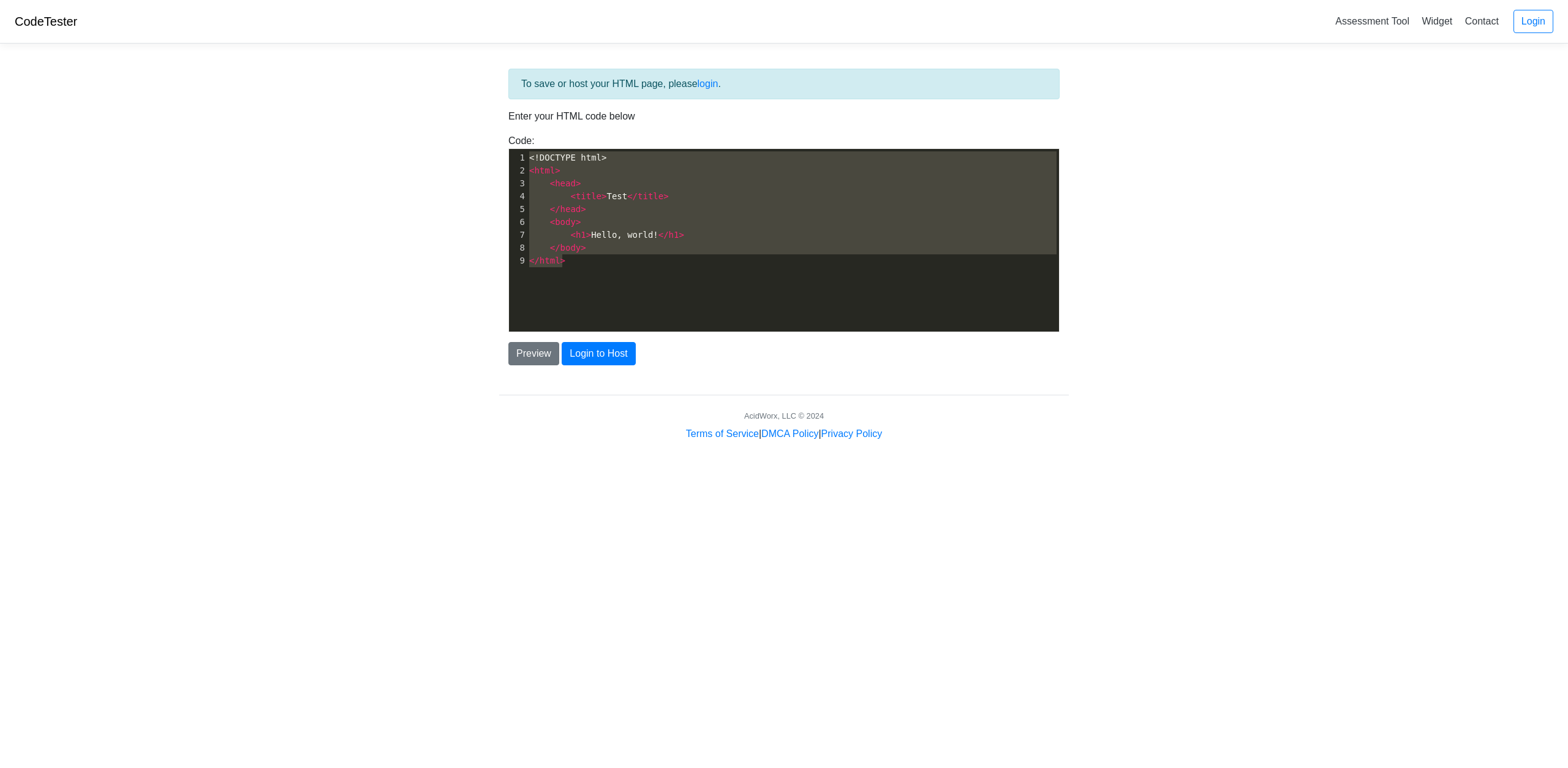
scroll to position [740, 0]
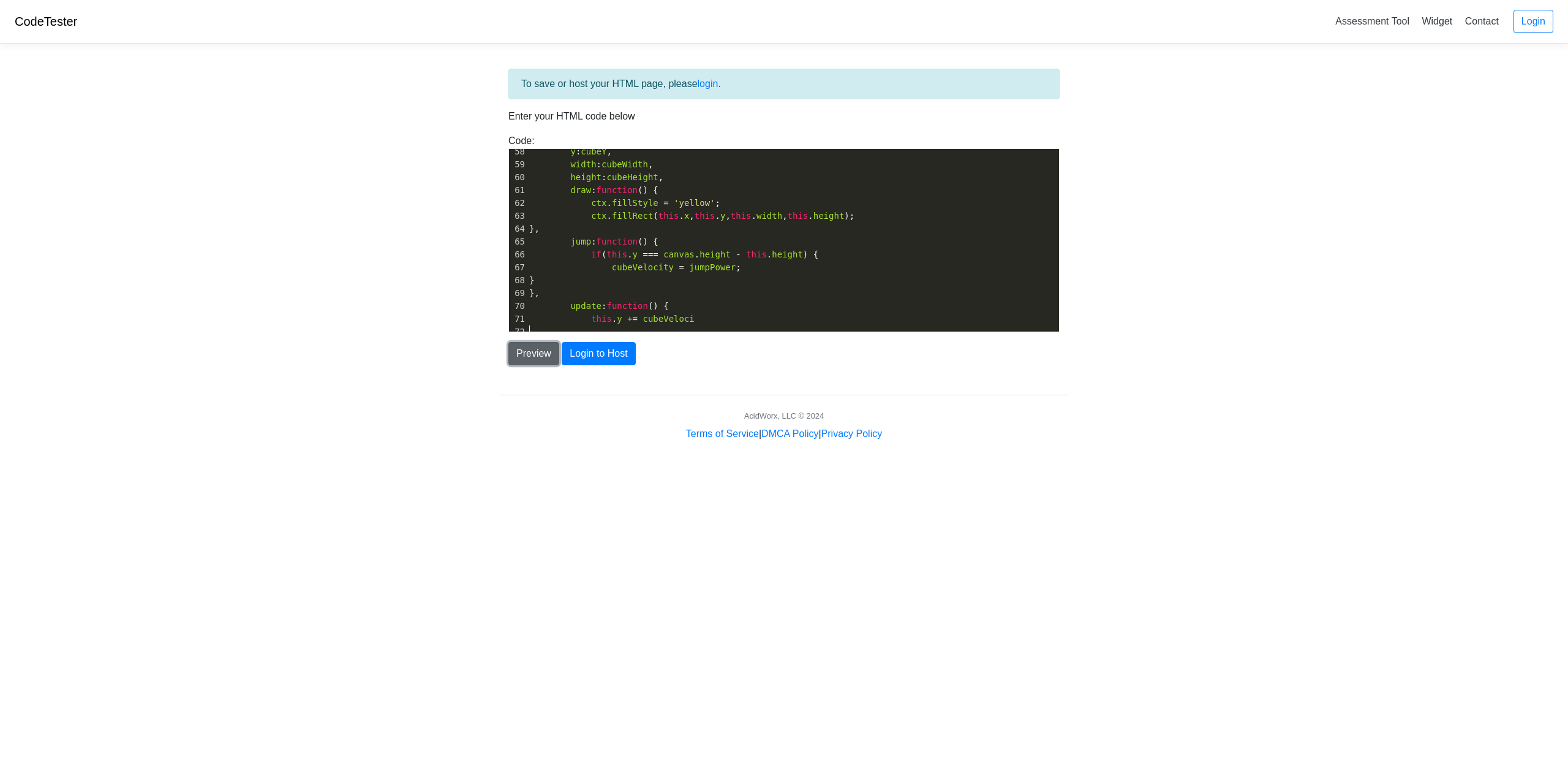
click at [550, 347] on button "Preview" at bounding box center [534, 353] width 51 height 23
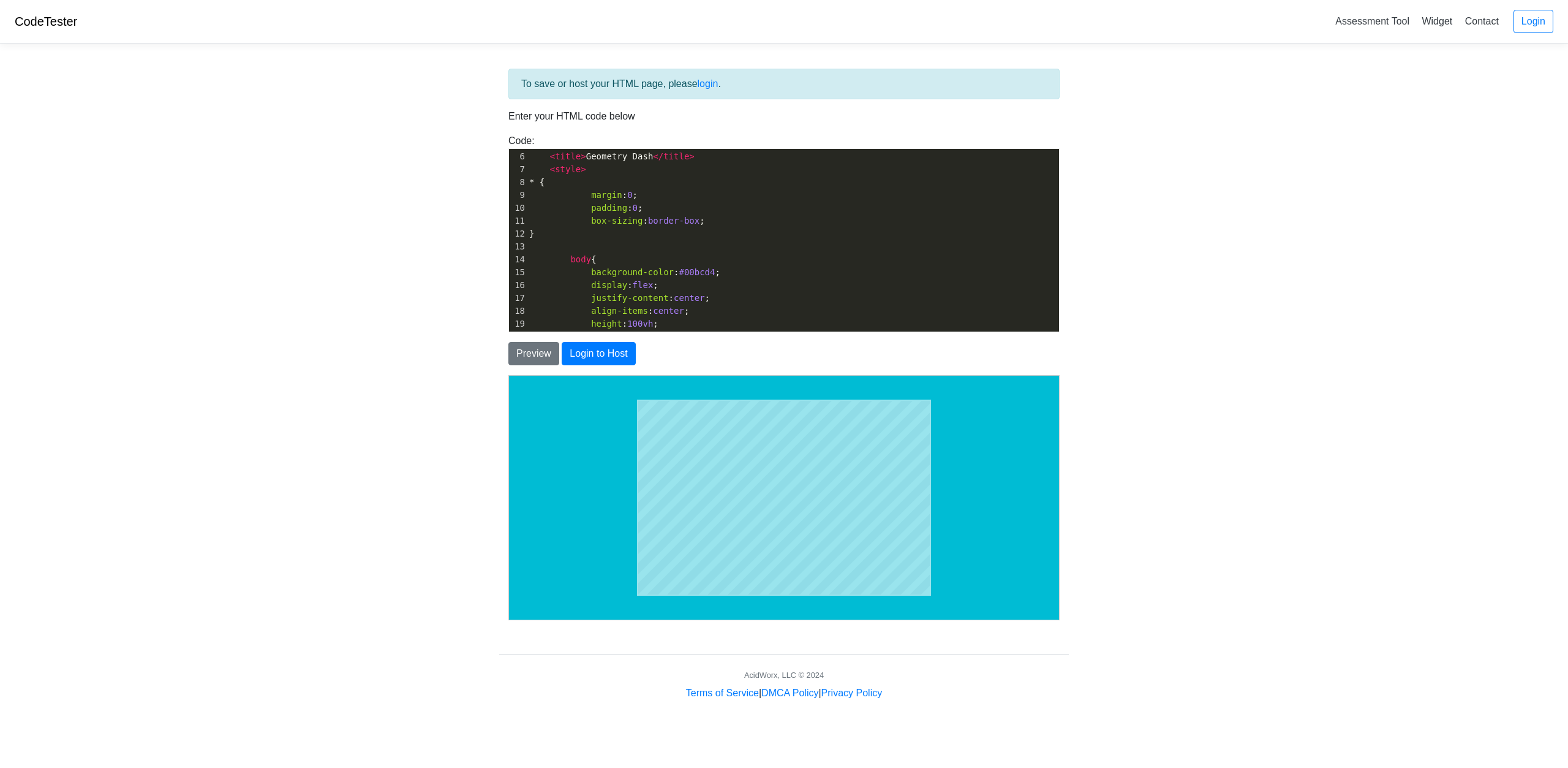
scroll to position [0, 0]
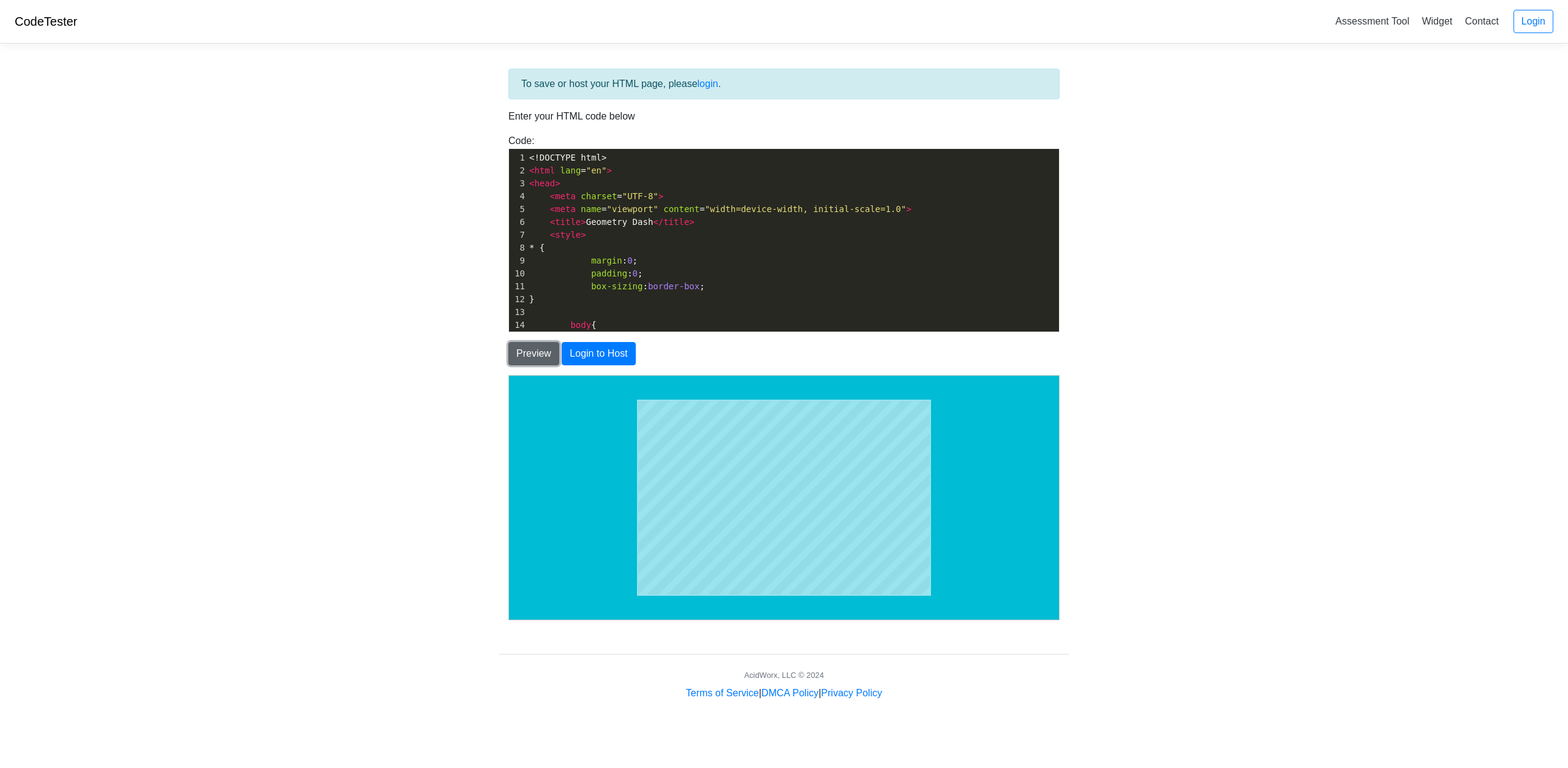
click at [555, 349] on button "Preview" at bounding box center [534, 353] width 51 height 23
click at [654, 314] on pre "​" at bounding box center [793, 312] width 532 height 13
type textarea "<!DOCTYPE html> <html lang="en"> <head> <meta charset="UTF-8"> <meta name="view…"
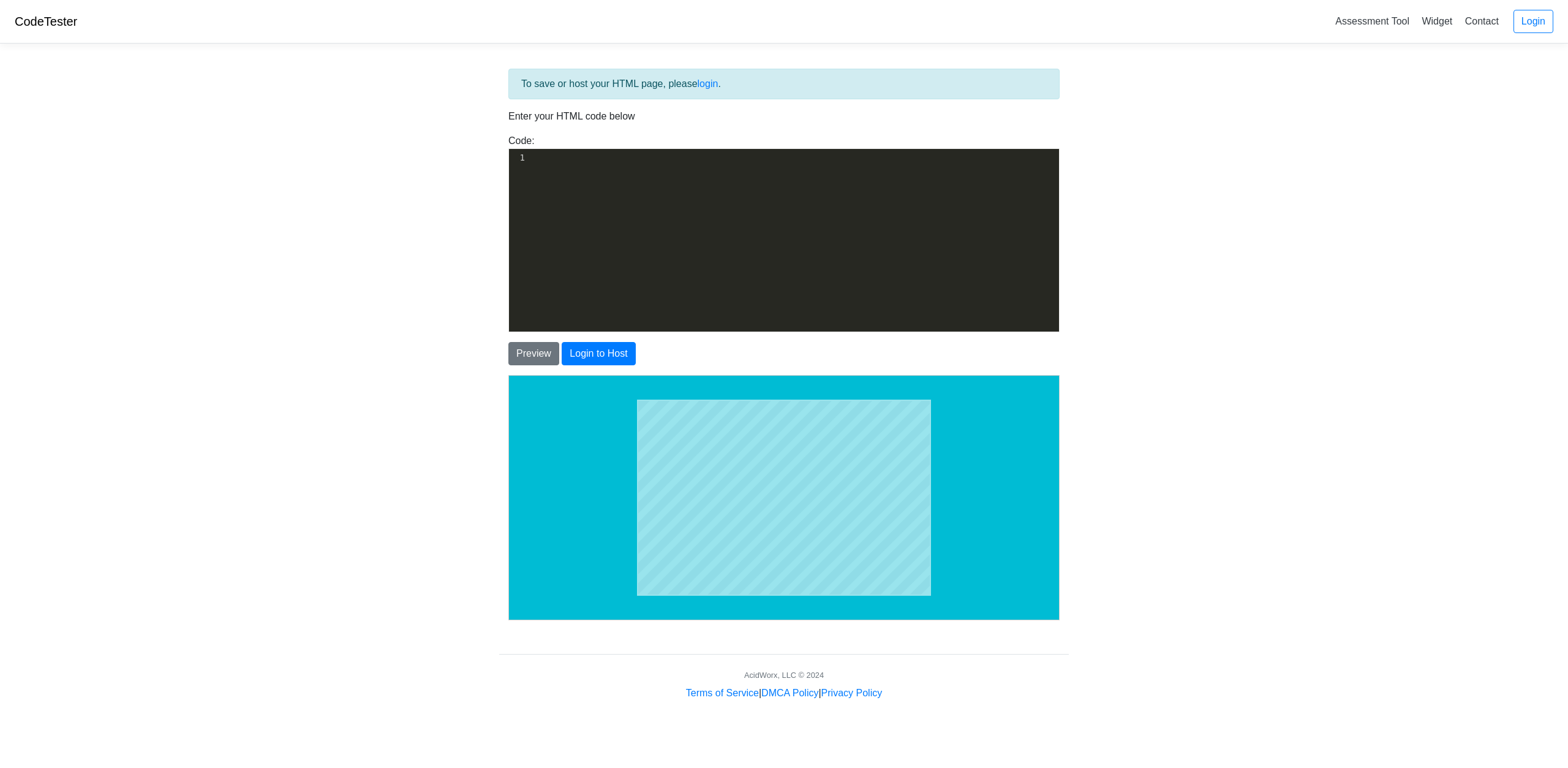
click at [976, 261] on div "​ x 1 ​ 1 ​" at bounding box center [793, 250] width 569 height 201
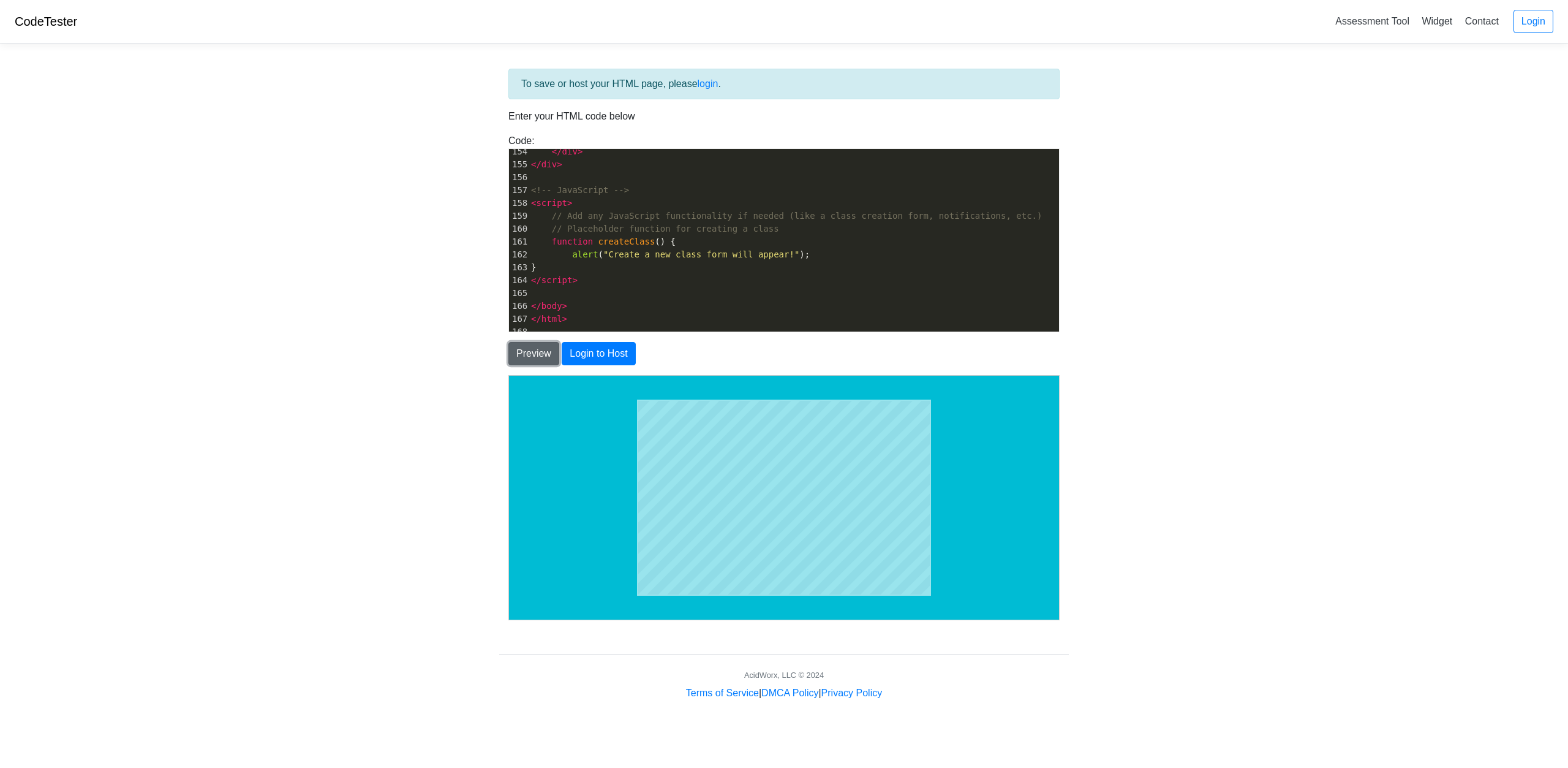
click at [526, 355] on button "Preview" at bounding box center [534, 353] width 51 height 23
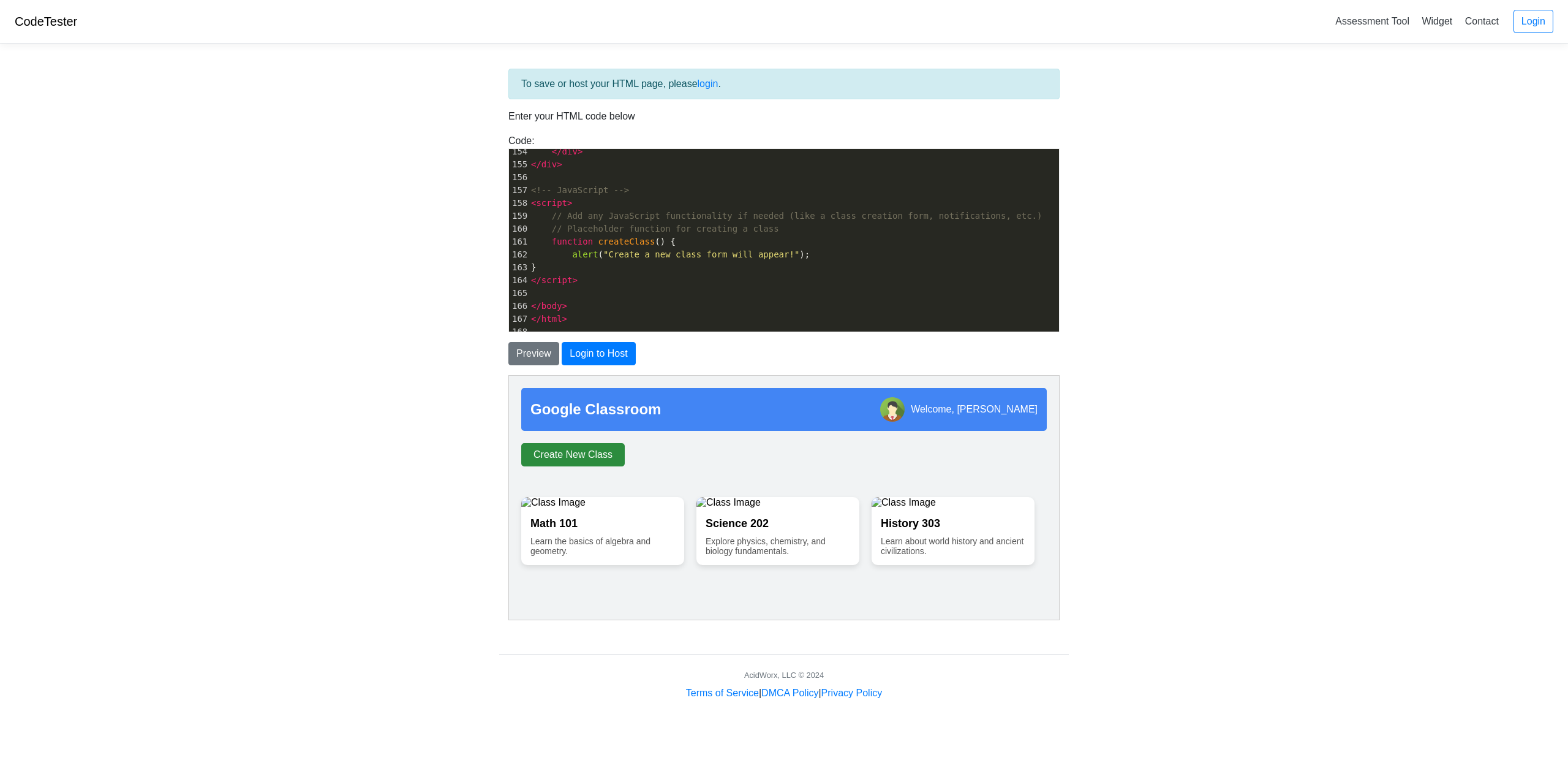
click at [588, 465] on button "Create New Class" at bounding box center [573, 454] width 104 height 23
click at [617, 373] on div "To save or host your HTML page, please login . Enter your HTML code below Code:…" at bounding box center [784, 346] width 569 height 556
click at [606, 358] on button "Login to Host" at bounding box center [598, 353] width 74 height 23
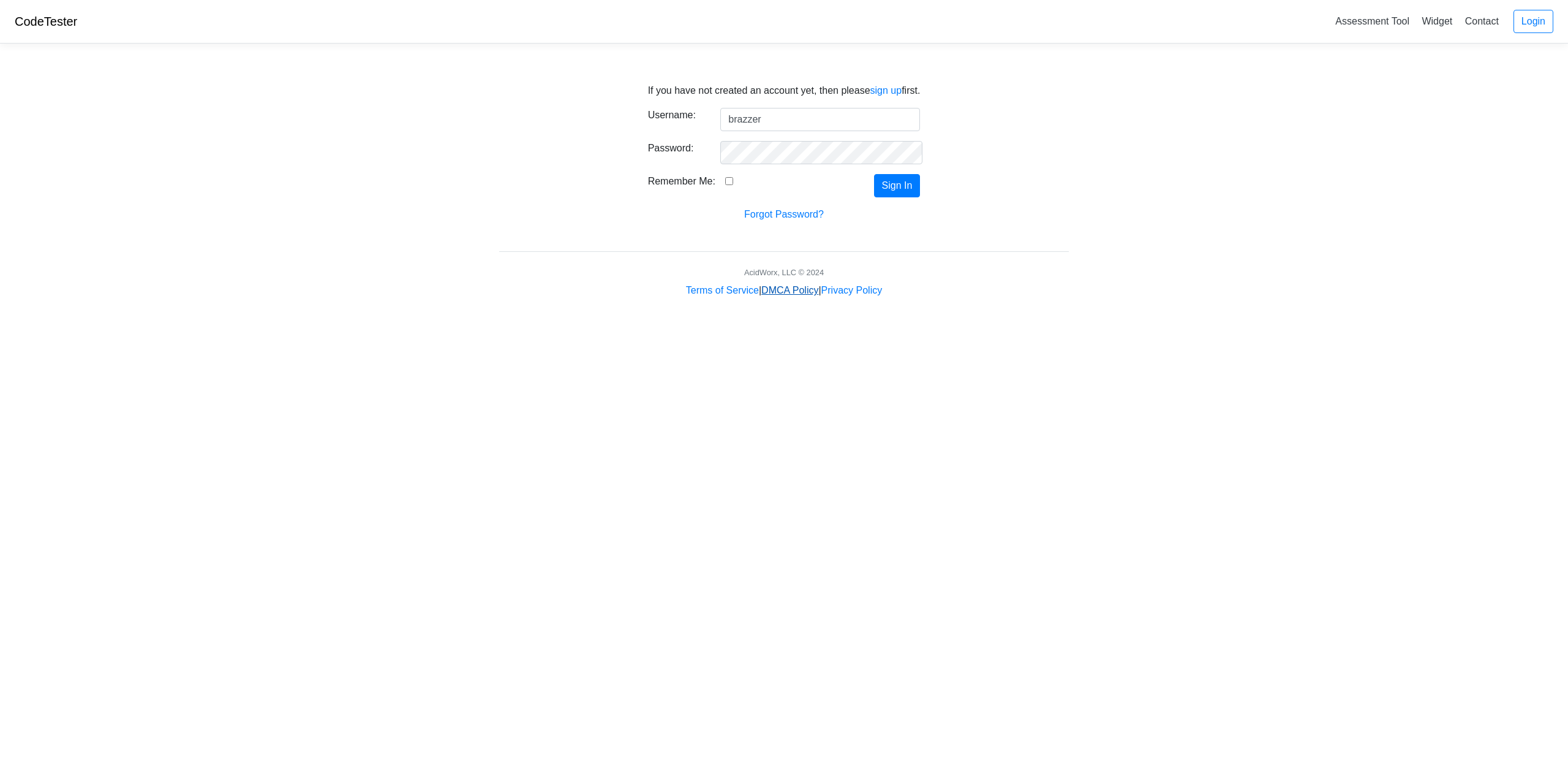
type input "brazzer"
